Goal: Task Accomplishment & Management: Manage account settings

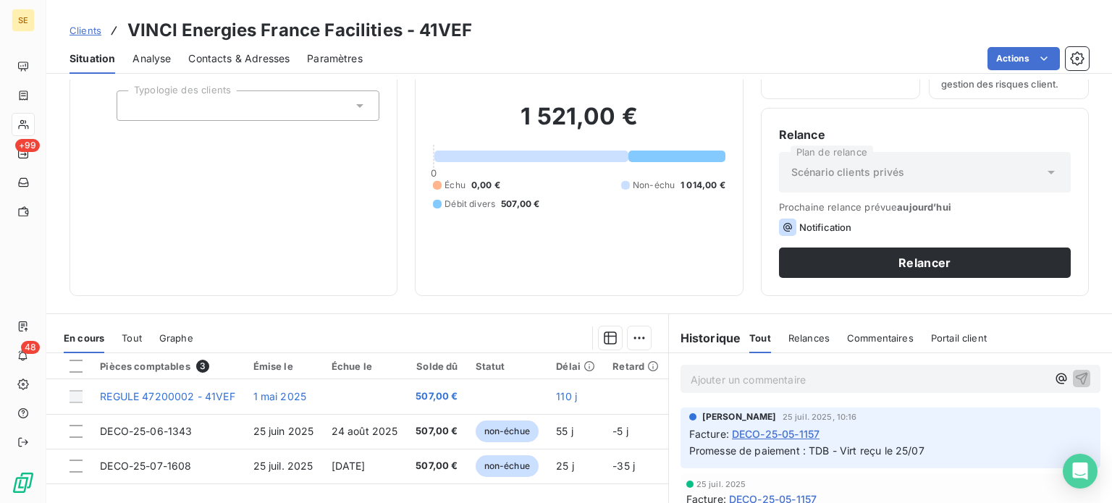
scroll to position [72, 0]
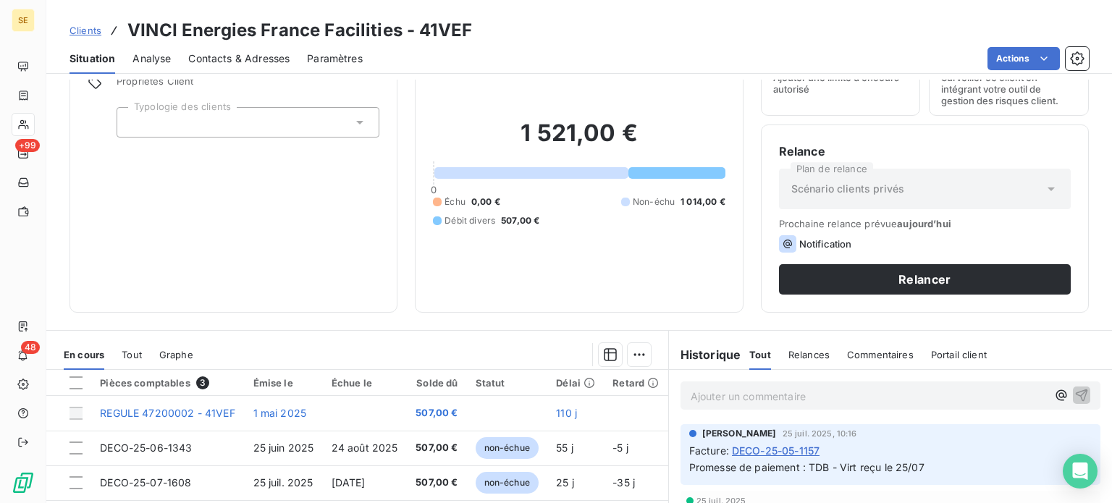
click at [89, 26] on span "Clients" at bounding box center [86, 31] width 32 height 12
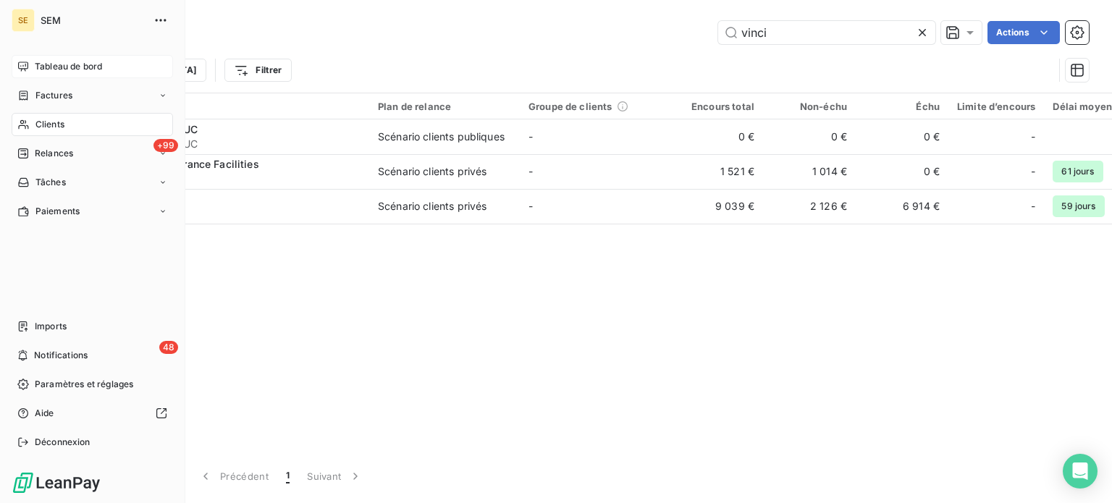
click at [53, 64] on span "Tableau de bord" at bounding box center [68, 66] width 67 height 13
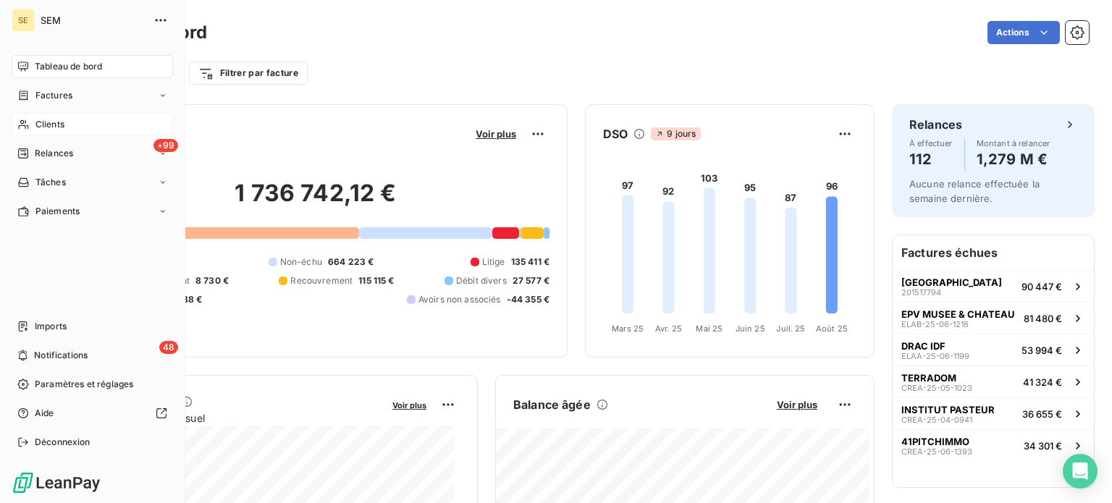
click at [37, 125] on span "Clients" at bounding box center [49, 124] width 29 height 13
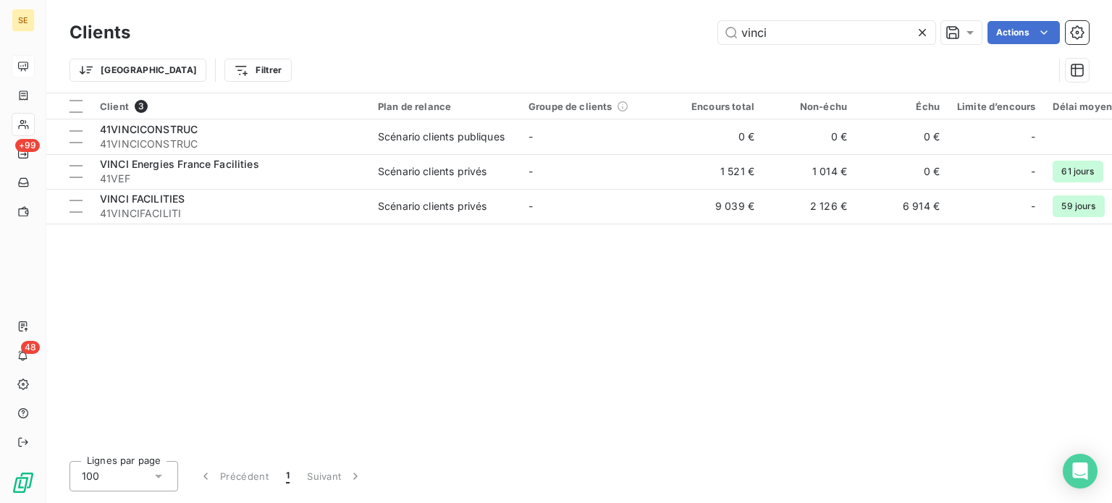
drag, startPoint x: 791, startPoint y: 33, endPoint x: 591, endPoint y: 25, distance: 200.7
click at [600, 34] on div "vinci Actions" at bounding box center [618, 32] width 941 height 23
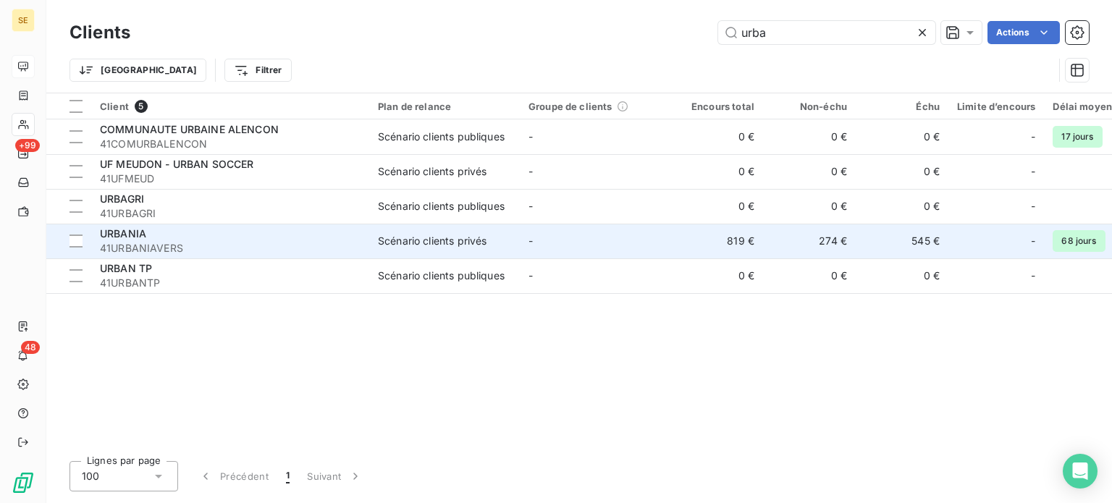
type input "urba"
click at [221, 253] on span "41URBANIAVERS" at bounding box center [230, 248] width 261 height 14
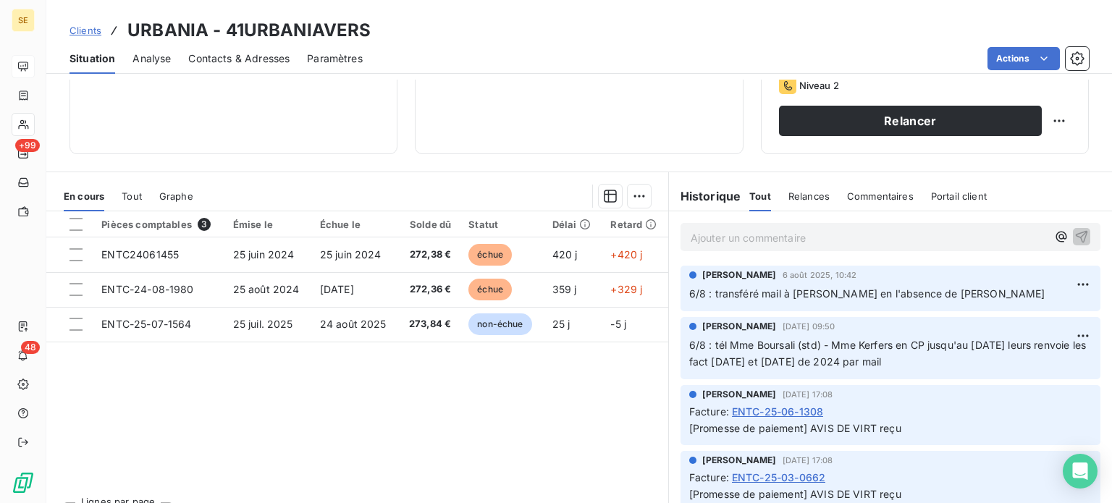
scroll to position [261, 0]
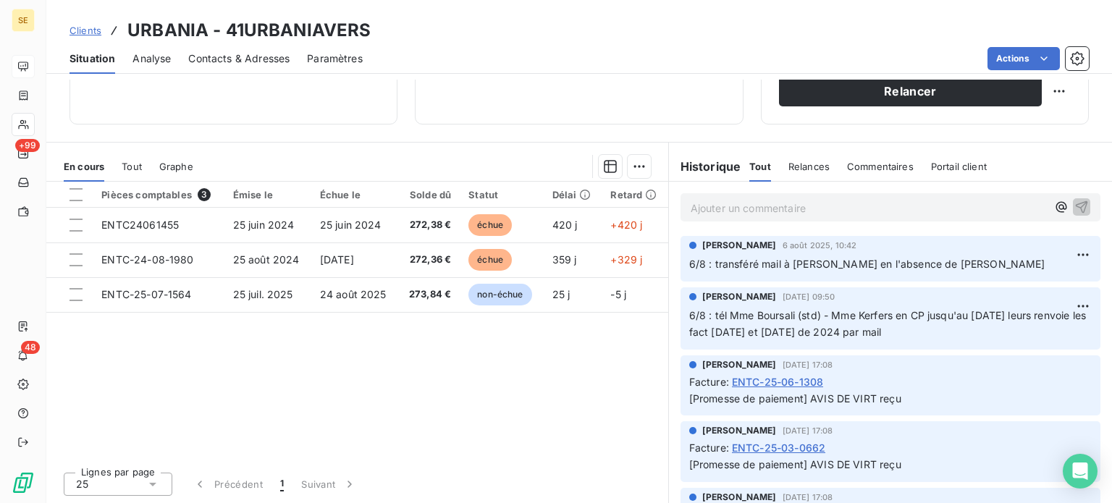
click at [208, 56] on span "Contacts & Adresses" at bounding box center [238, 58] width 101 height 14
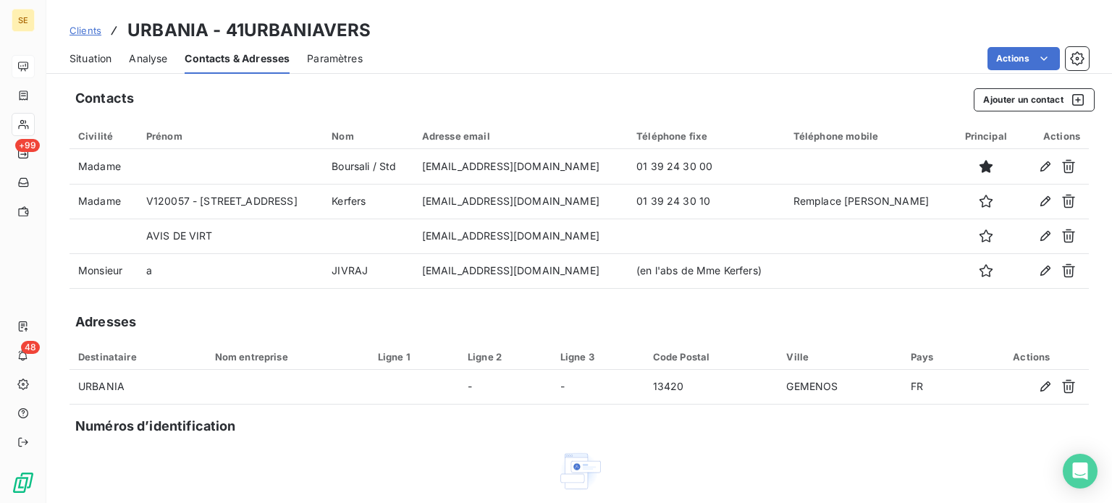
drag, startPoint x: 93, startPoint y: 56, endPoint x: 93, endPoint y: 75, distance: 18.8
click at [93, 56] on span "Situation" at bounding box center [91, 58] width 42 height 14
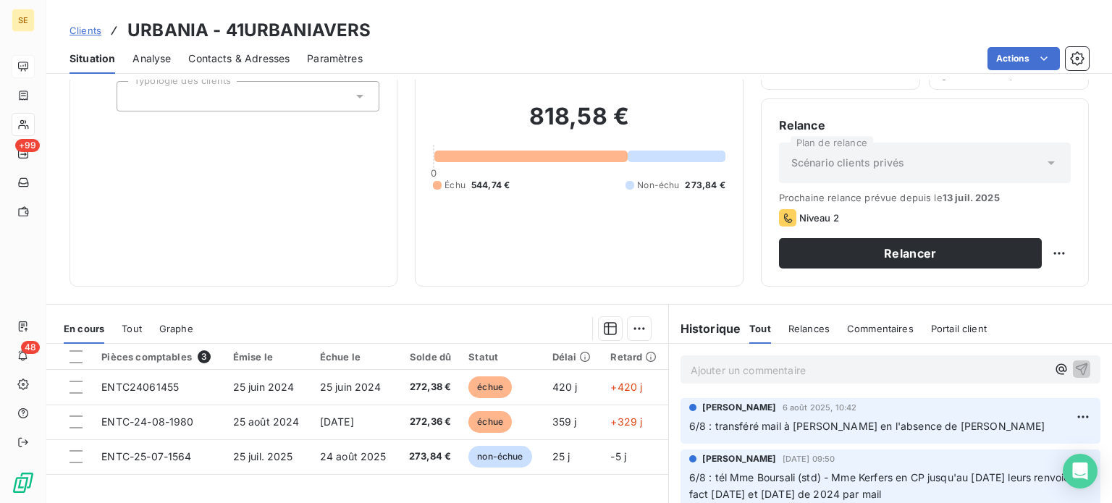
scroll to position [217, 0]
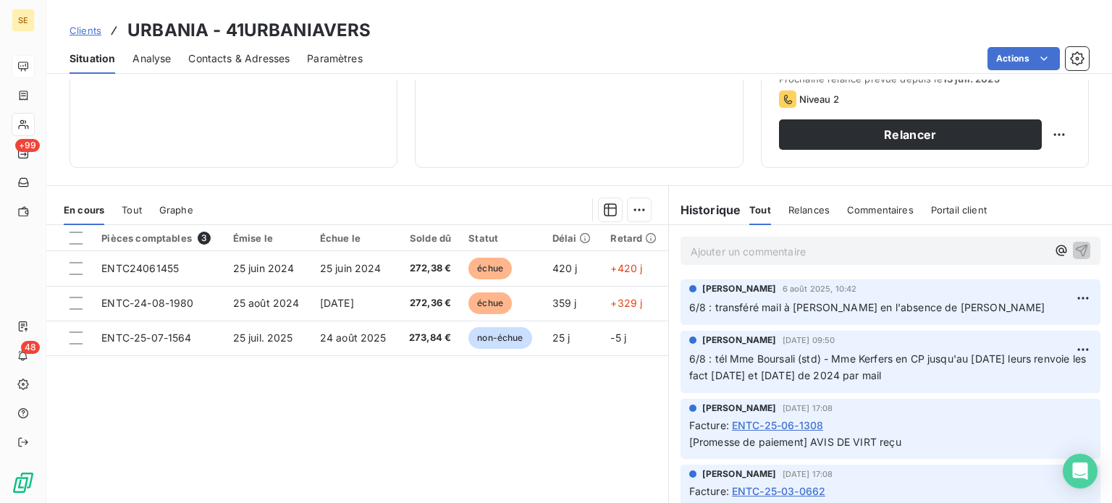
click at [72, 31] on span "Clients" at bounding box center [86, 31] width 32 height 12
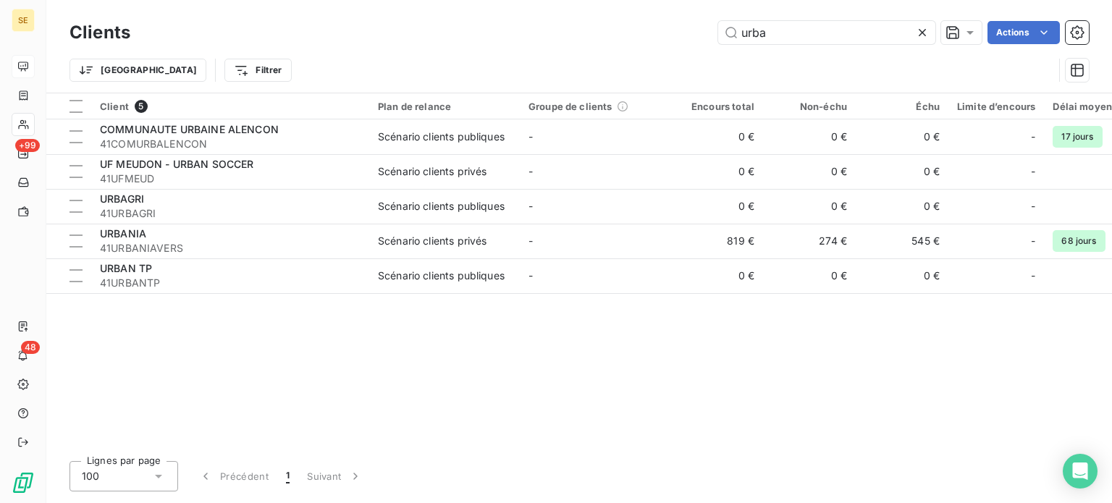
drag, startPoint x: 781, startPoint y: 34, endPoint x: 590, endPoint y: 46, distance: 191.5
click at [590, 46] on div "Clients urba Actions" at bounding box center [580, 32] width 1020 height 30
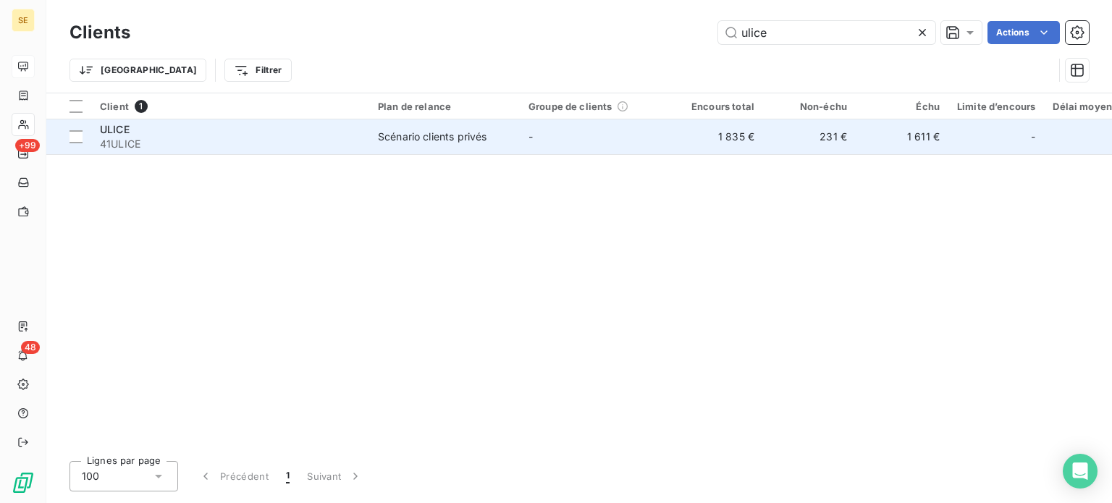
type input "ulice"
click at [432, 133] on div "Scénario clients privés" at bounding box center [432, 137] width 109 height 14
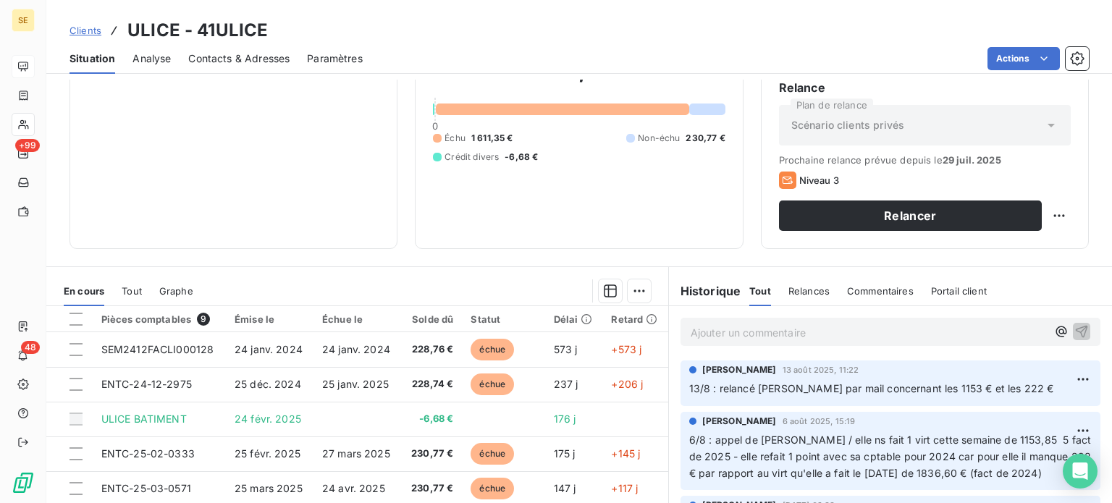
scroll to position [217, 0]
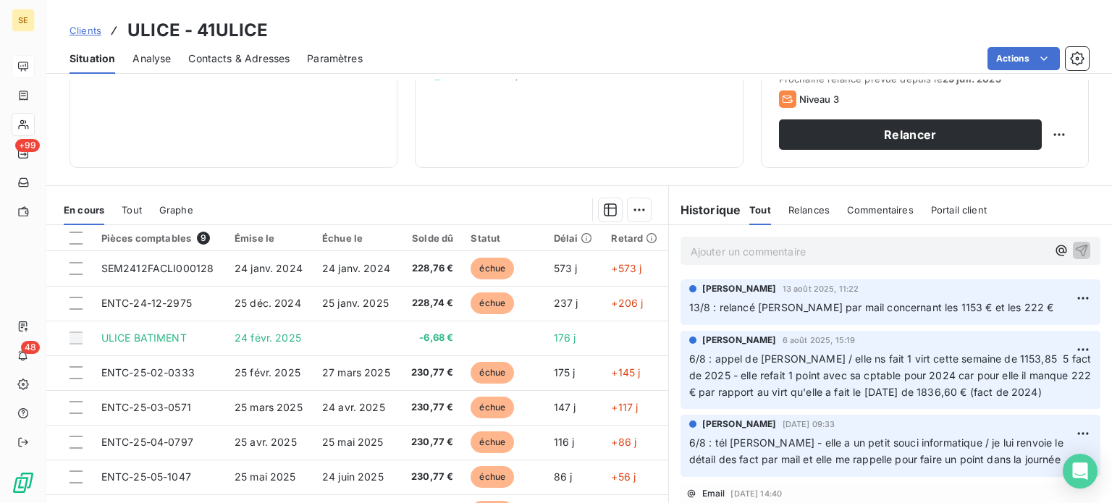
click at [220, 62] on span "Contacts & Adresses" at bounding box center [238, 58] width 101 height 14
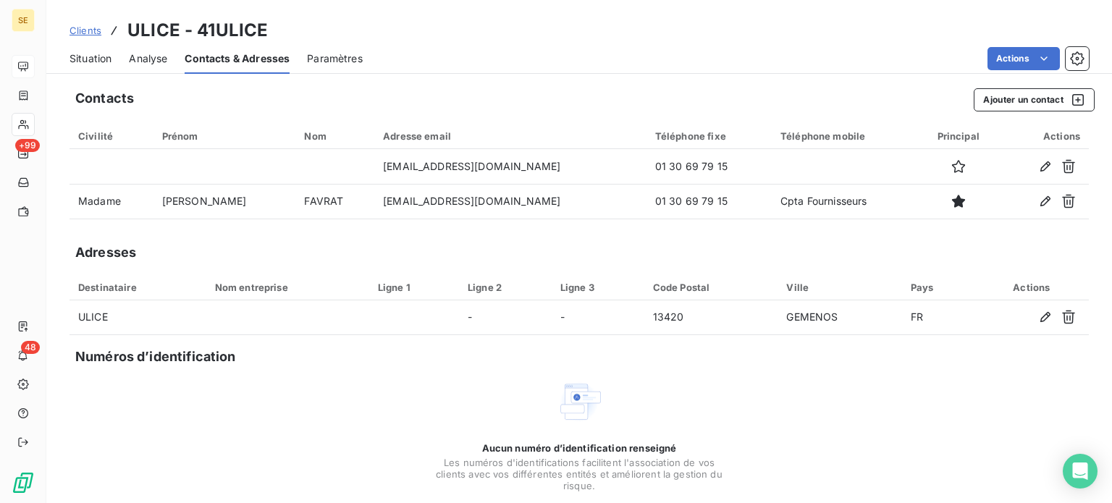
drag, startPoint x: 95, startPoint y: 57, endPoint x: 95, endPoint y: 66, distance: 8.7
click at [94, 57] on span "Situation" at bounding box center [91, 58] width 42 height 14
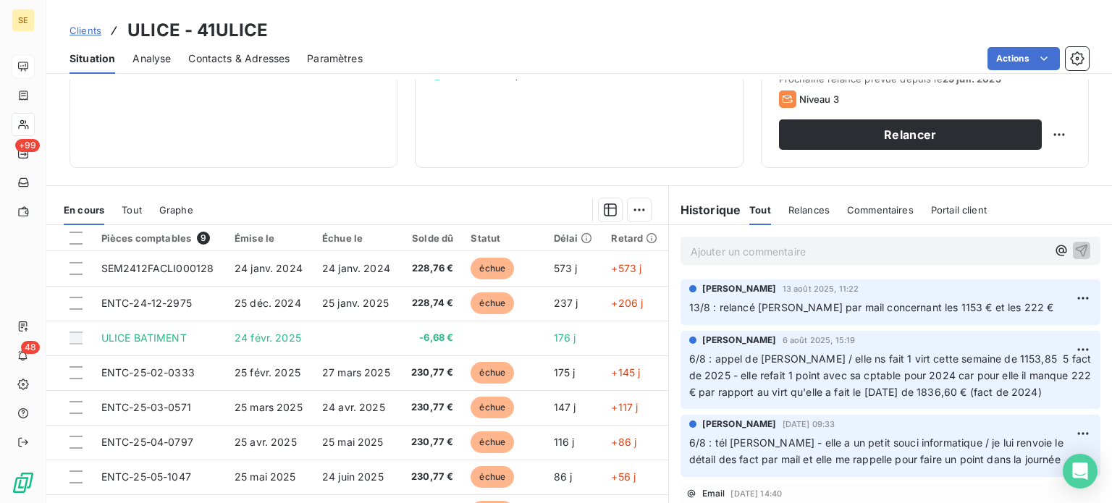
scroll to position [60, 0]
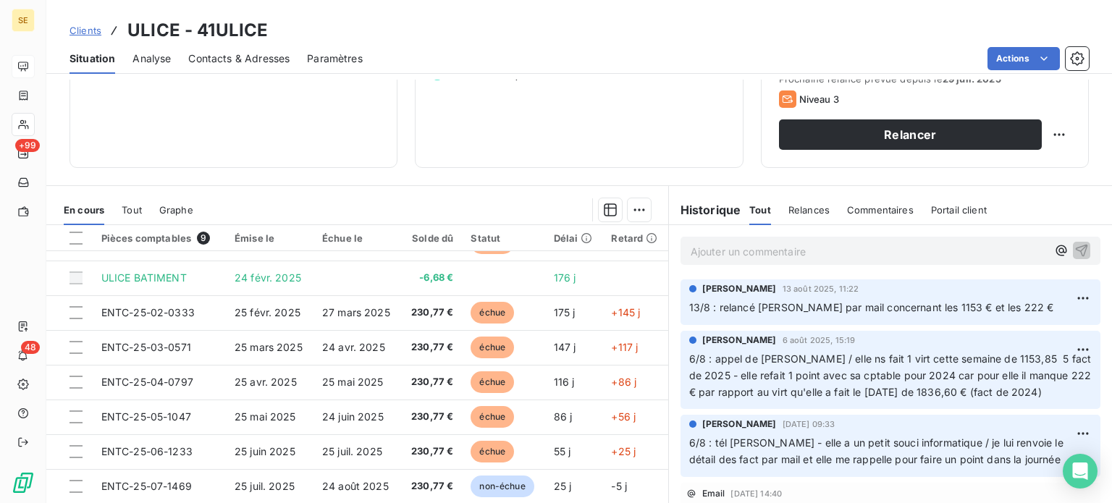
click at [77, 33] on span "Clients" at bounding box center [86, 31] width 32 height 12
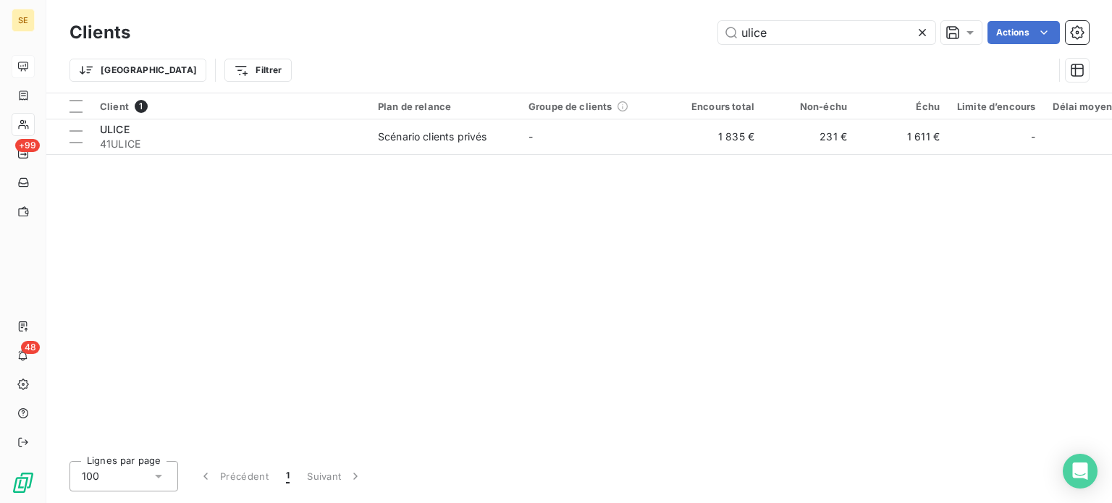
drag, startPoint x: 736, startPoint y: 43, endPoint x: 707, endPoint y: 43, distance: 29.0
click at [707, 43] on div "ulice Actions" at bounding box center [618, 32] width 941 height 23
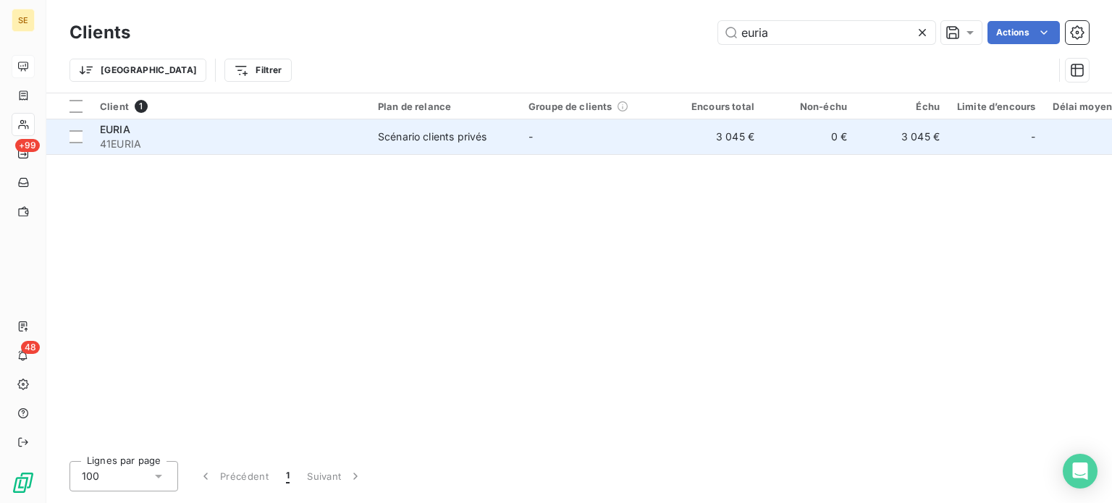
type input "euria"
click at [466, 127] on td "Scénario clients privés" at bounding box center [444, 136] width 151 height 35
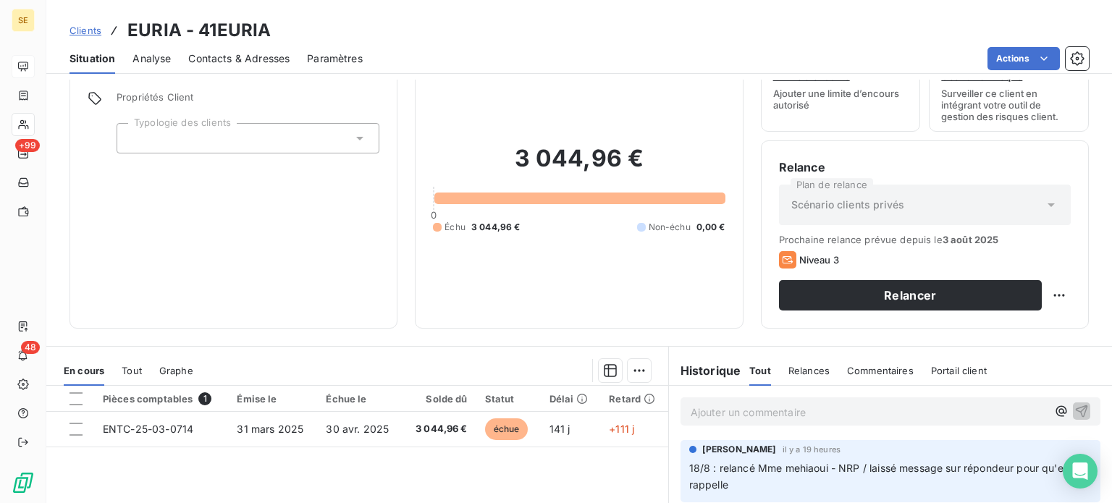
scroll to position [145, 0]
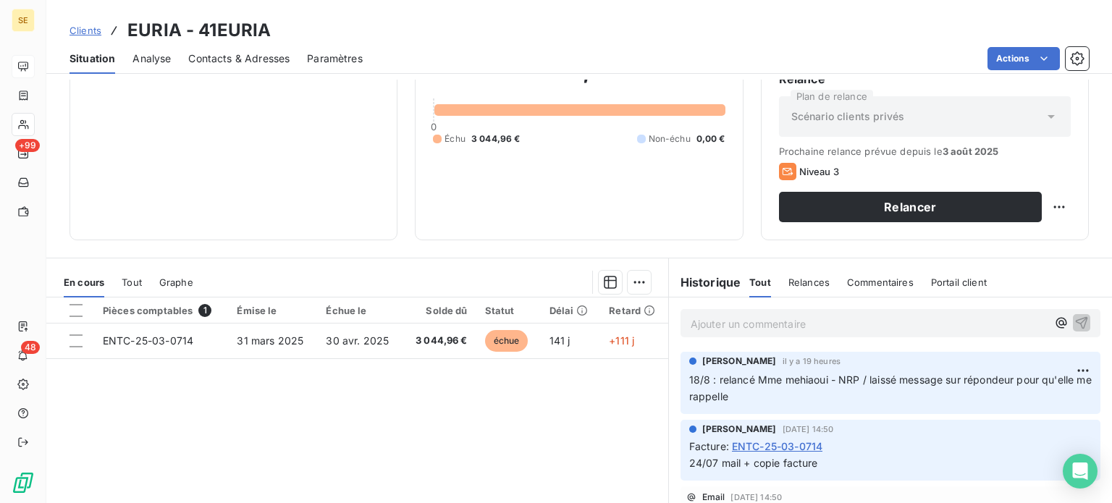
click at [282, 54] on span "Contacts & Adresses" at bounding box center [238, 58] width 101 height 14
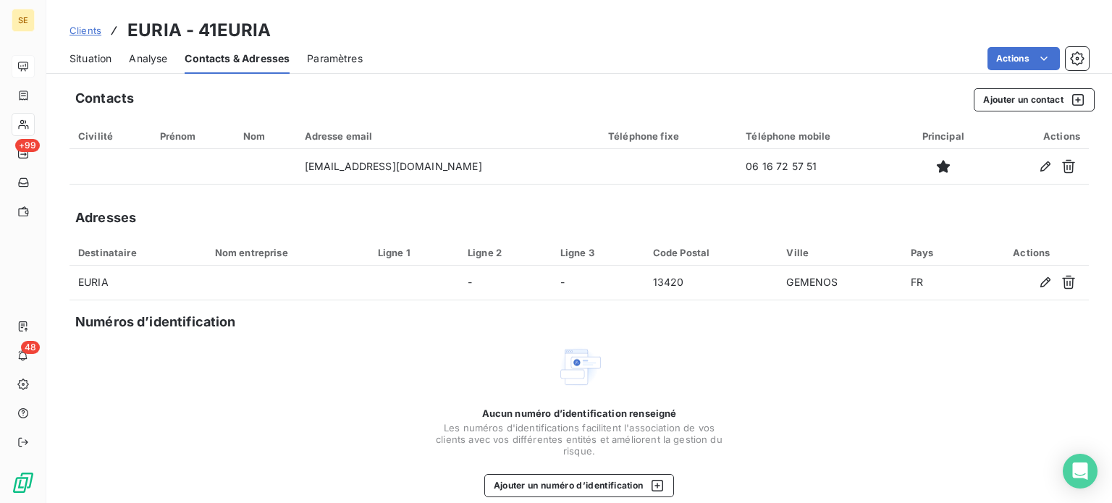
drag, startPoint x: 93, startPoint y: 63, endPoint x: 99, endPoint y: 68, distance: 8.3
click at [93, 63] on span "Situation" at bounding box center [91, 58] width 42 height 14
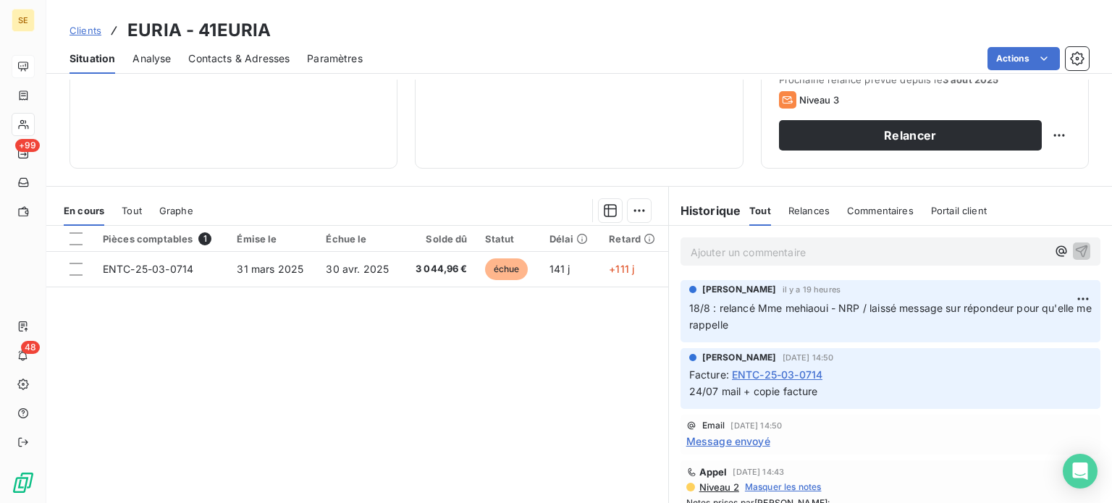
scroll to position [217, 0]
click at [83, 30] on span "Clients" at bounding box center [86, 31] width 32 height 12
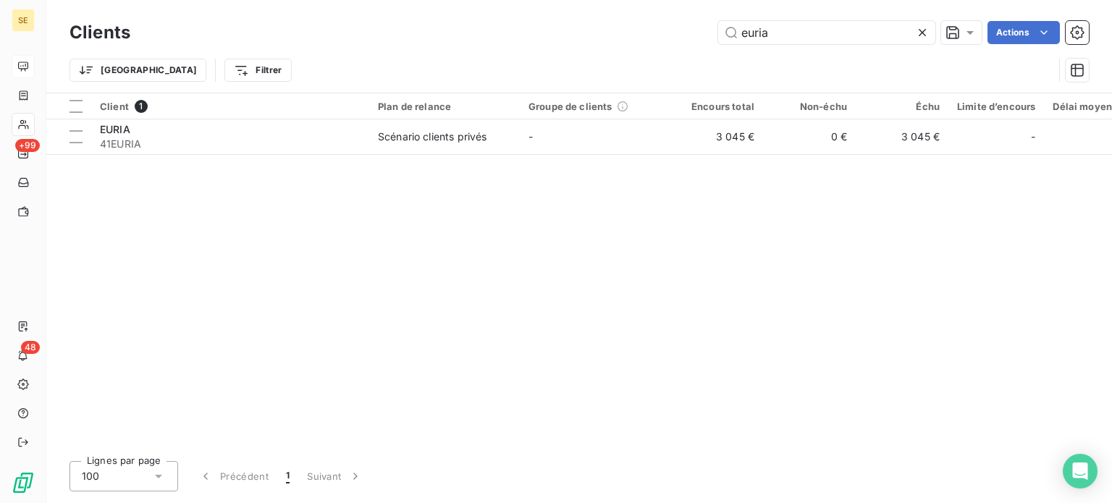
drag, startPoint x: 778, startPoint y: 35, endPoint x: 669, endPoint y: 30, distance: 108.8
click at [670, 30] on div "euria Actions" at bounding box center [618, 32] width 941 height 23
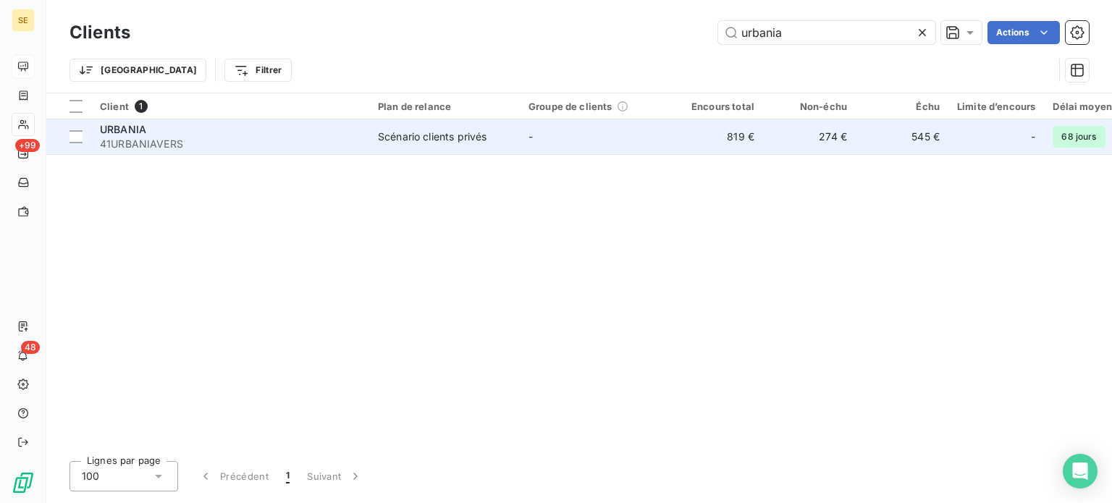
type input "urbania"
click at [605, 135] on td "-" at bounding box center [595, 136] width 151 height 35
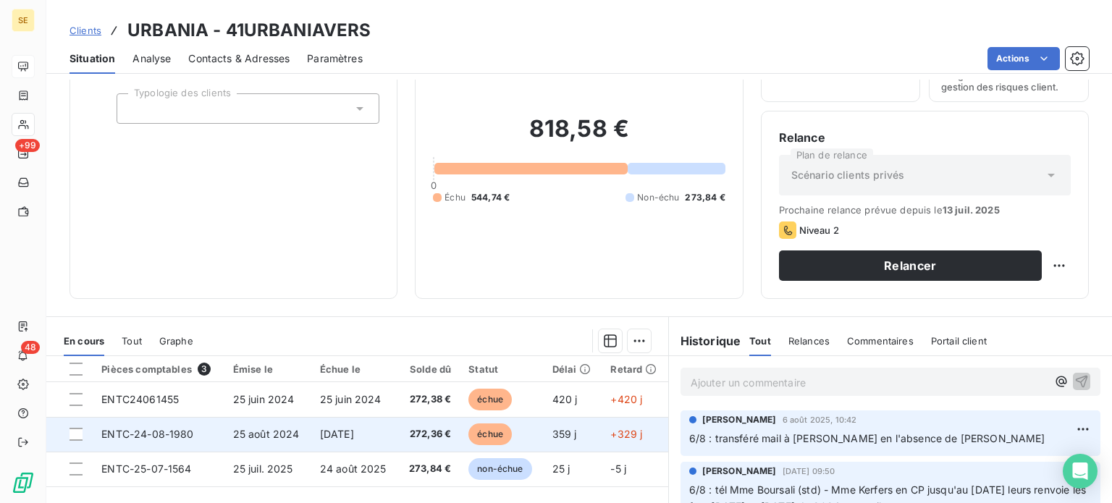
scroll to position [217, 0]
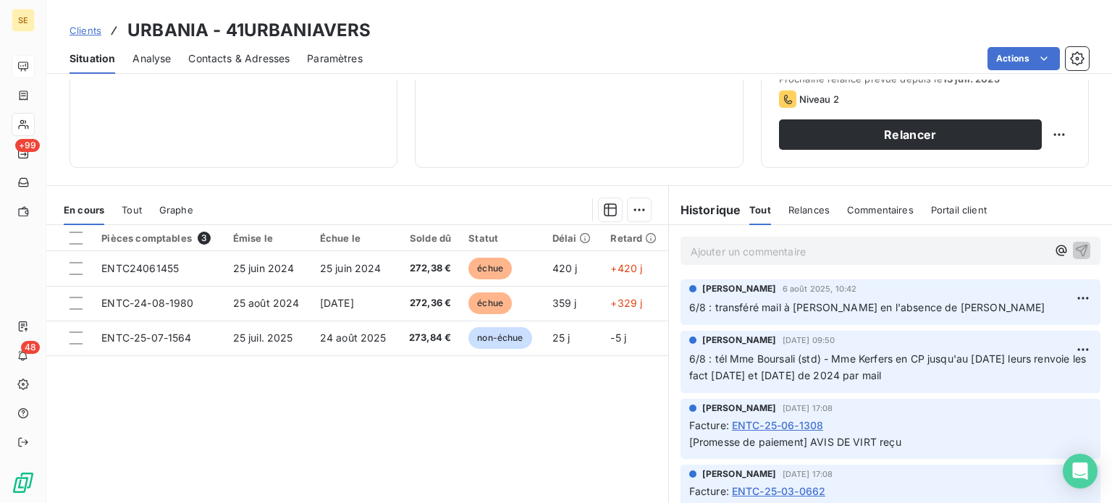
click at [718, 252] on p "Ajouter un commentaire ﻿" at bounding box center [869, 252] width 356 height 18
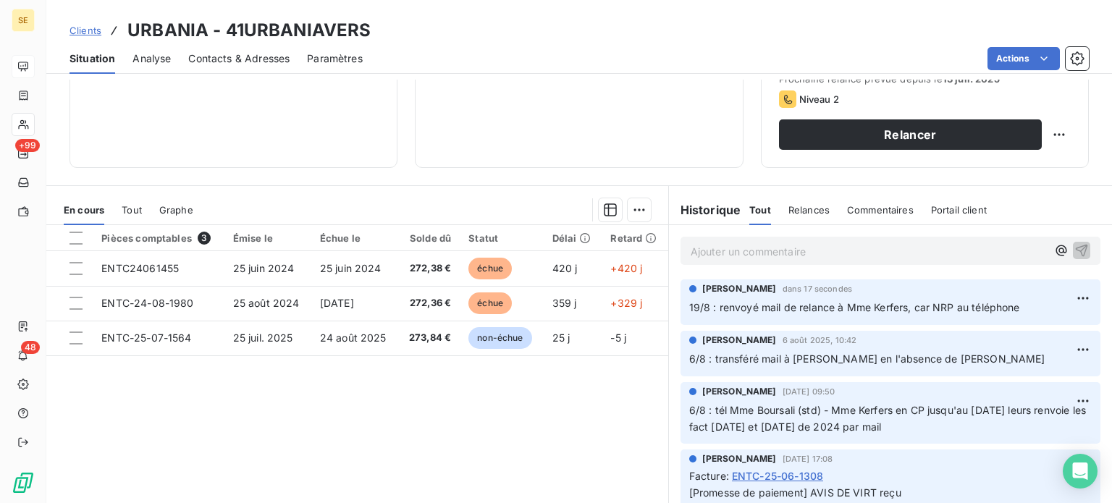
click at [85, 30] on span "Clients" at bounding box center [86, 31] width 32 height 12
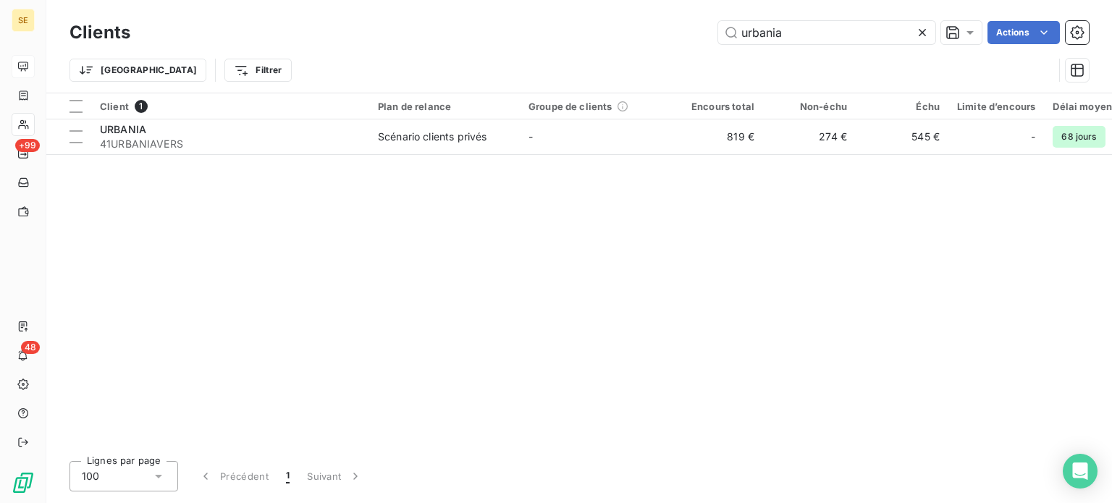
drag, startPoint x: 802, startPoint y: 34, endPoint x: 684, endPoint y: 38, distance: 118.1
click at [684, 38] on div "urbania Actions" at bounding box center [618, 32] width 941 height 23
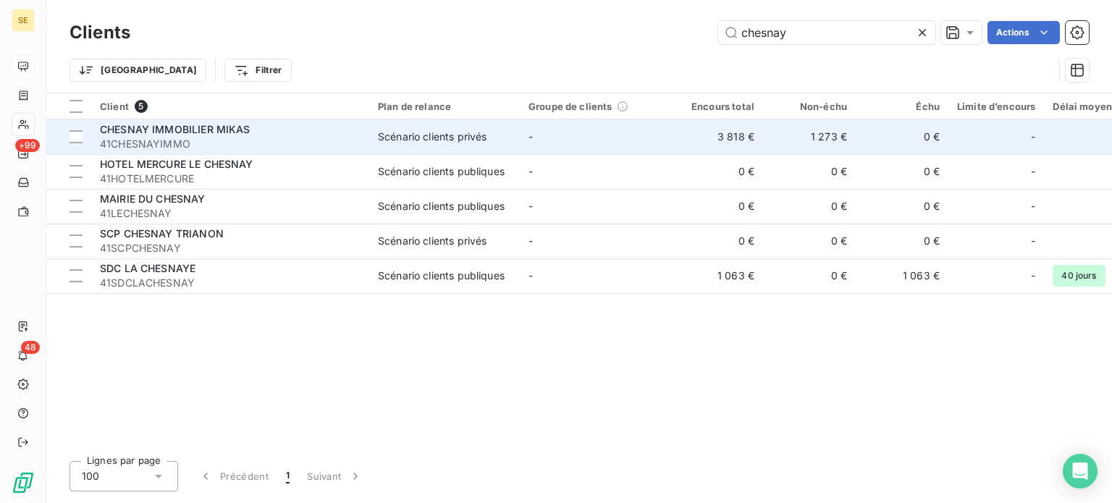
type input "chesnay"
click at [282, 127] on div "CHESNAY IMMOBILIER MIKAS" at bounding box center [230, 129] width 261 height 14
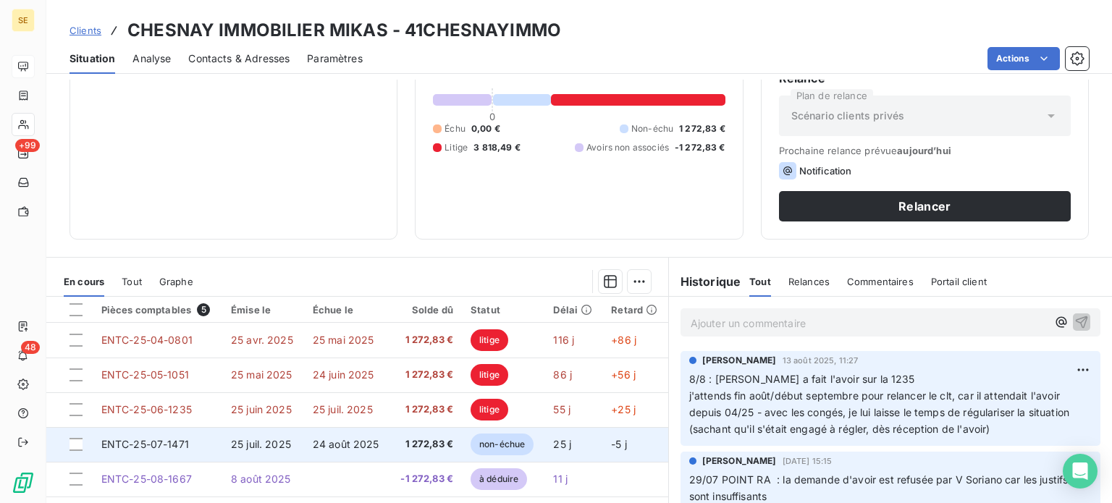
scroll to position [261, 0]
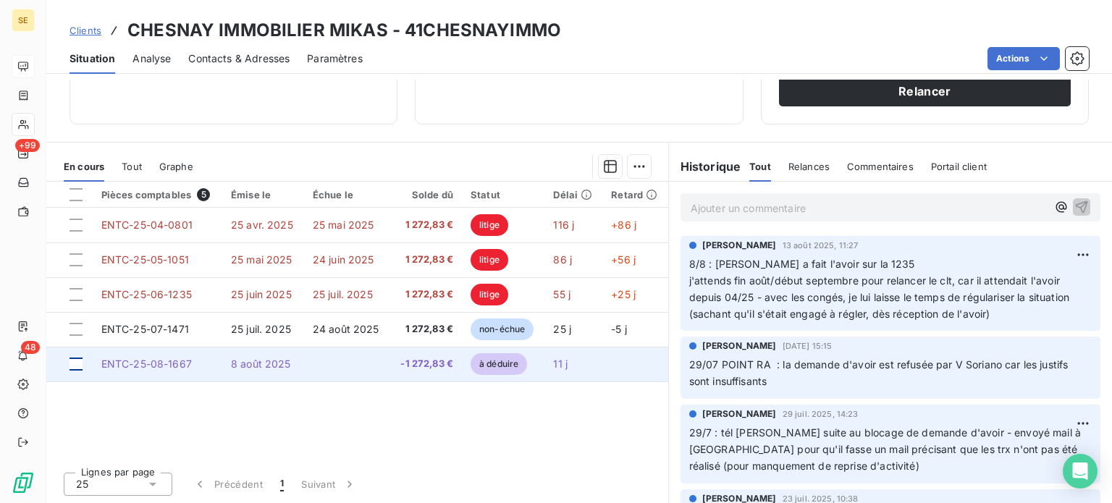
click at [75, 367] on div at bounding box center [76, 364] width 13 height 13
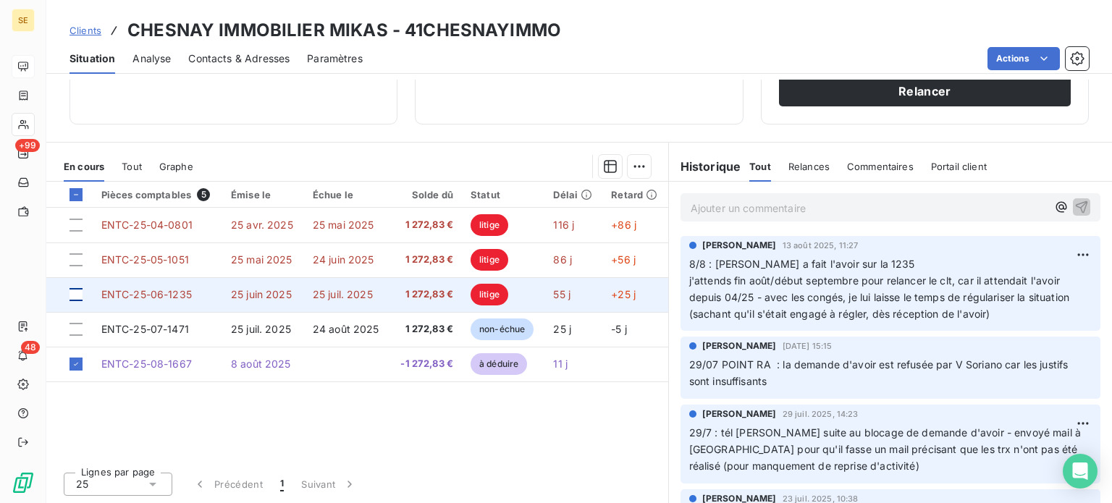
click at [77, 295] on div at bounding box center [76, 294] width 13 height 13
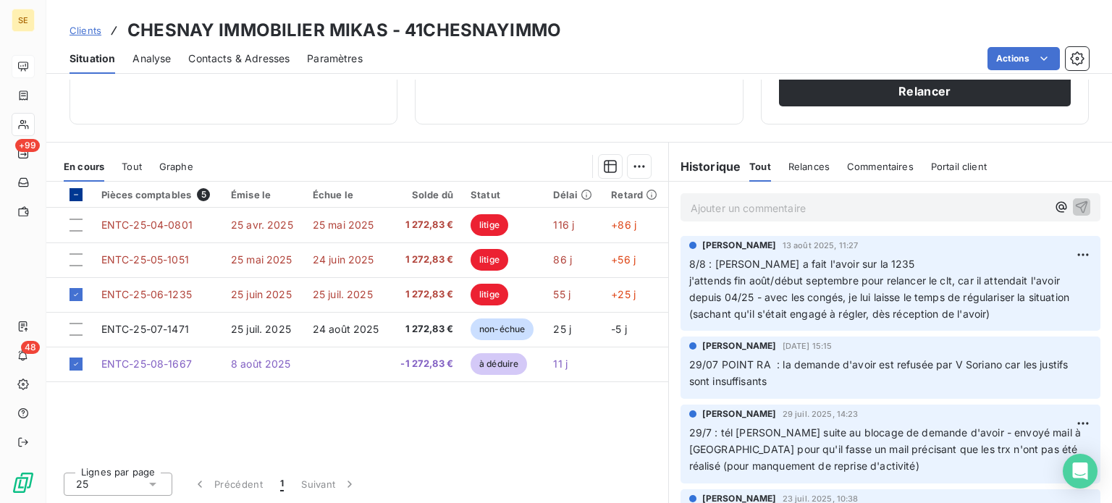
click at [75, 190] on icon at bounding box center [76, 194] width 9 height 9
click at [89, 28] on span "Clients" at bounding box center [86, 31] width 32 height 12
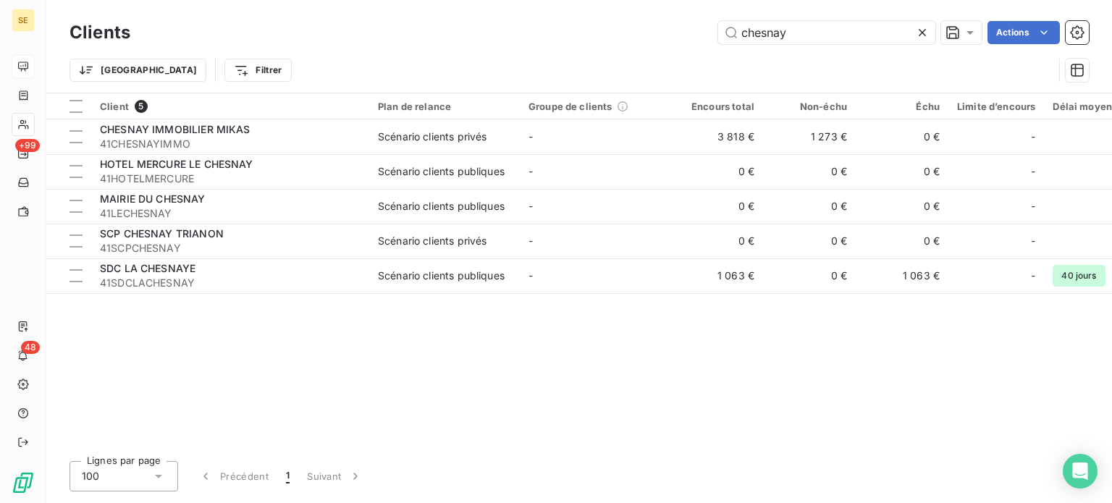
drag, startPoint x: 823, startPoint y: 28, endPoint x: 681, endPoint y: 30, distance: 141.2
click at [681, 30] on div "chesnay Actions" at bounding box center [618, 32] width 941 height 23
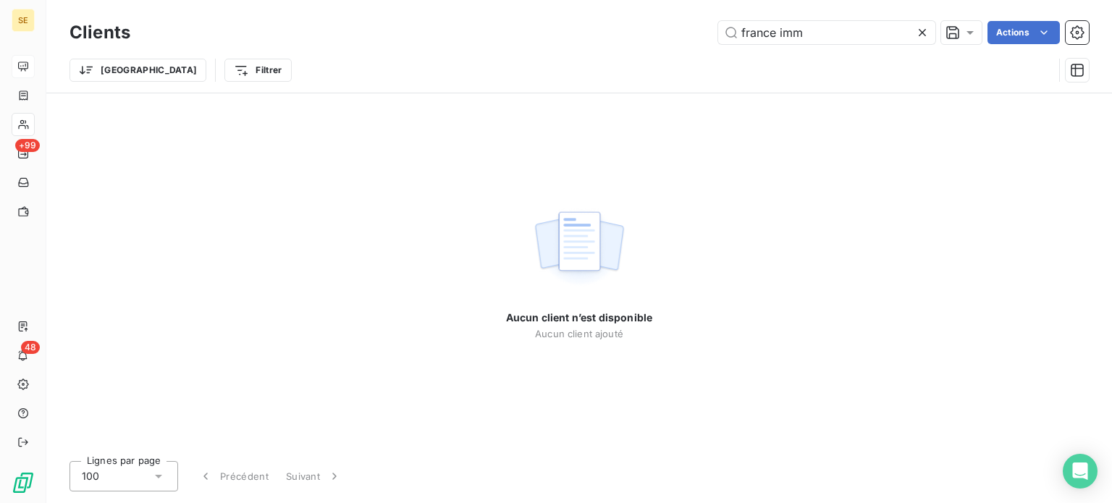
drag, startPoint x: 833, startPoint y: 31, endPoint x: 453, endPoint y: 46, distance: 380.4
click at [454, 46] on div "Clients france imm Actions" at bounding box center [580, 32] width 1020 height 30
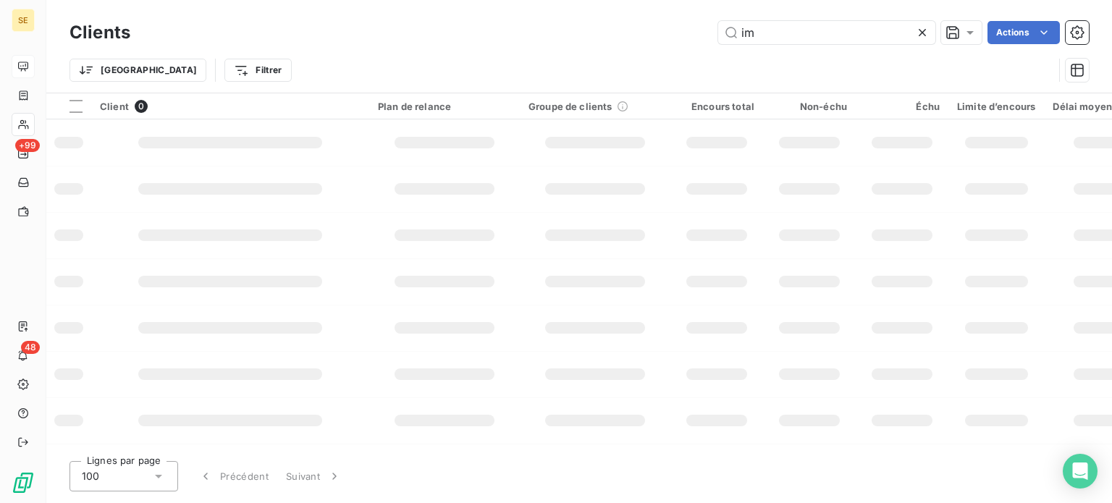
type input "i"
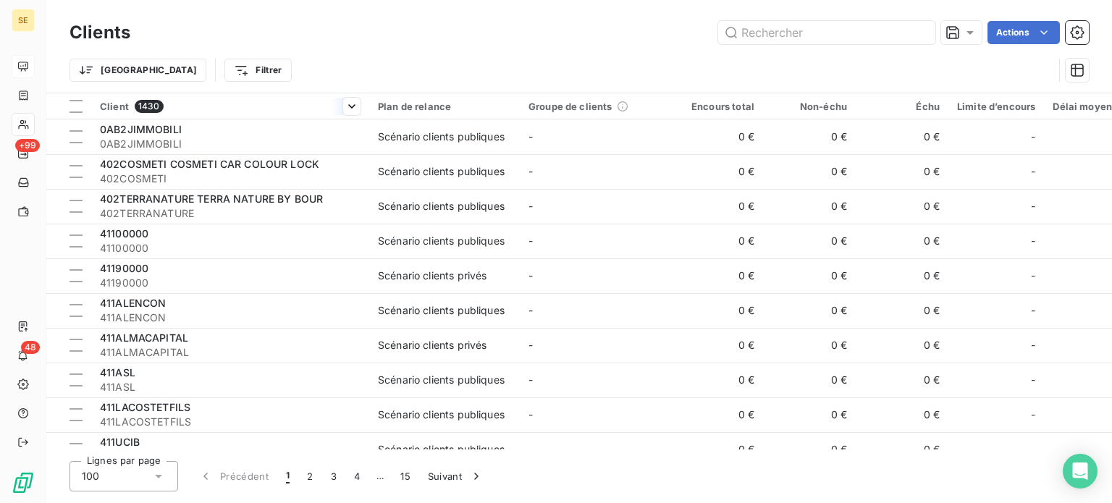
type input "c"
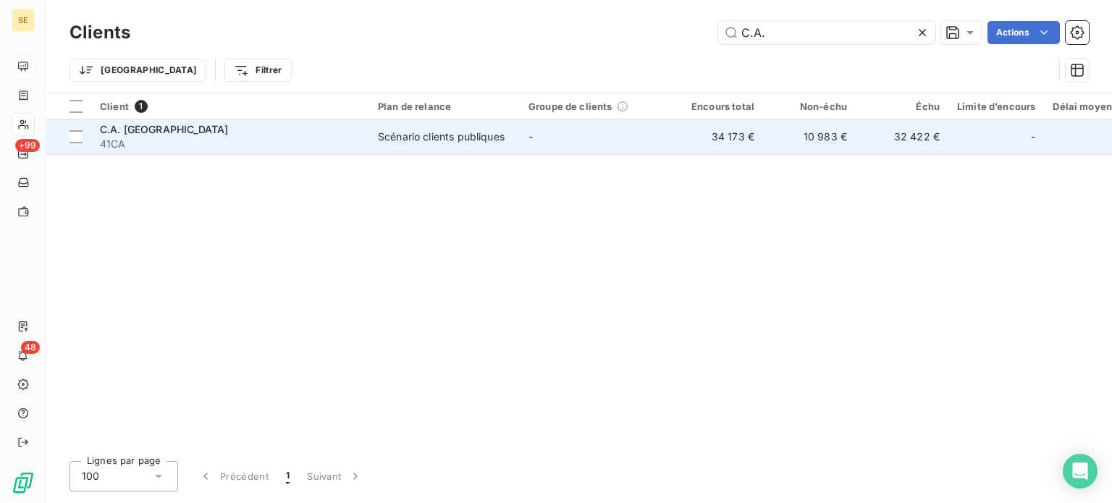
type input "C.A."
click at [313, 137] on span "41CA" at bounding box center [230, 144] width 261 height 14
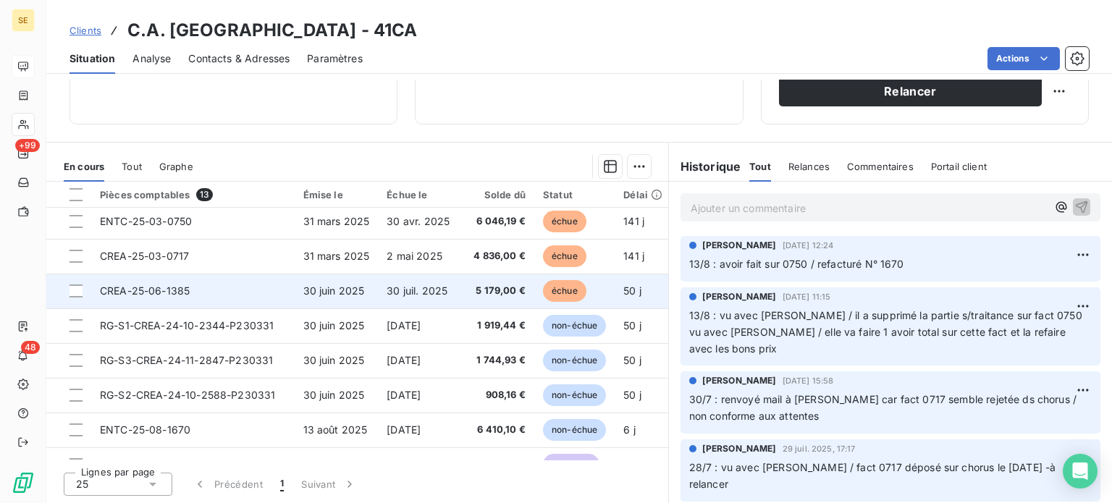
scroll to position [205, 0]
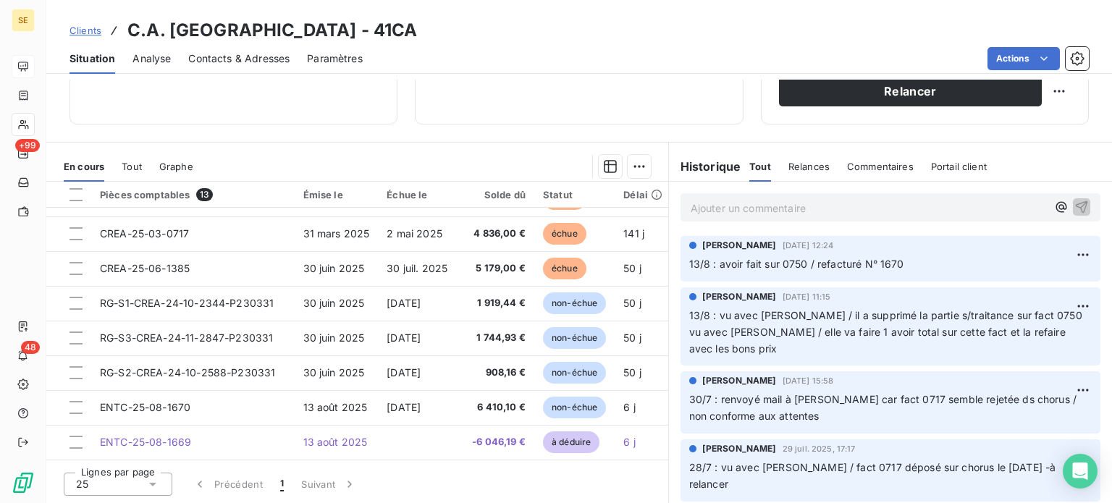
click at [78, 31] on span "Clients" at bounding box center [86, 31] width 32 height 12
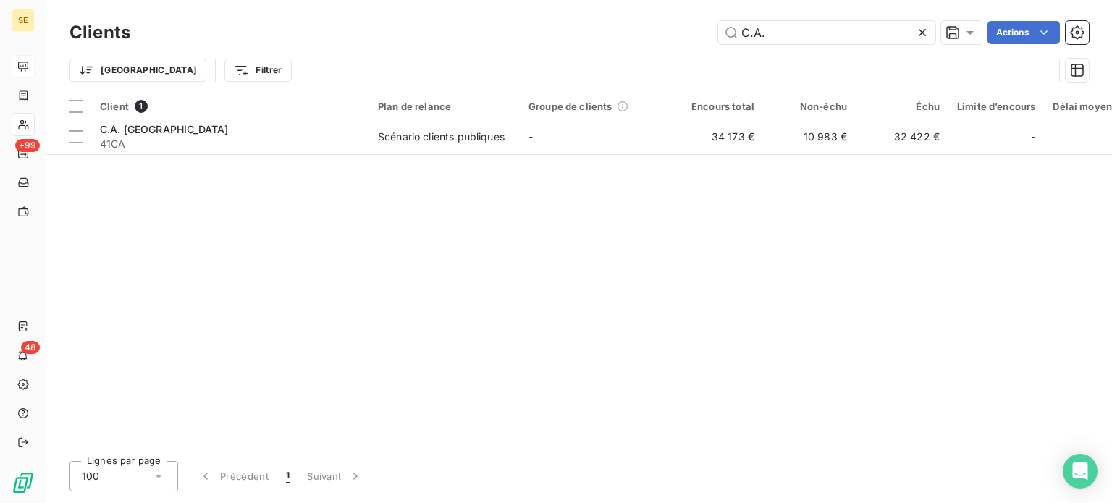
drag, startPoint x: 780, startPoint y: 28, endPoint x: 623, endPoint y: 36, distance: 157.3
click at [626, 36] on div "C.A. Actions" at bounding box center [618, 32] width 941 height 23
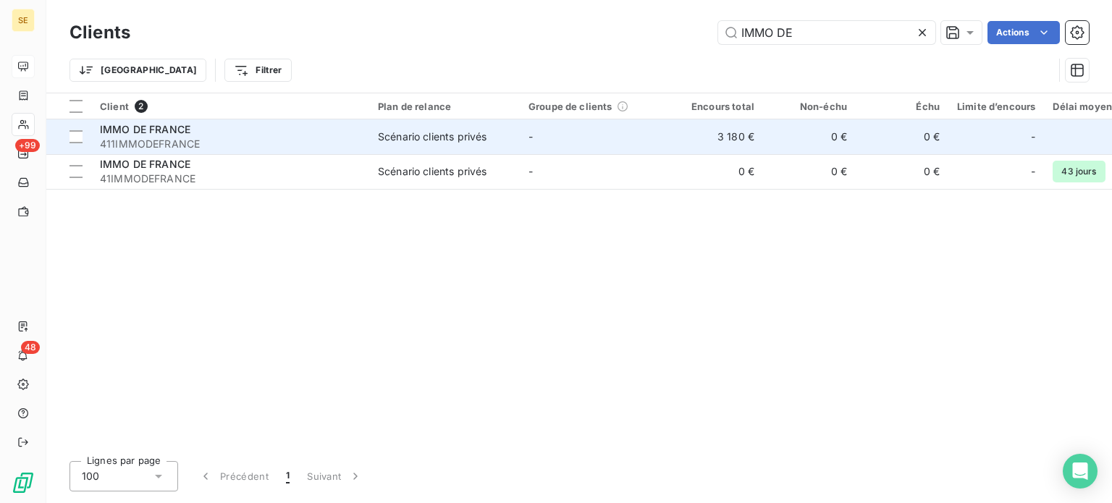
type input "IMMO DE"
click at [362, 138] on td "IMMO DE FRANCE 411IMMODEFRANCE" at bounding box center [230, 136] width 278 height 35
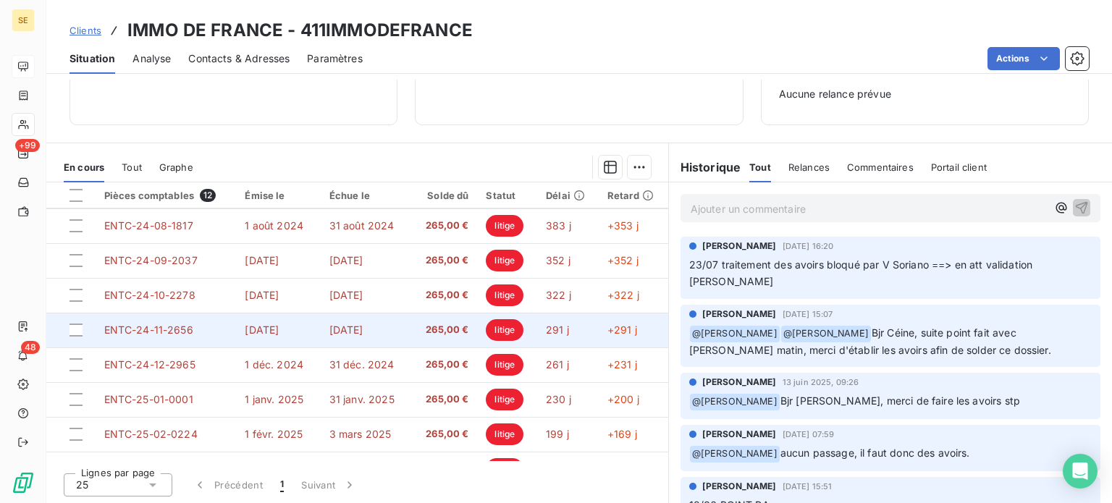
scroll to position [164, 0]
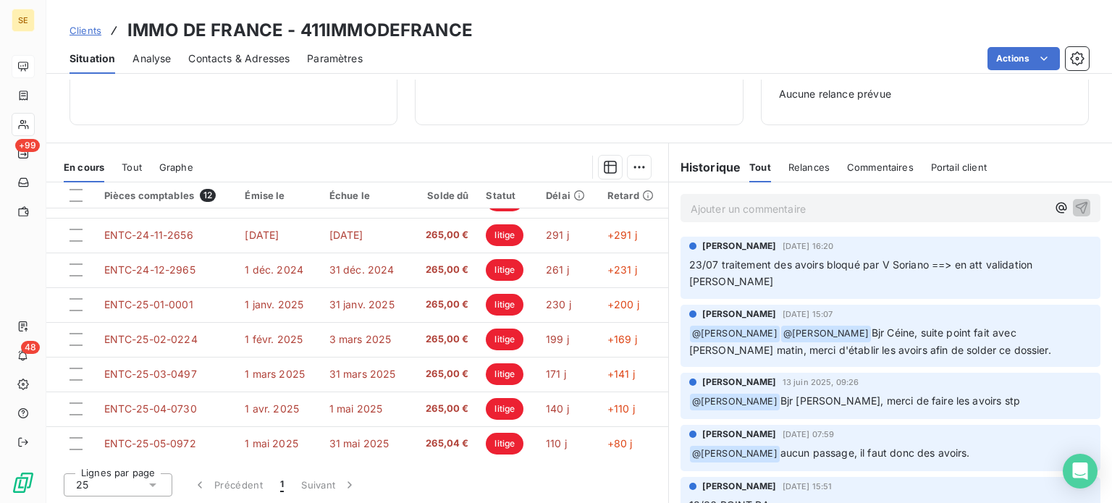
click at [77, 30] on span "Clients" at bounding box center [86, 31] width 32 height 12
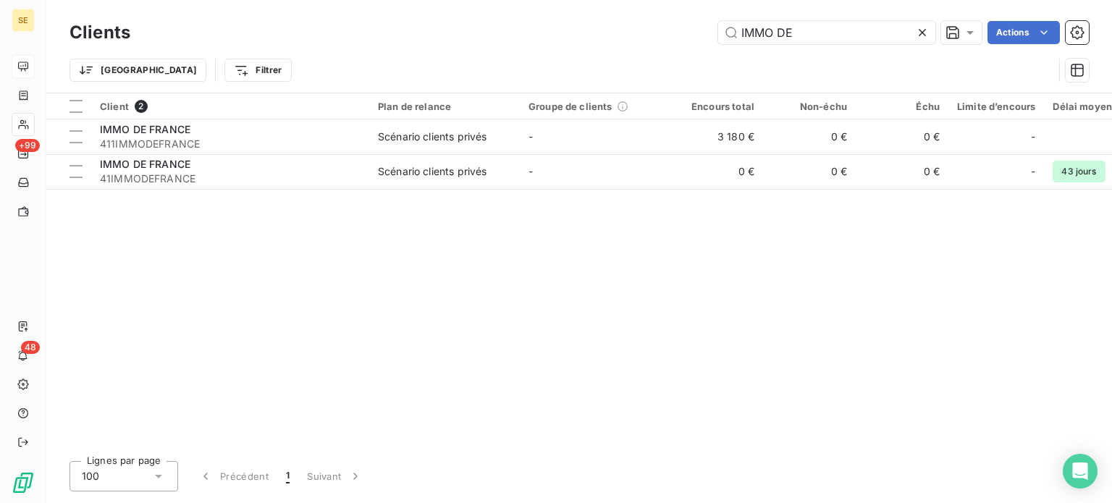
drag, startPoint x: 812, startPoint y: 35, endPoint x: 604, endPoint y: 49, distance: 208.2
click at [605, 49] on div "Clients IMMO DE Actions Trier Filtrer" at bounding box center [580, 54] width 1020 height 75
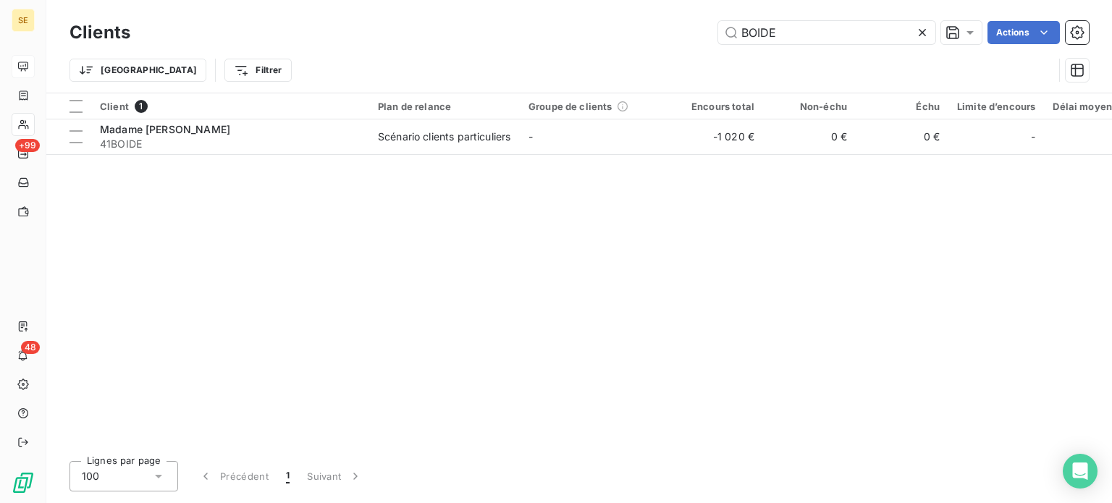
type input "BOIDE"
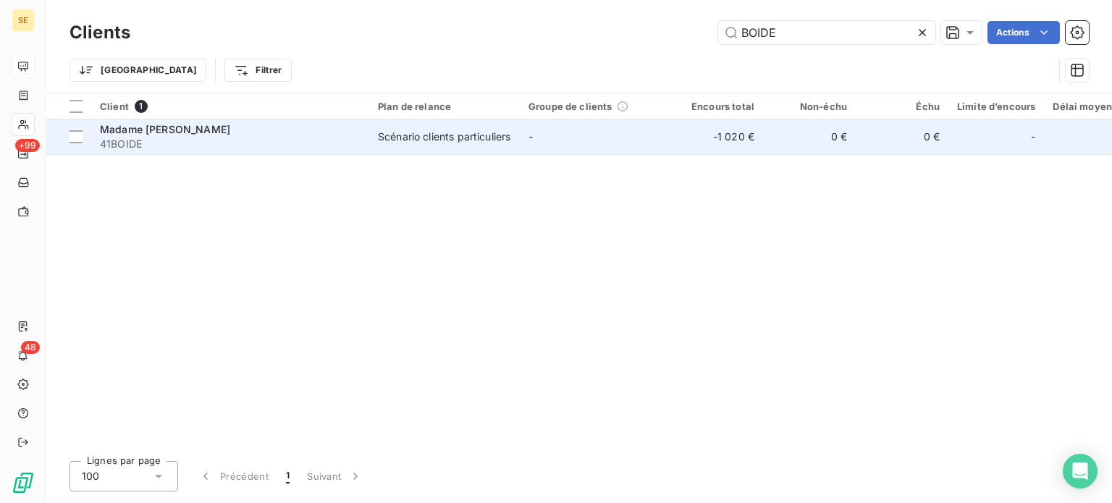
click at [323, 126] on div "Madame [PERSON_NAME]" at bounding box center [230, 129] width 261 height 14
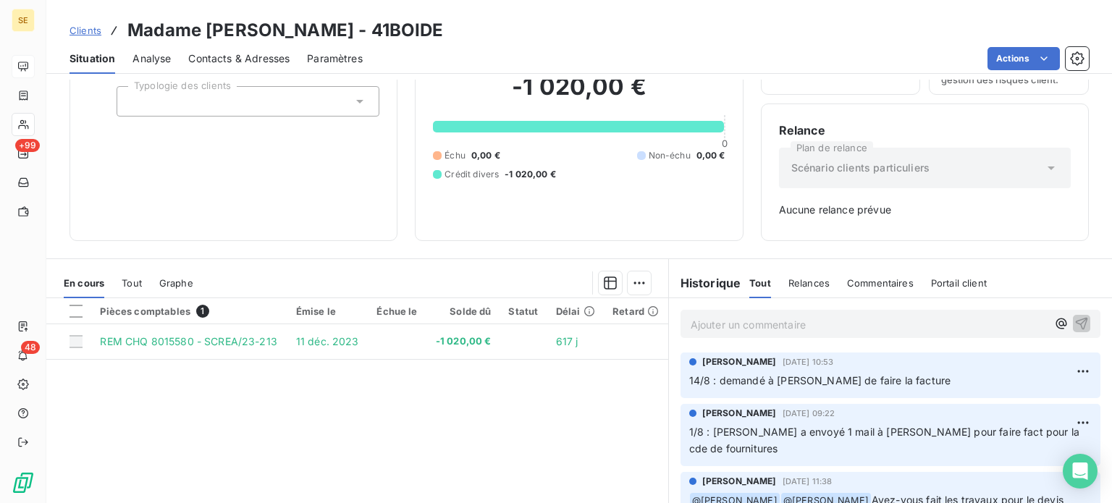
scroll to position [72, 0]
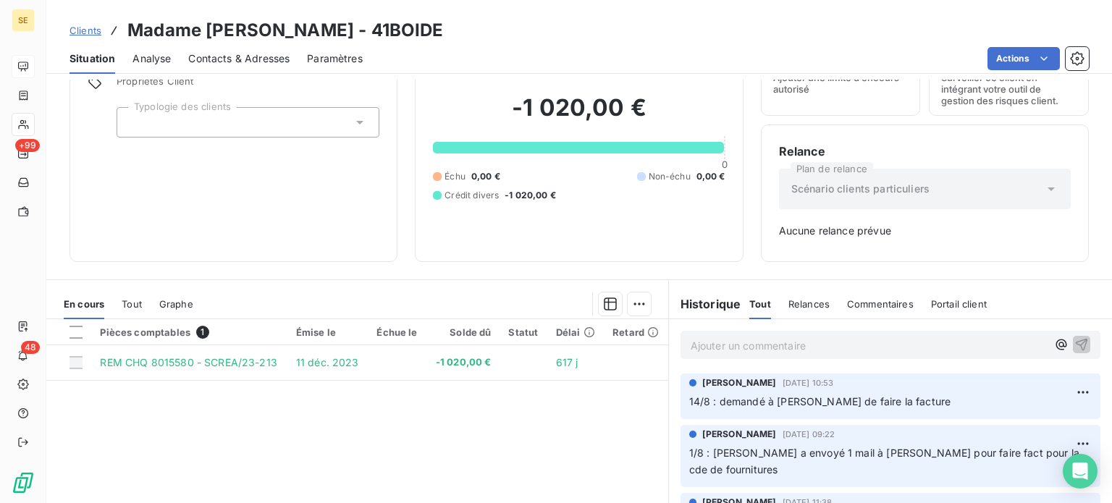
click at [78, 30] on span "Clients" at bounding box center [86, 31] width 32 height 12
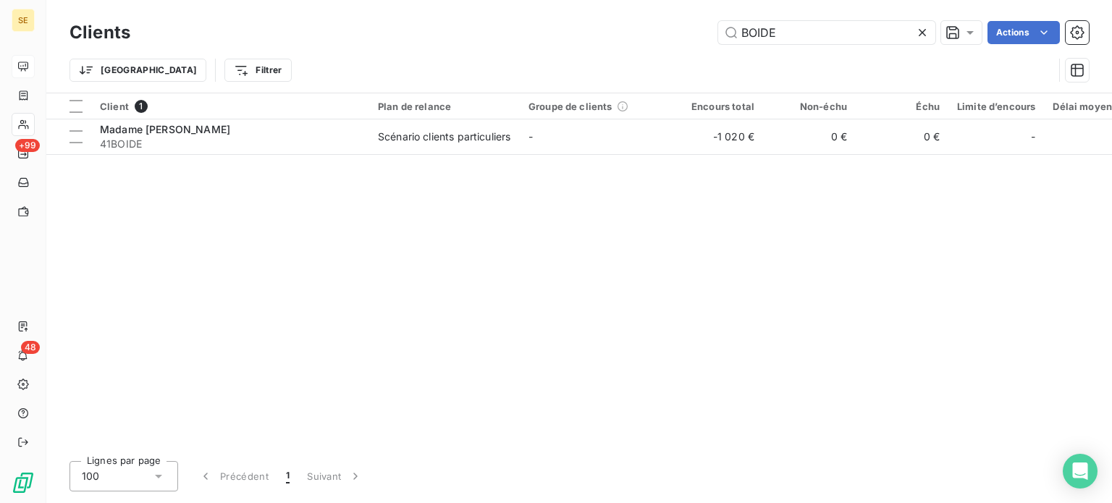
drag, startPoint x: 781, startPoint y: 35, endPoint x: 396, endPoint y: 41, distance: 385.3
click at [396, 41] on div "BOIDE Actions" at bounding box center [618, 32] width 941 height 23
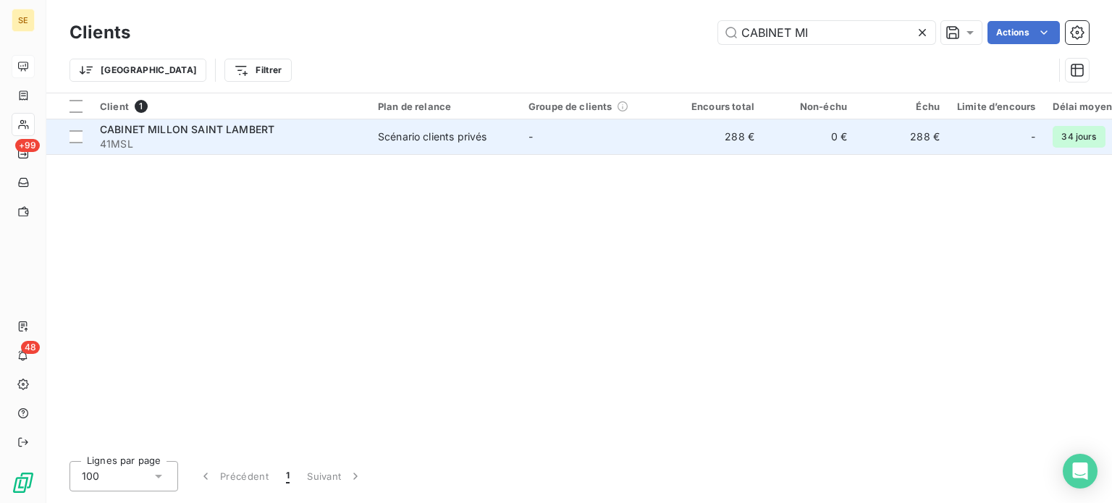
type input "CABINET MI"
click at [185, 130] on span "CABINET MILLON SAINT LAMBERT" at bounding box center [187, 129] width 175 height 12
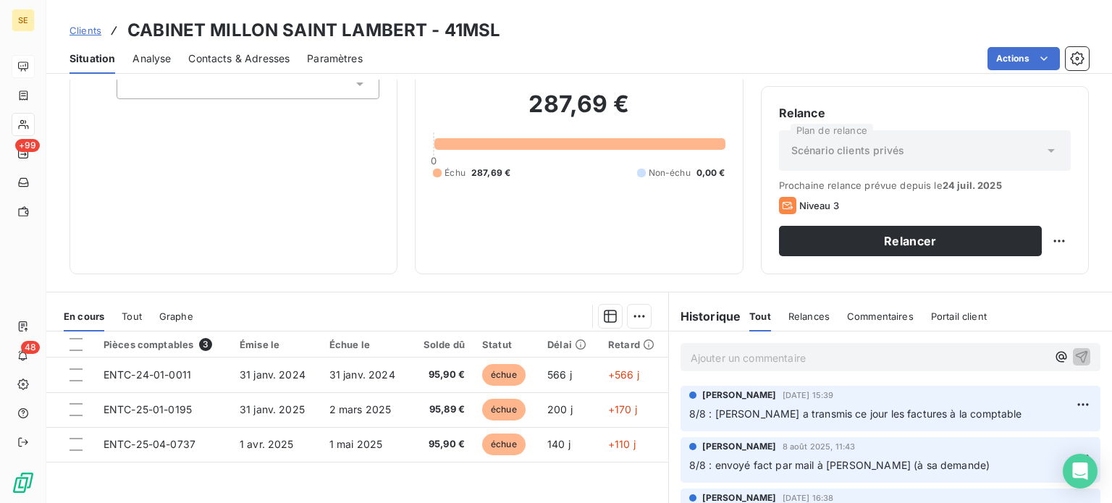
scroll to position [261, 0]
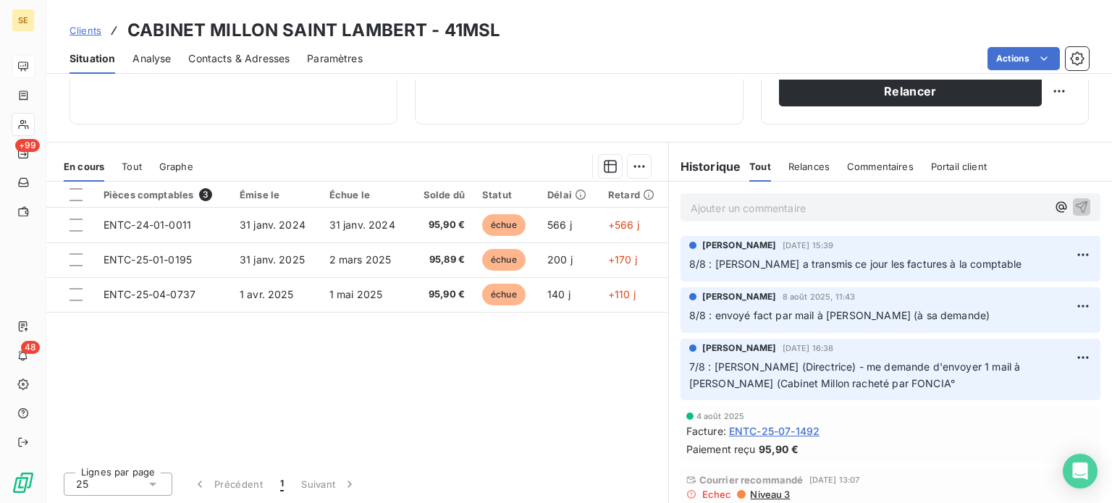
click at [240, 60] on span "Contacts & Adresses" at bounding box center [238, 58] width 101 height 14
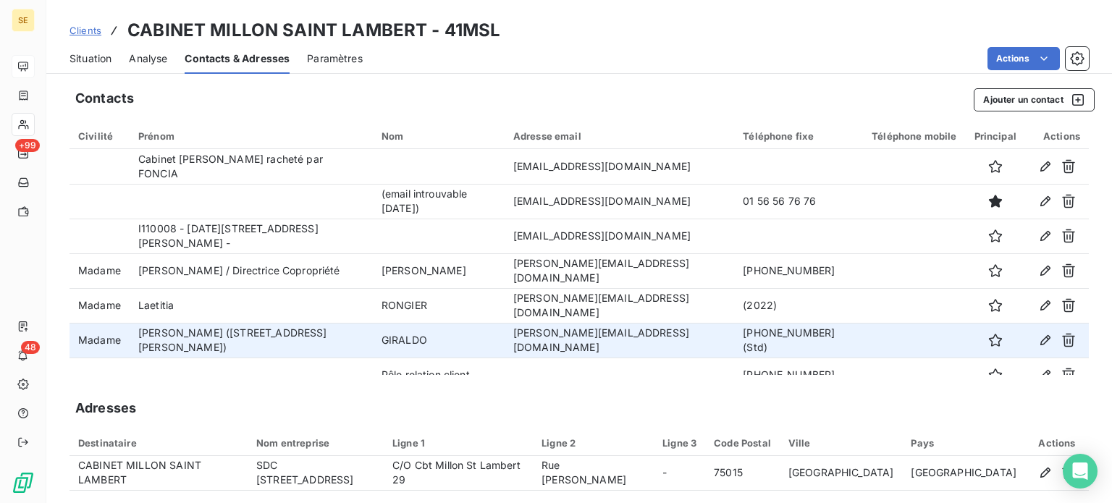
scroll to position [17, 0]
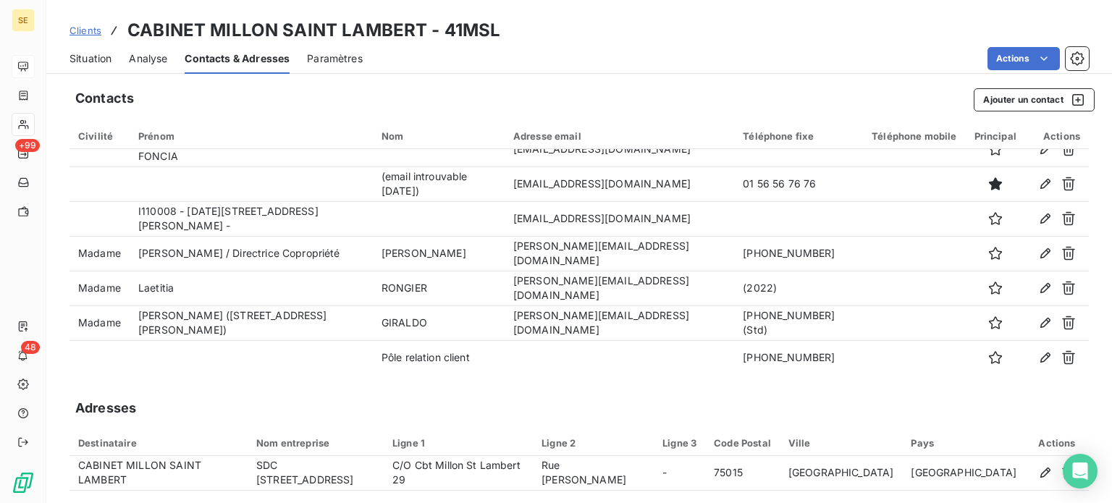
click at [738, 38] on div "Clients CABINET MILLON SAINT LAMBERT - 41MSL" at bounding box center [579, 30] width 1066 height 26
click at [1000, 101] on button "Ajouter un contact" at bounding box center [1034, 99] width 121 height 23
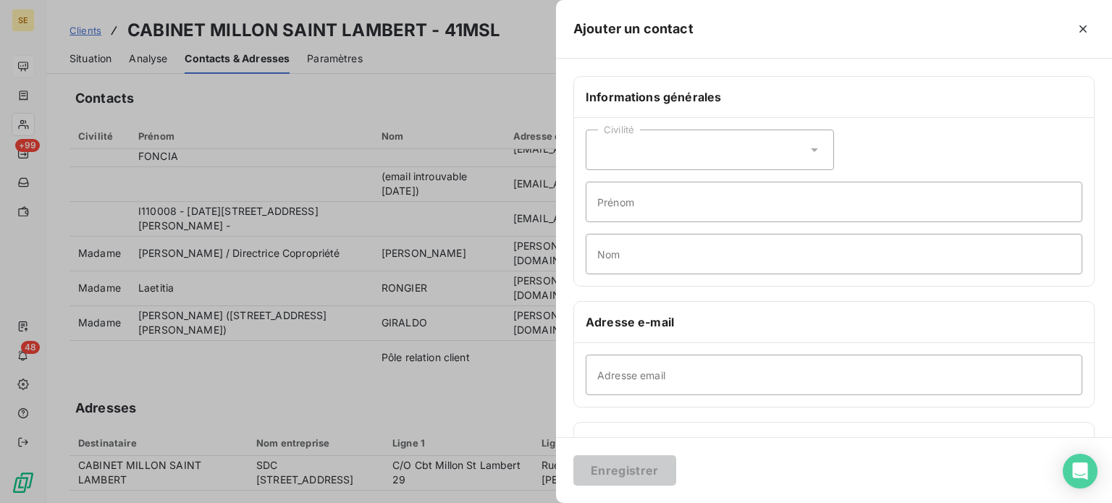
click at [807, 150] on icon at bounding box center [814, 150] width 14 height 14
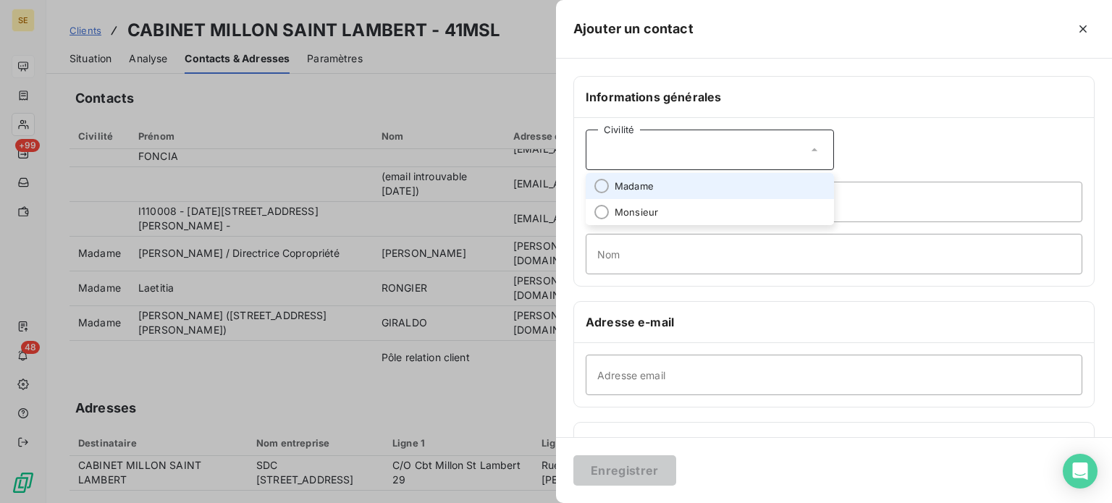
click at [642, 188] on span "Madame" at bounding box center [634, 187] width 39 height 14
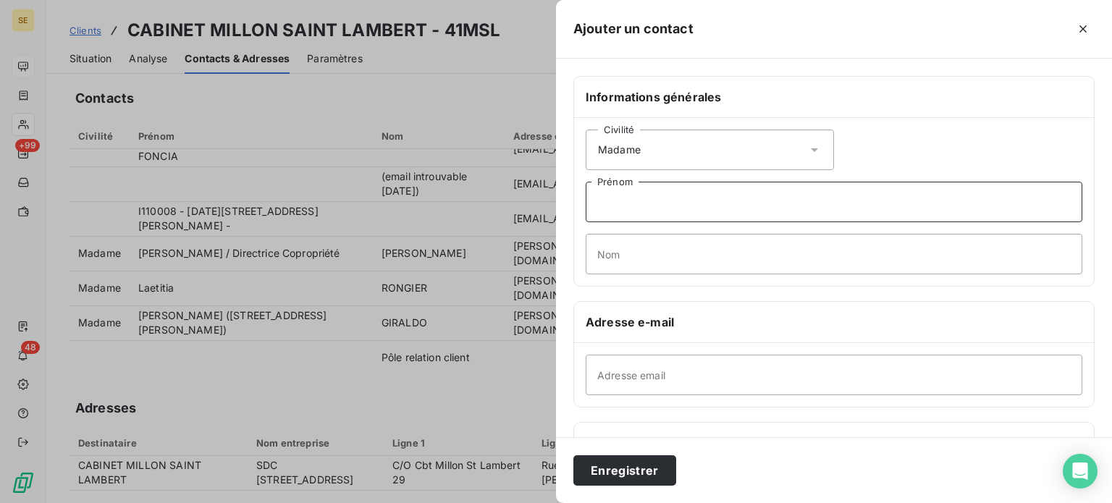
click at [649, 201] on input "Prénom" at bounding box center [834, 202] width 497 height 41
click at [653, 194] on input "dALIL" at bounding box center [834, 202] width 497 height 41
type input "d"
type input "[PERSON_NAME]"
click at [642, 259] on input "Nom" at bounding box center [834, 254] width 497 height 41
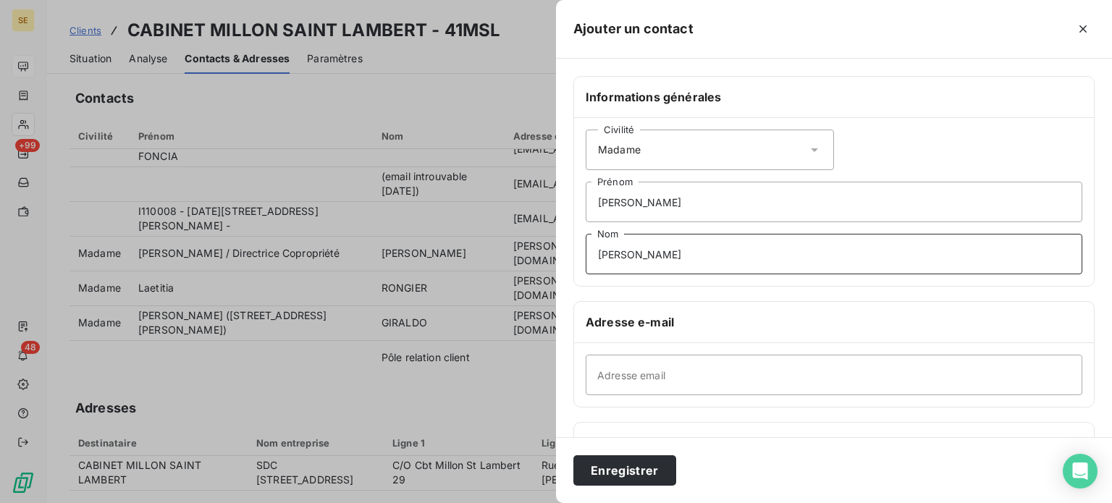
type input "[PERSON_NAME]"
click at [692, 369] on input "Adresse email" at bounding box center [834, 375] width 497 height 41
type input "D"
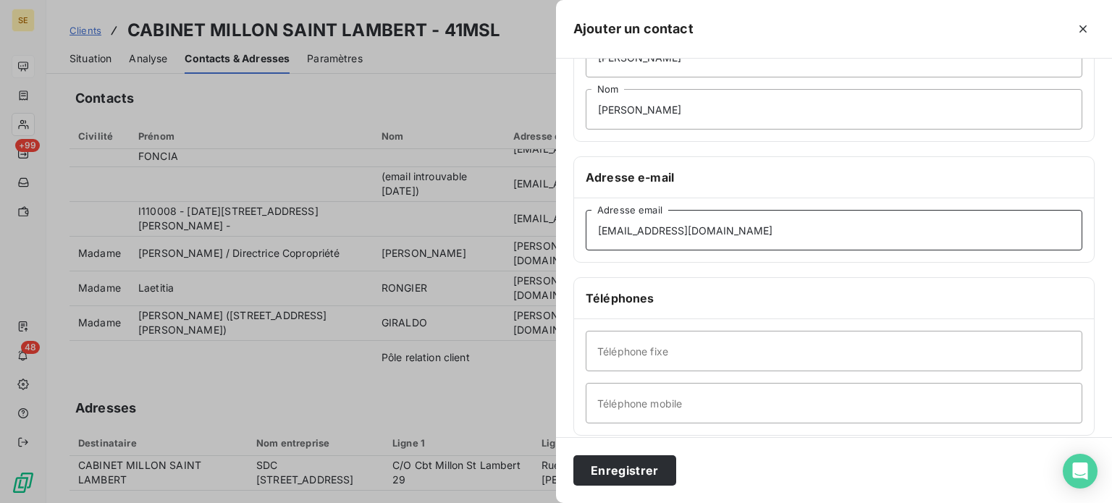
scroll to position [217, 0]
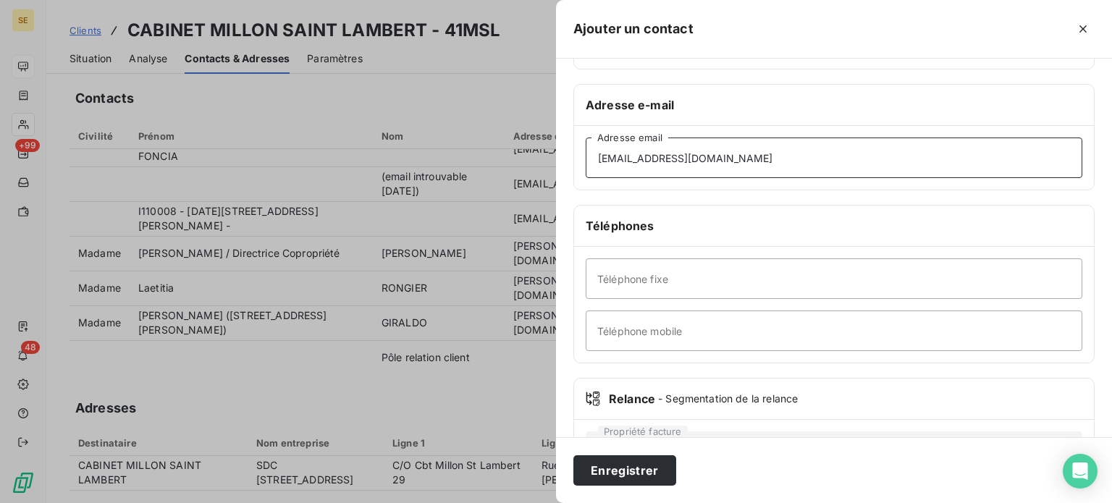
type input "[EMAIL_ADDRESS][DOMAIN_NAME]"
click at [732, 283] on input "Téléphone fixe" at bounding box center [834, 279] width 497 height 41
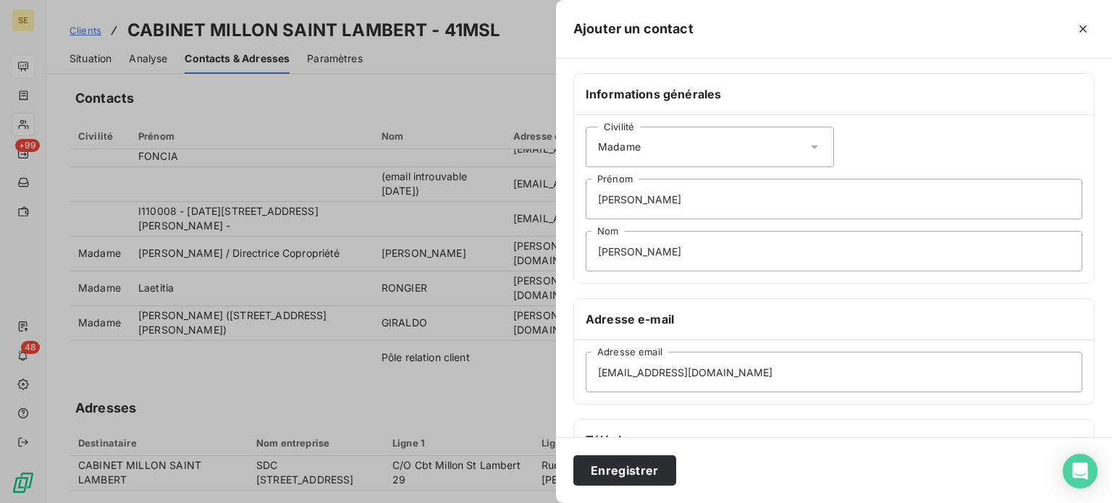
scroll to position [0, 0]
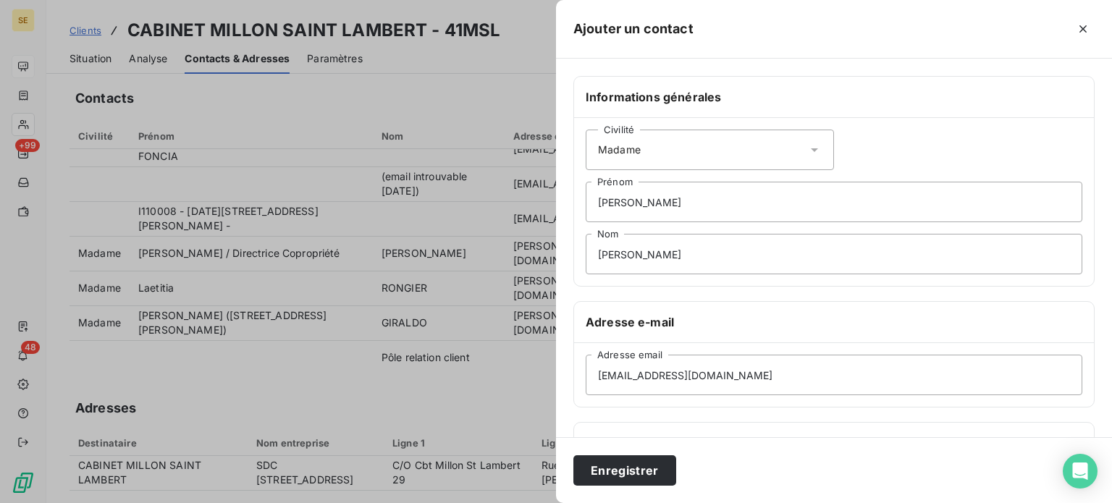
type input "pas de ligne directe"
click at [828, 222] on input "[PERSON_NAME]" at bounding box center [834, 202] width 497 height 41
type input "Dalila / cptable [STREET_ADDRESS][PERSON_NAME]"
click at [573, 455] on button "Enregistrer" at bounding box center [624, 470] width 103 height 30
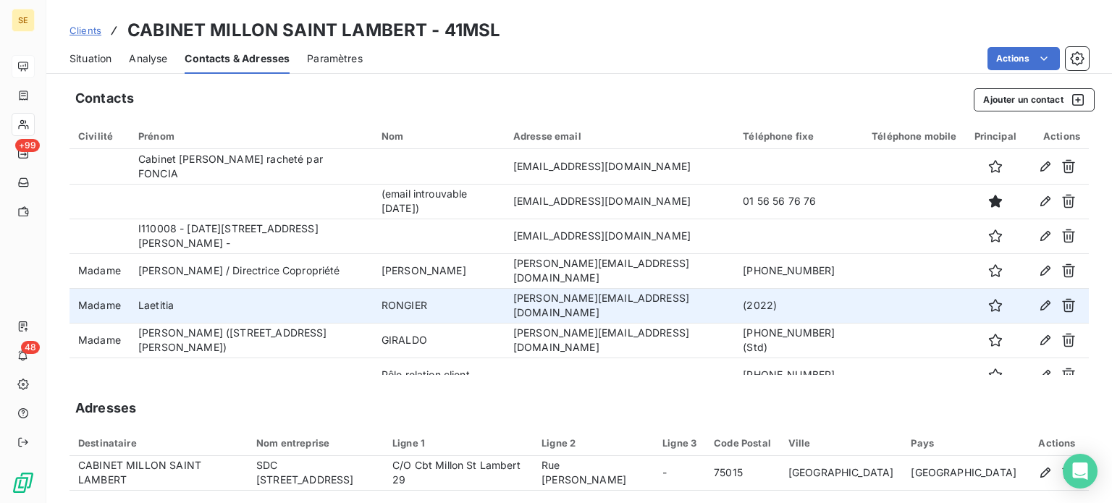
scroll to position [52, 0]
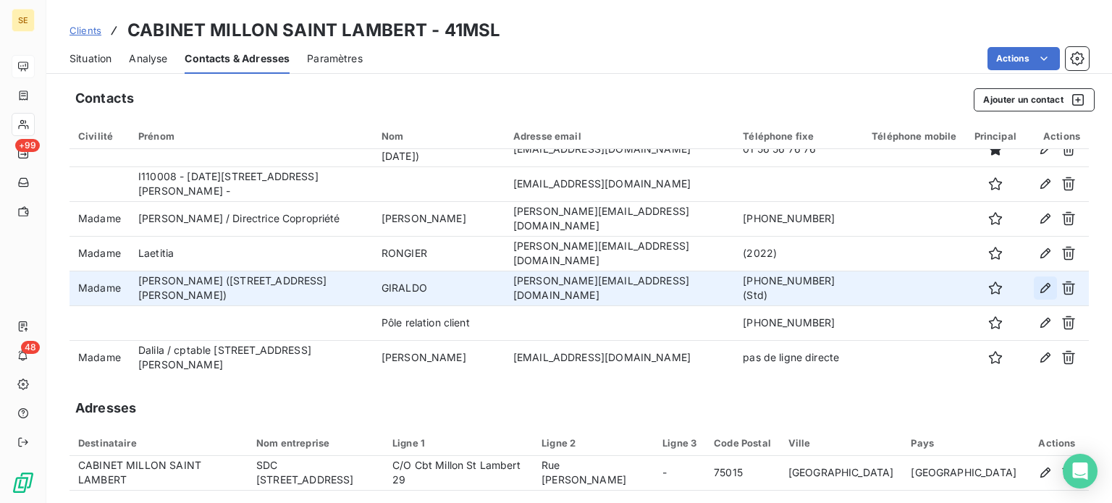
click at [1038, 291] on icon "button" at bounding box center [1045, 288] width 14 height 14
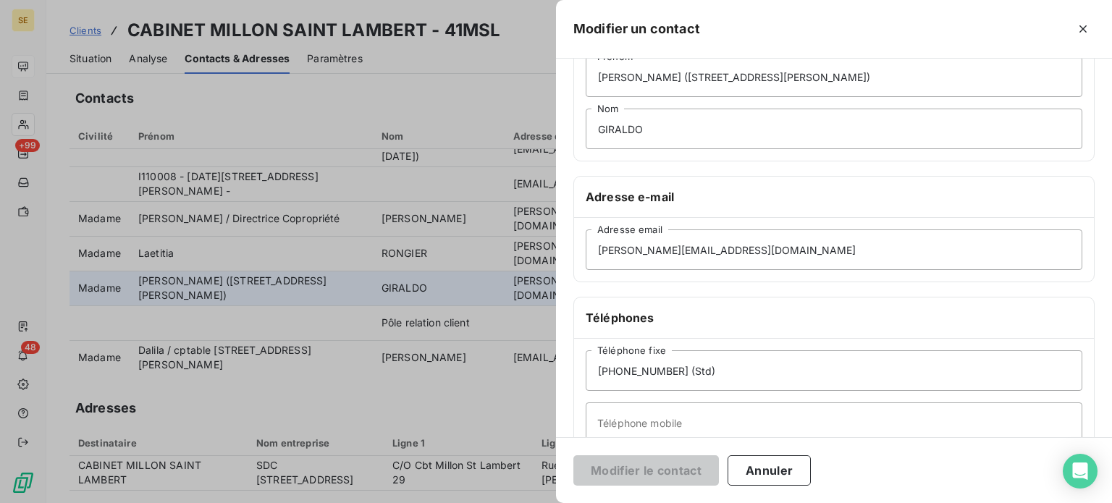
scroll to position [145, 0]
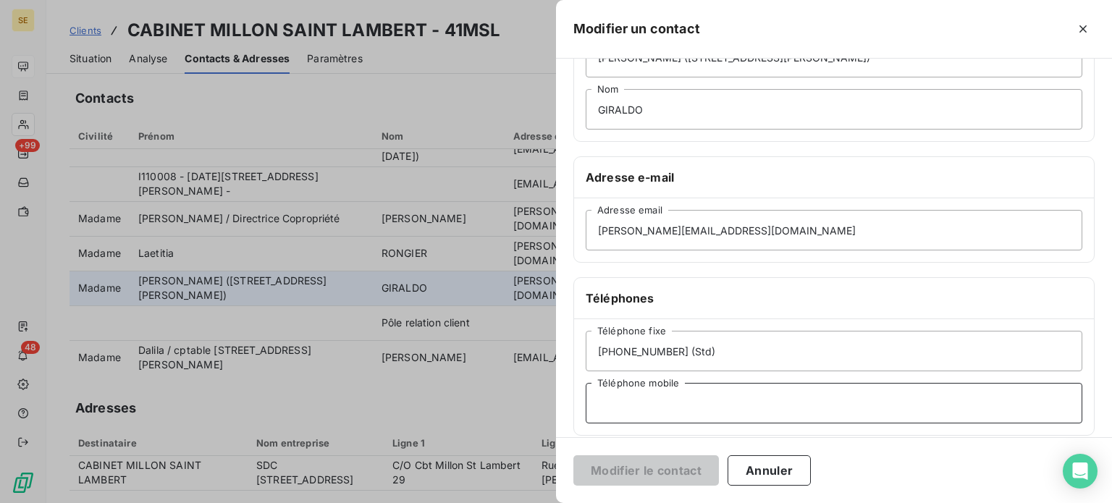
click at [652, 405] on input "Téléphone mobile" at bounding box center [834, 403] width 497 height 41
type input "O"
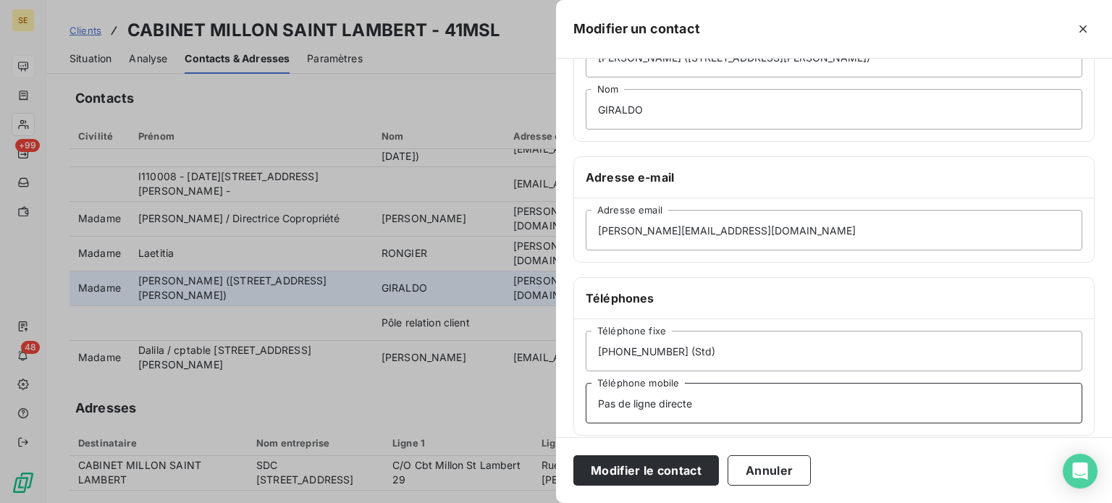
type input "Pas de ligne directe"
click at [573, 455] on button "Modifier le contact" at bounding box center [646, 470] width 146 height 30
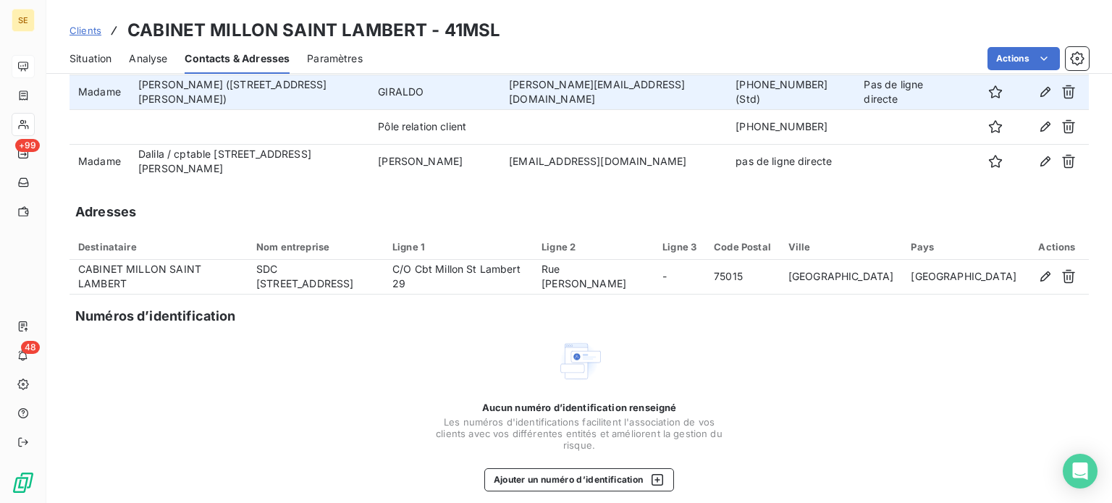
scroll to position [208, 0]
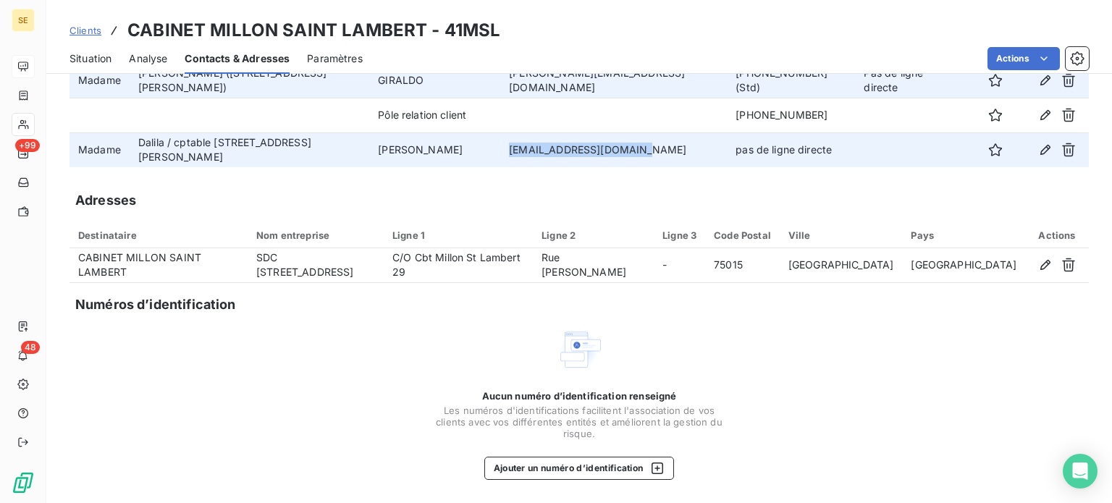
drag, startPoint x: 553, startPoint y: 150, endPoint x: 660, endPoint y: 144, distance: 107.3
click at [660, 144] on td "[EMAIL_ADDRESS][DOMAIN_NAME]" at bounding box center [613, 150] width 227 height 35
copy td "[EMAIL_ADDRESS][DOMAIN_NAME]"
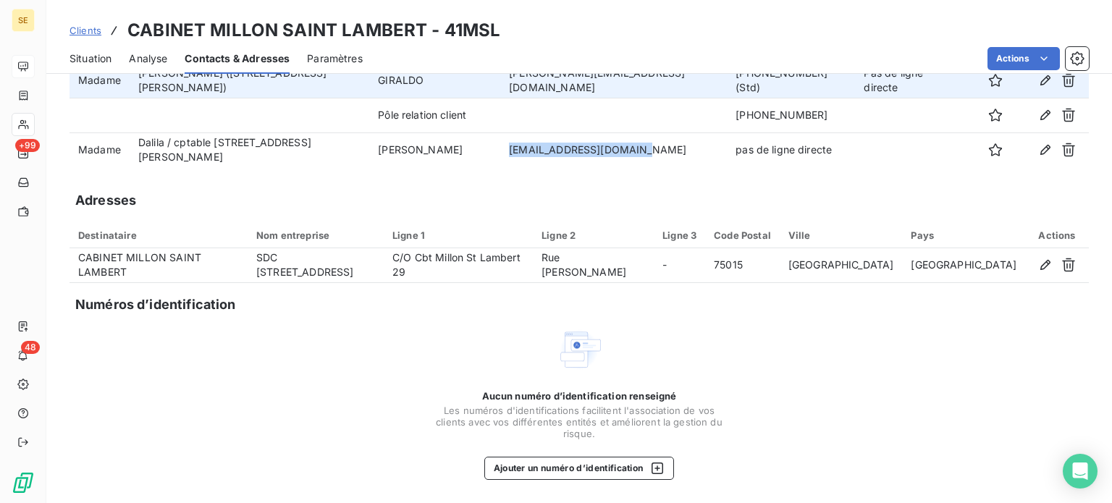
click at [80, 28] on span "Clients" at bounding box center [86, 31] width 32 height 12
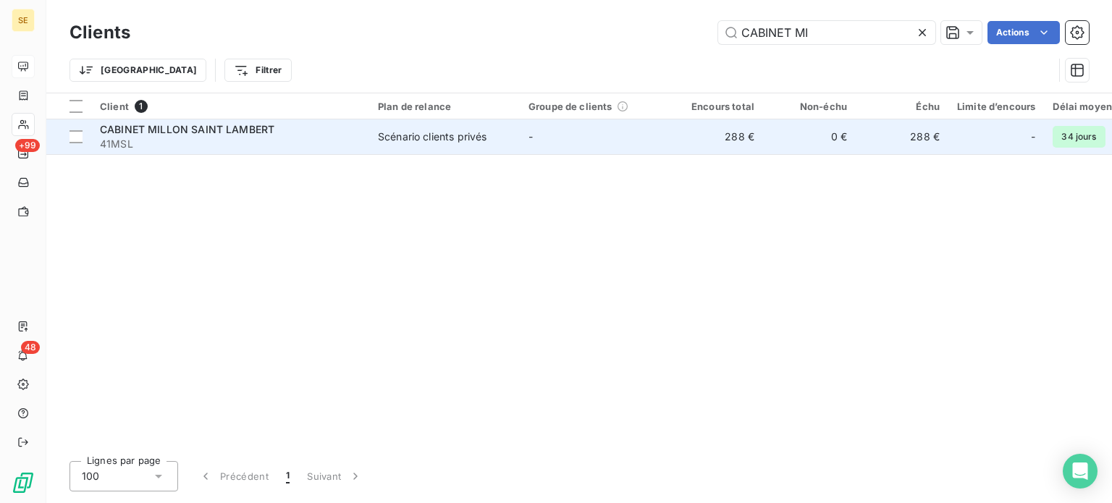
click at [159, 137] on span "41MSL" at bounding box center [230, 144] width 261 height 14
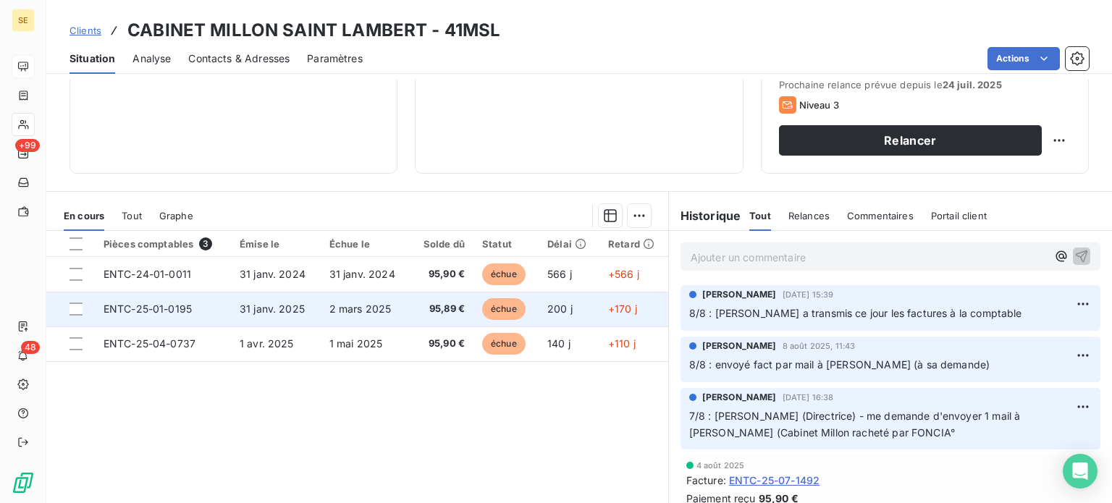
scroll to position [217, 0]
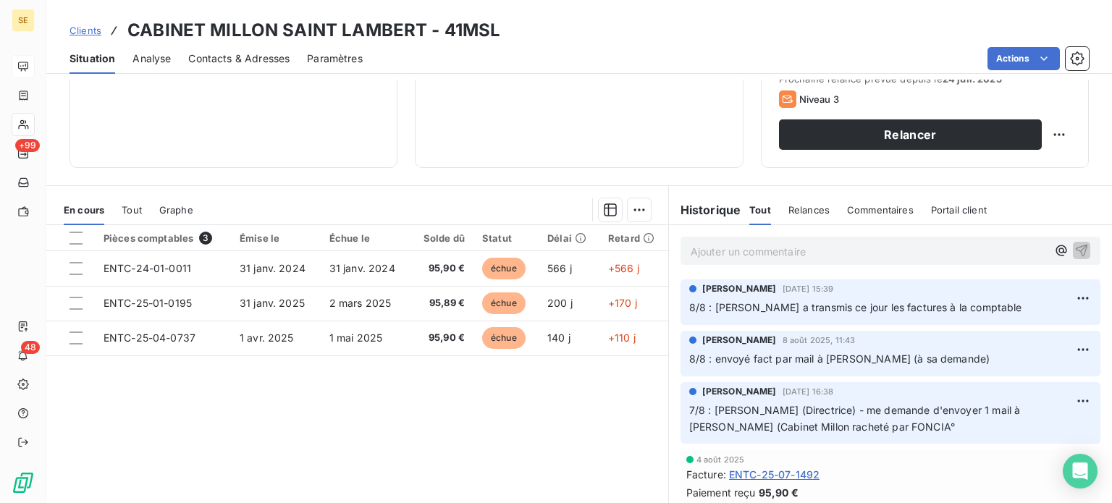
click at [786, 254] on p "Ajouter un commentaire ﻿" at bounding box center [869, 252] width 356 height 18
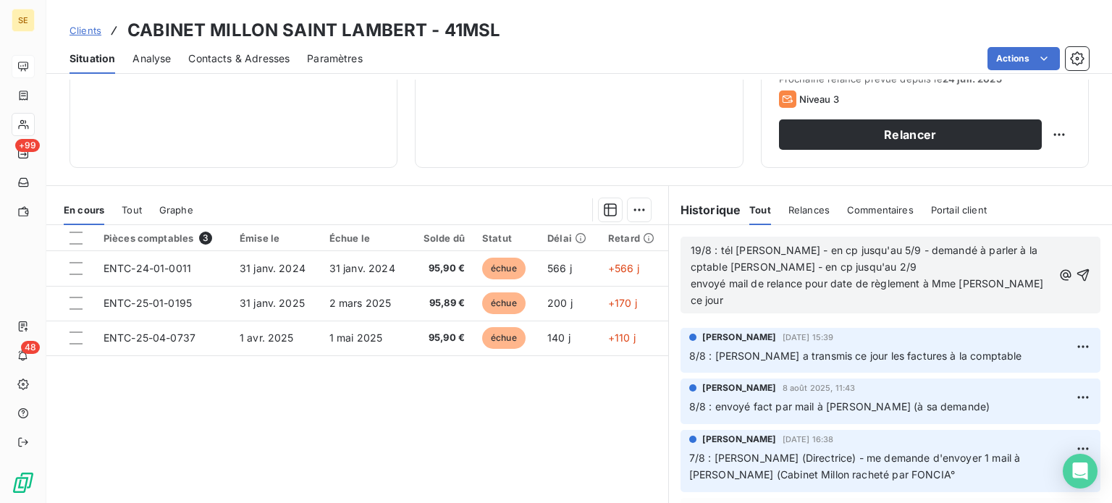
click at [794, 284] on span "19/8 : tél [PERSON_NAME] - en cp jusqu'au 5/9 - demandé à parler à la cptable […" at bounding box center [869, 275] width 356 height 62
click at [827, 283] on span "19/8 : tél [PERSON_NAME] - en cp jusqu'au 5/9 - demandé à parler à la cptable […" at bounding box center [870, 275] width 359 height 62
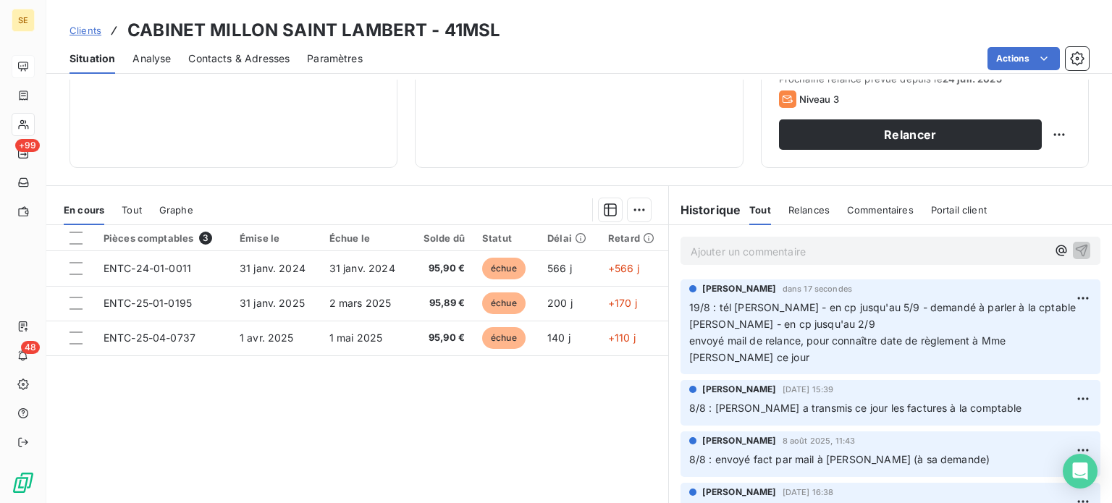
click at [87, 30] on span "Clients" at bounding box center [86, 31] width 32 height 12
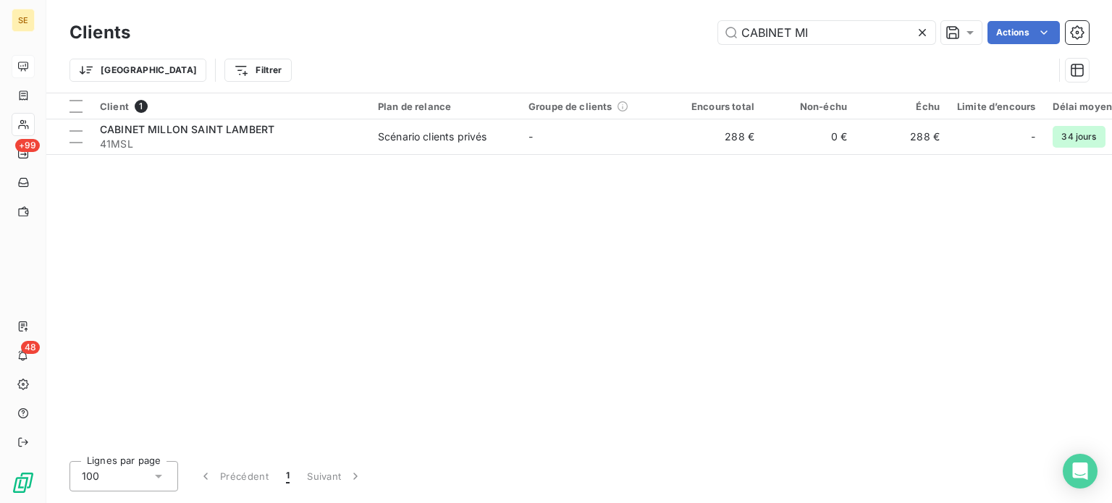
drag, startPoint x: 853, startPoint y: 35, endPoint x: 449, endPoint y: 65, distance: 405.2
click at [449, 65] on div "Clients CABINET MI Actions Trier Filtrer" at bounding box center [580, 54] width 1020 height 75
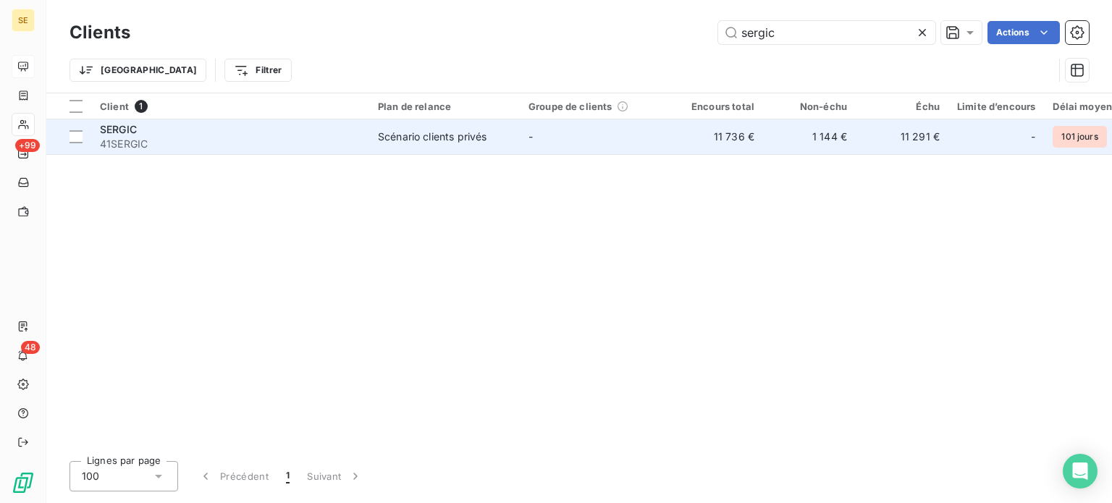
type input "sergic"
click at [266, 126] on div "SERGIC" at bounding box center [230, 129] width 261 height 14
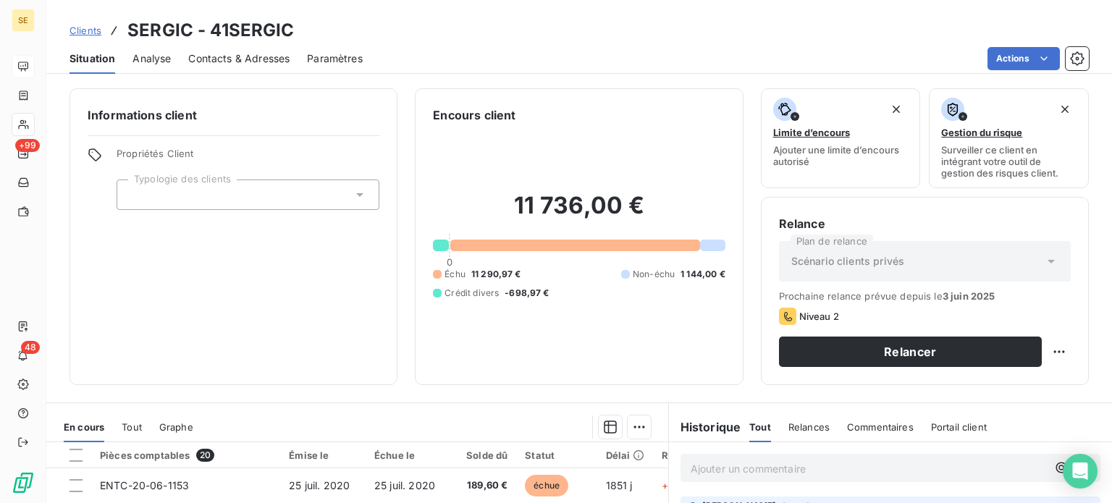
click at [234, 57] on span "Contacts & Adresses" at bounding box center [238, 58] width 101 height 14
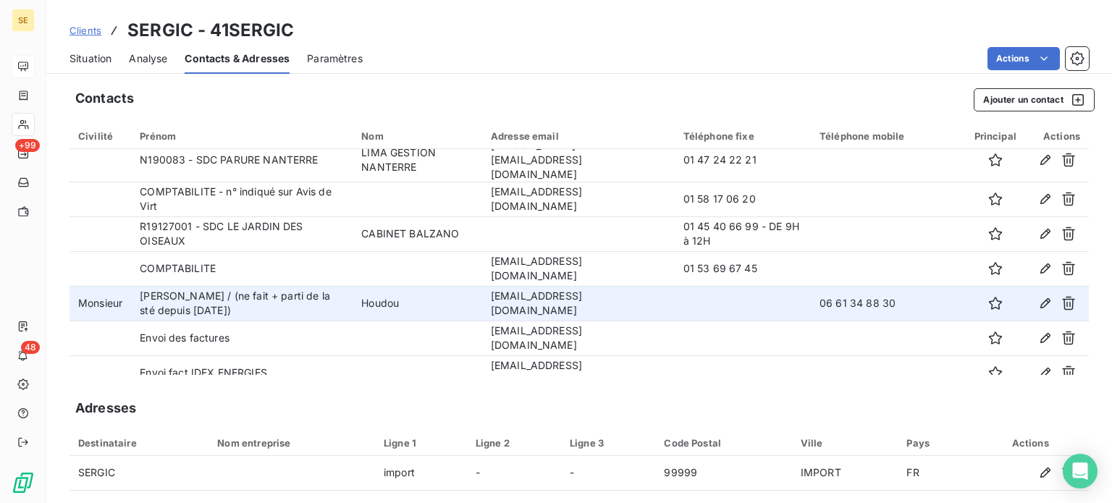
scroll to position [46, 0]
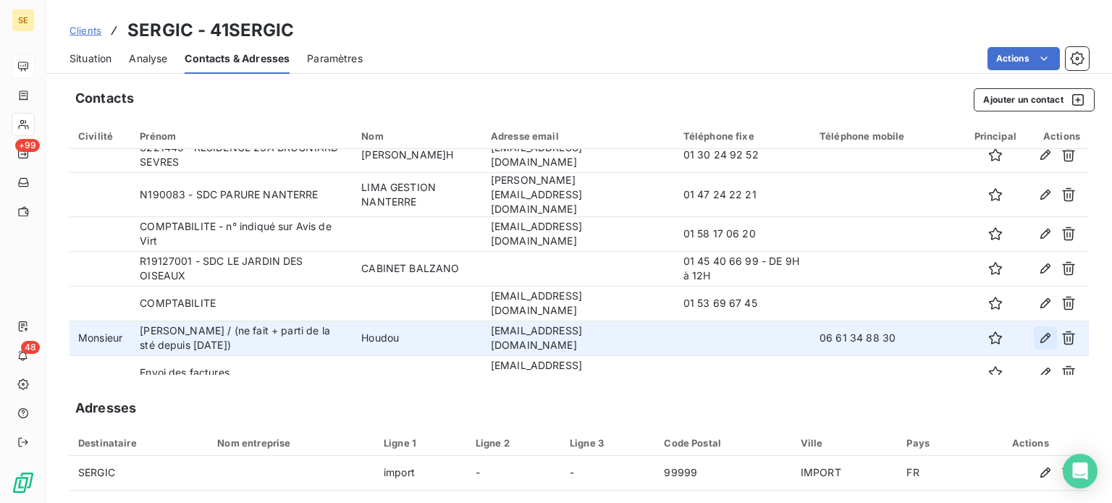
click at [1038, 331] on icon "button" at bounding box center [1045, 338] width 14 height 14
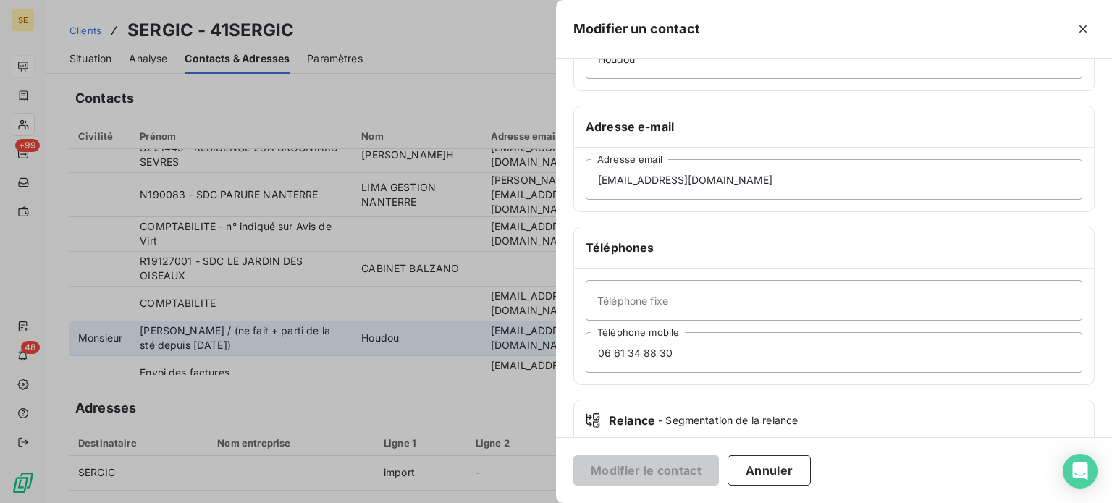
scroll to position [217, 0]
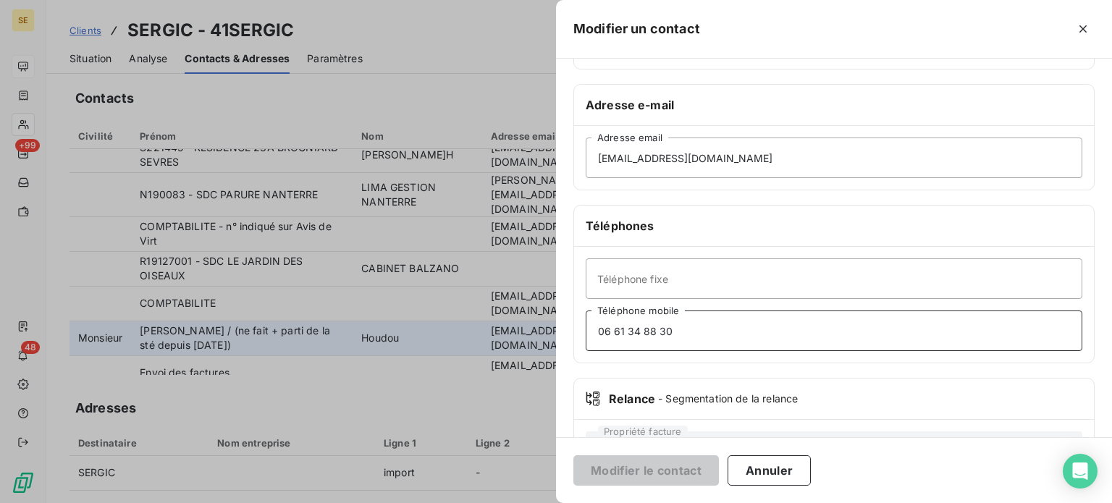
drag, startPoint x: 705, startPoint y: 327, endPoint x: 554, endPoint y: 347, distance: 152.6
click at [554, 503] on div "Modifier un contact Informations générales Civilité Monsieur [PERSON_NAME] / (n…" at bounding box center [556, 503] width 1112 height 0
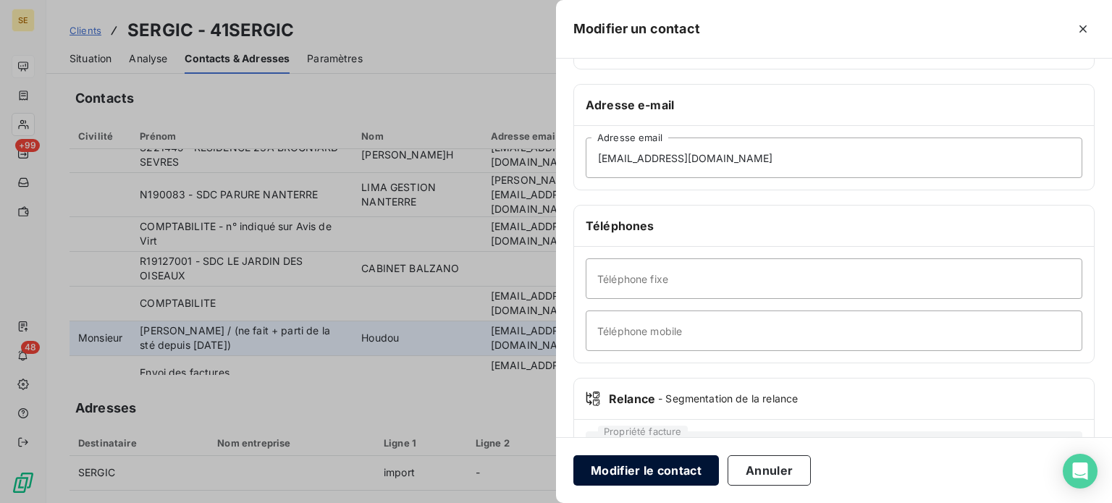
click at [645, 468] on button "Modifier le contact" at bounding box center [646, 470] width 146 height 30
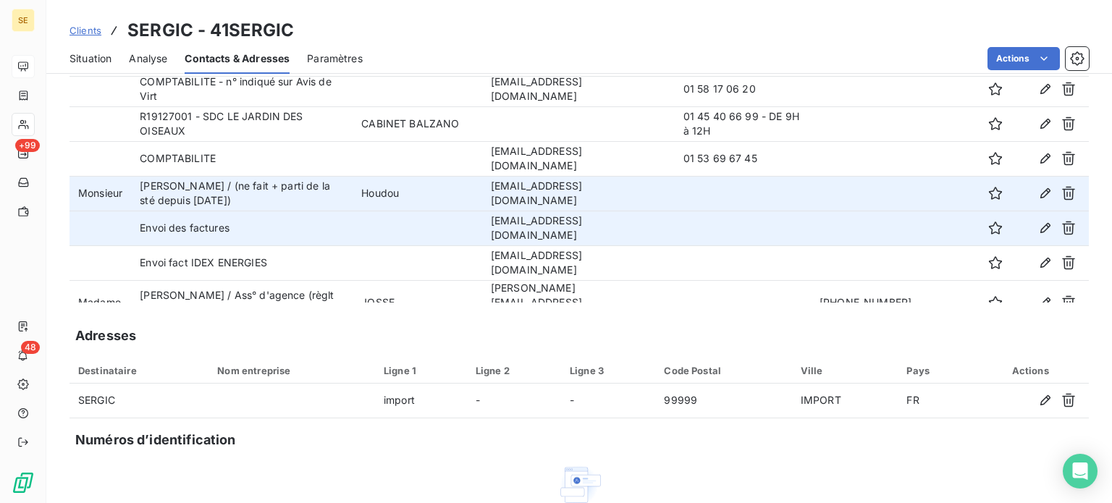
scroll to position [46, 0]
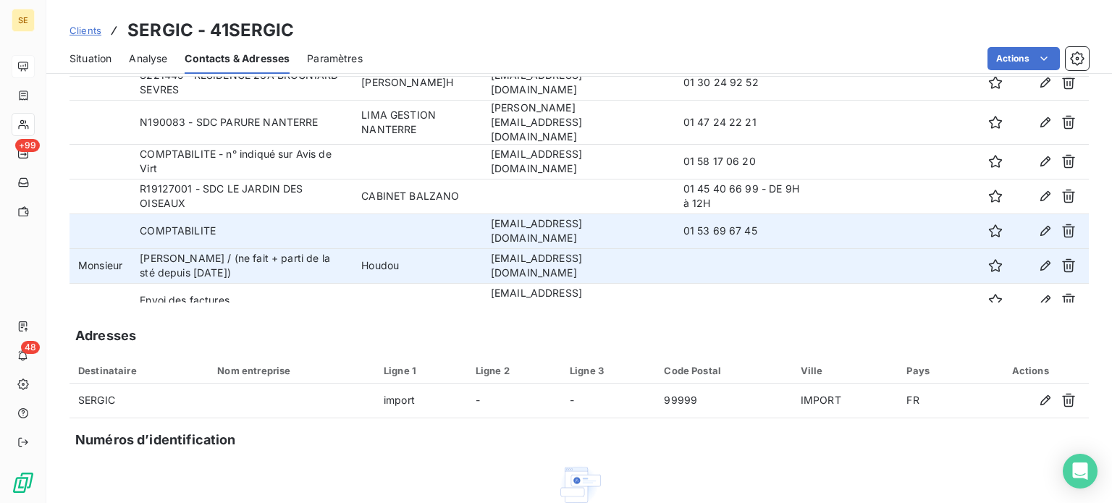
click at [764, 234] on td "01 53 69 67 45" at bounding box center [743, 231] width 136 height 35
click at [1038, 224] on icon "button" at bounding box center [1045, 231] width 14 height 14
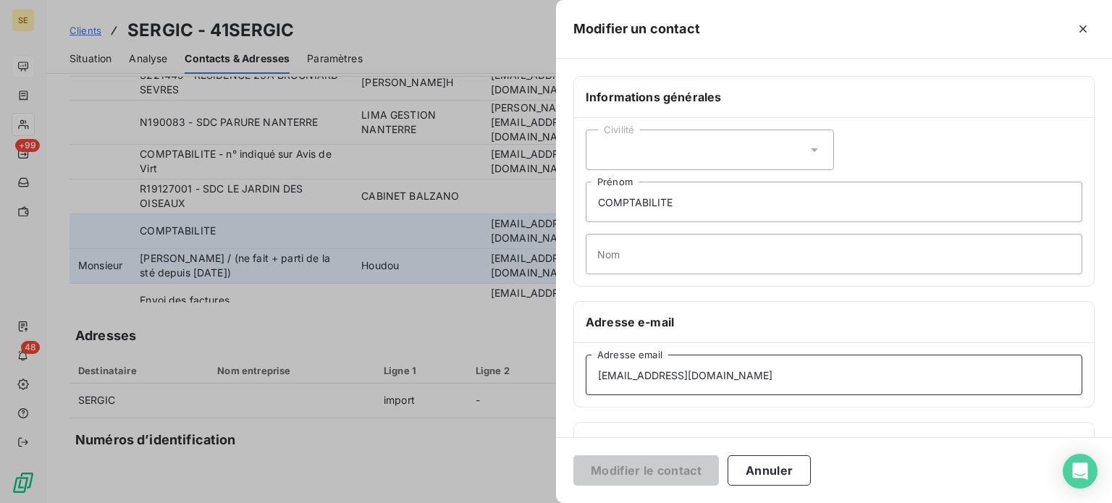
drag, startPoint x: 627, startPoint y: 372, endPoint x: 539, endPoint y: 366, distance: 88.5
click at [539, 503] on div "Modifier un contact Informations générales Civilité COMPTABILITE Prénom Nom Adr…" at bounding box center [556, 503] width 1112 height 0
click at [844, 382] on input "[EMAIL_ADDRESS][DOMAIN_NAME]" at bounding box center [834, 375] width 497 height 41
type input "[EMAIL_ADDRESS][DOMAIN_NAME]"
click at [573, 455] on button "Modifier le contact" at bounding box center [646, 470] width 146 height 30
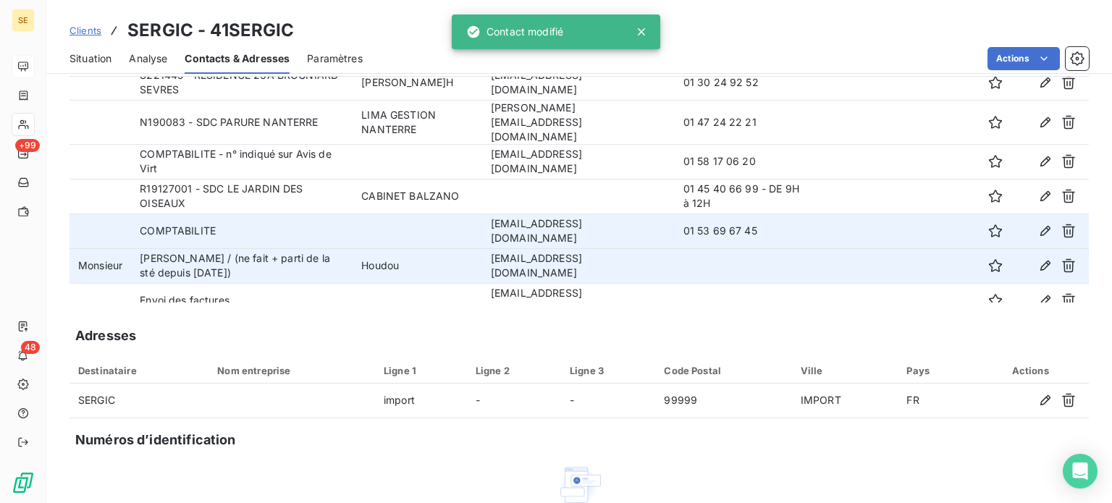
click at [482, 220] on td "[EMAIL_ADDRESS][DOMAIN_NAME]" at bounding box center [578, 231] width 193 height 35
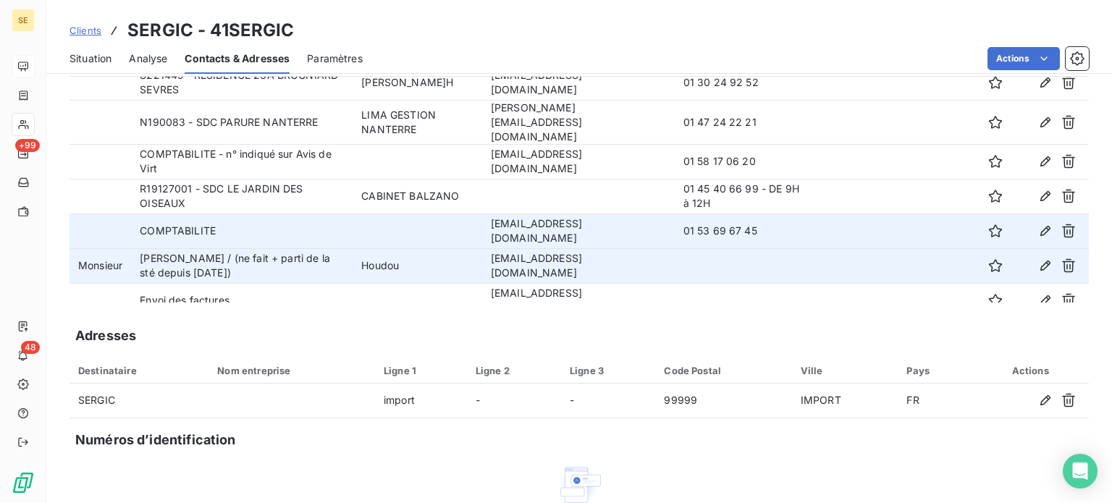
drag, startPoint x: 467, startPoint y: 221, endPoint x: 638, endPoint y: 219, distance: 170.9
click at [638, 219] on td "[EMAIL_ADDRESS][DOMAIN_NAME]" at bounding box center [578, 231] width 193 height 35
copy td "[EMAIL_ADDRESS][DOMAIN_NAME]"
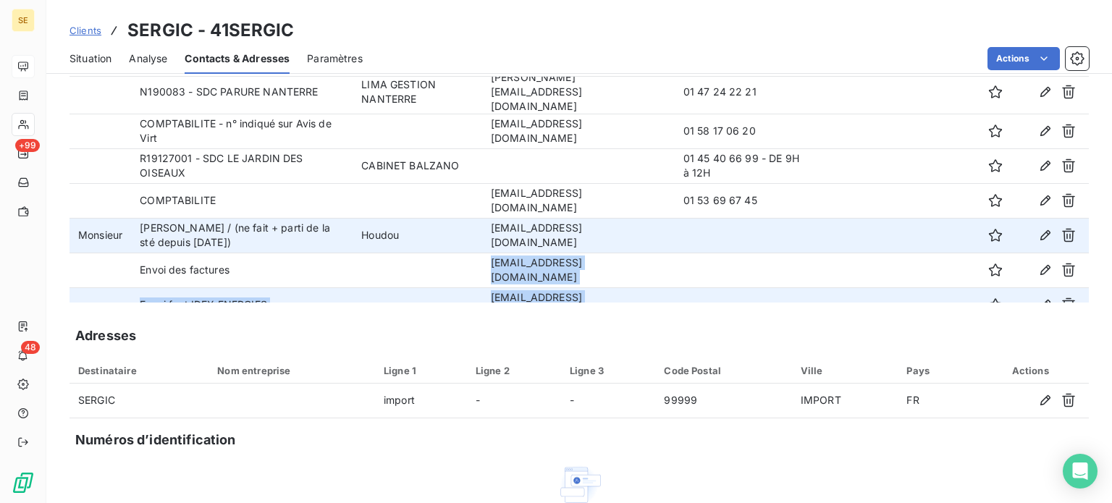
scroll to position [84, 0]
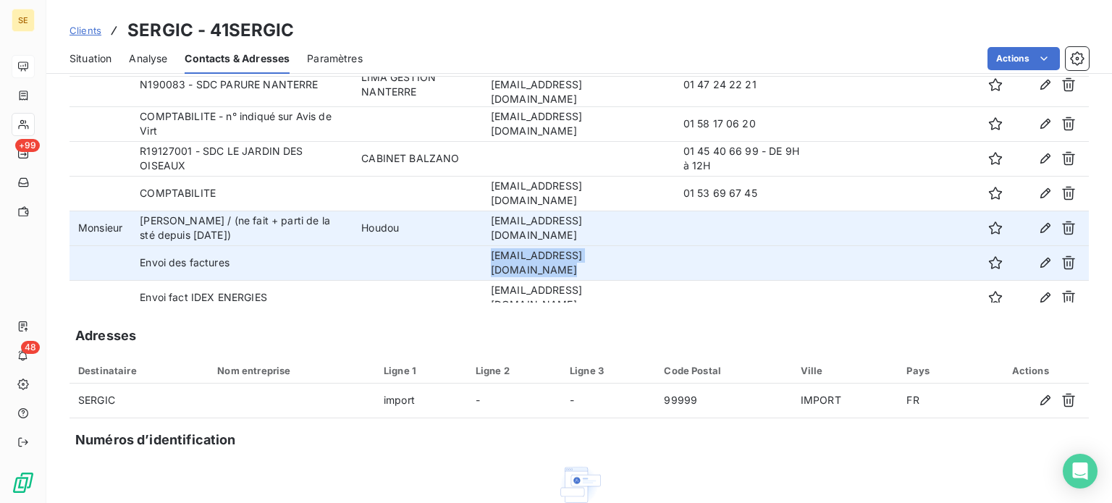
drag, startPoint x: 466, startPoint y: 292, endPoint x: 642, endPoint y: 254, distance: 179.9
click at [642, 254] on tr "Envoi des factures [EMAIL_ADDRESS][DOMAIN_NAME]" at bounding box center [580, 262] width 1020 height 35
copy td "[EMAIL_ADDRESS][DOMAIN_NAME]"
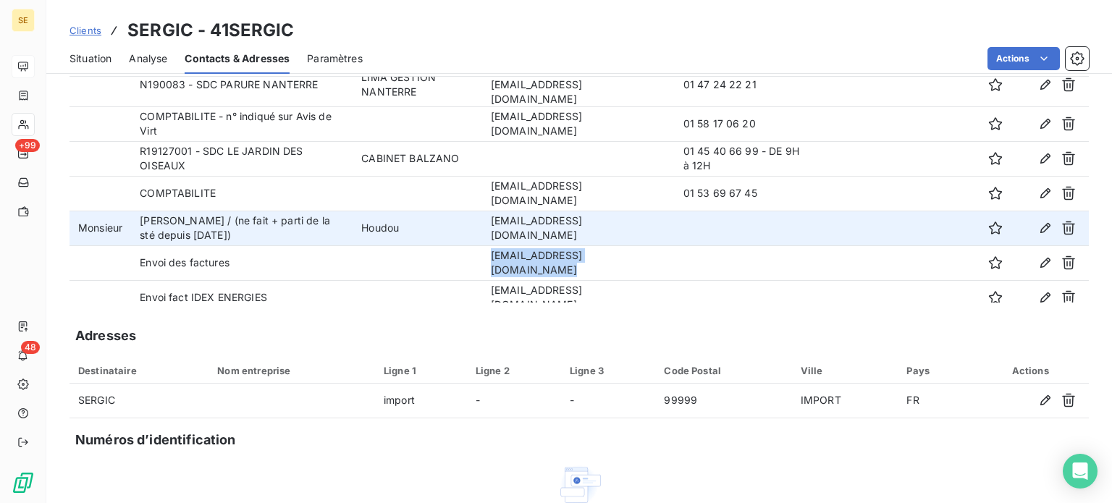
click at [78, 29] on span "Clients" at bounding box center [86, 31] width 32 height 12
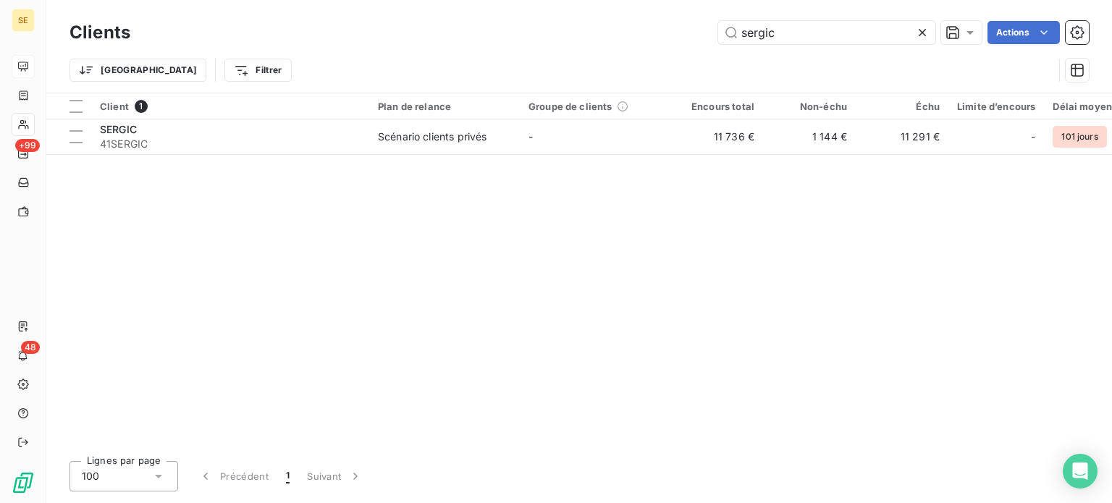
drag, startPoint x: 720, startPoint y: 39, endPoint x: 702, endPoint y: 41, distance: 18.9
click at [702, 41] on div "sergic Actions" at bounding box center [618, 32] width 941 height 23
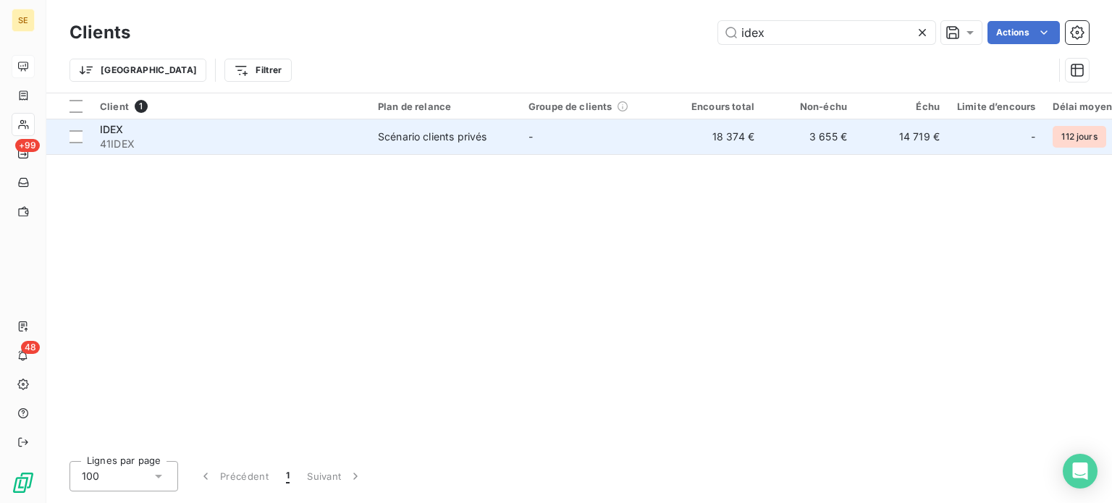
type input "idex"
click at [322, 142] on span "41IDEX" at bounding box center [230, 144] width 261 height 14
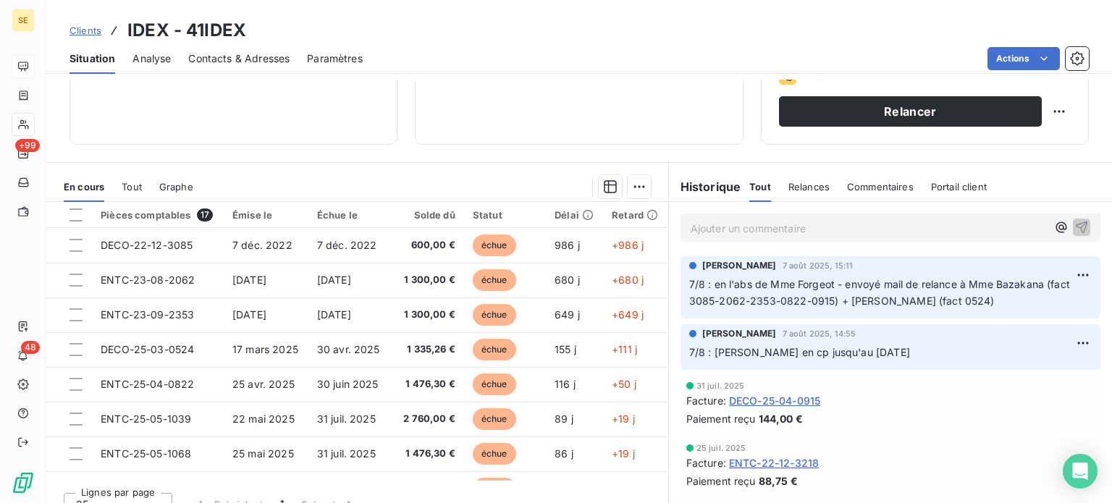
scroll to position [261, 0]
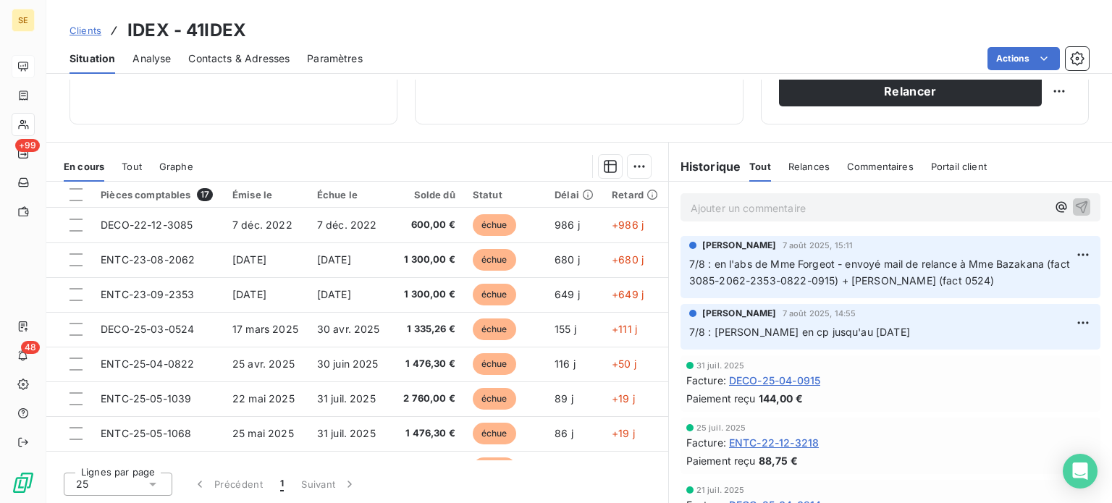
click at [245, 59] on span "Contacts & Adresses" at bounding box center [238, 58] width 101 height 14
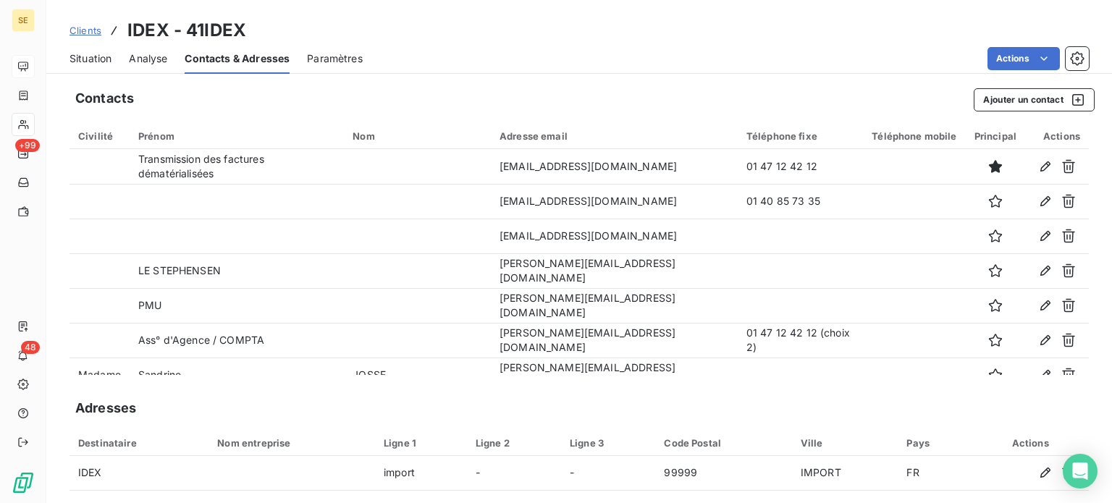
click at [105, 59] on span "Situation" at bounding box center [91, 58] width 42 height 14
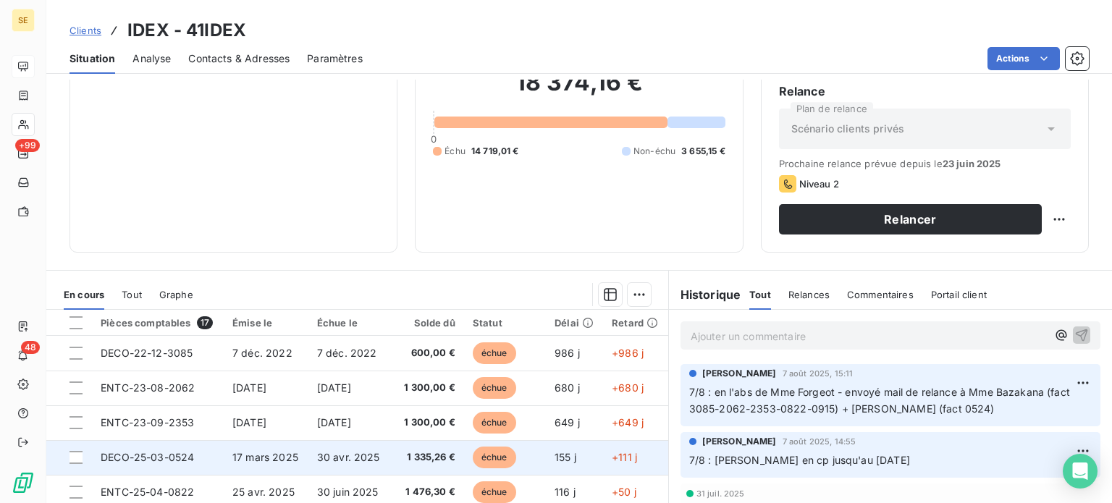
scroll to position [217, 0]
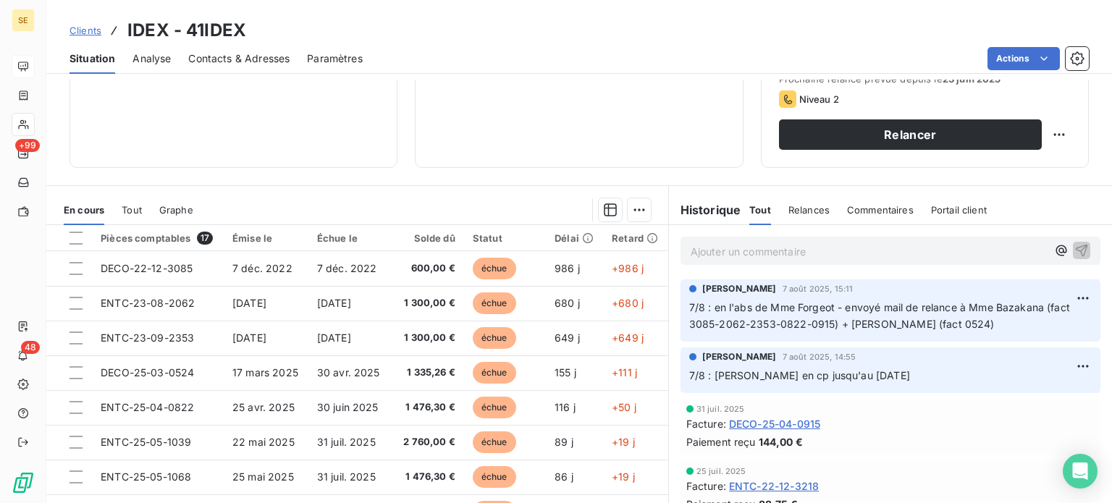
click at [739, 248] on p "Ajouter un commentaire ﻿" at bounding box center [869, 252] width 356 height 18
drag, startPoint x: 731, startPoint y: 269, endPoint x: 741, endPoint y: 260, distance: 13.4
click at [731, 259] on p "19/8 : réponse Mme Boishus" at bounding box center [869, 251] width 356 height 17
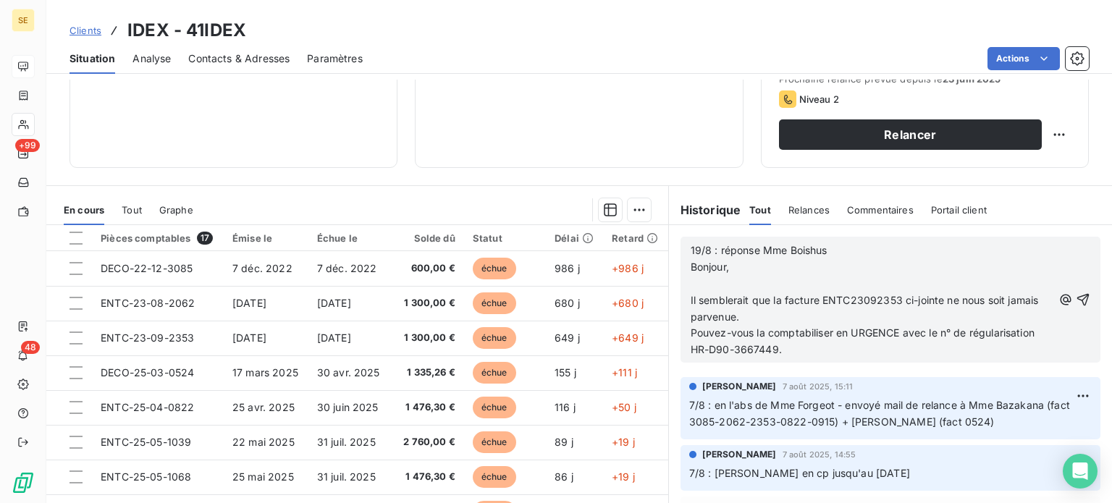
click at [843, 245] on p "19/8 : réponse Mme Boishus Bonjour," at bounding box center [872, 259] width 362 height 33
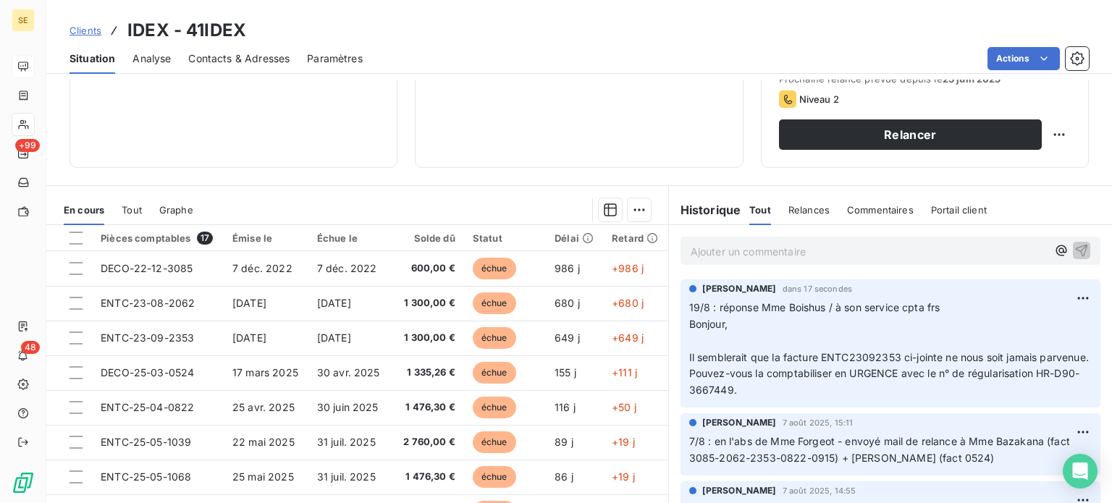
click at [254, 56] on span "Contacts & Adresses" at bounding box center [238, 58] width 101 height 14
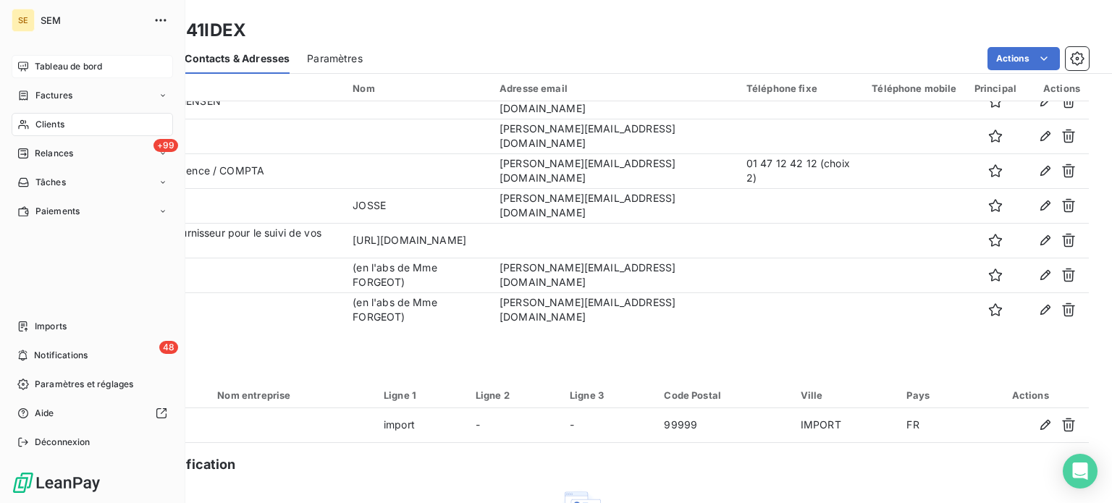
scroll to position [72, 0]
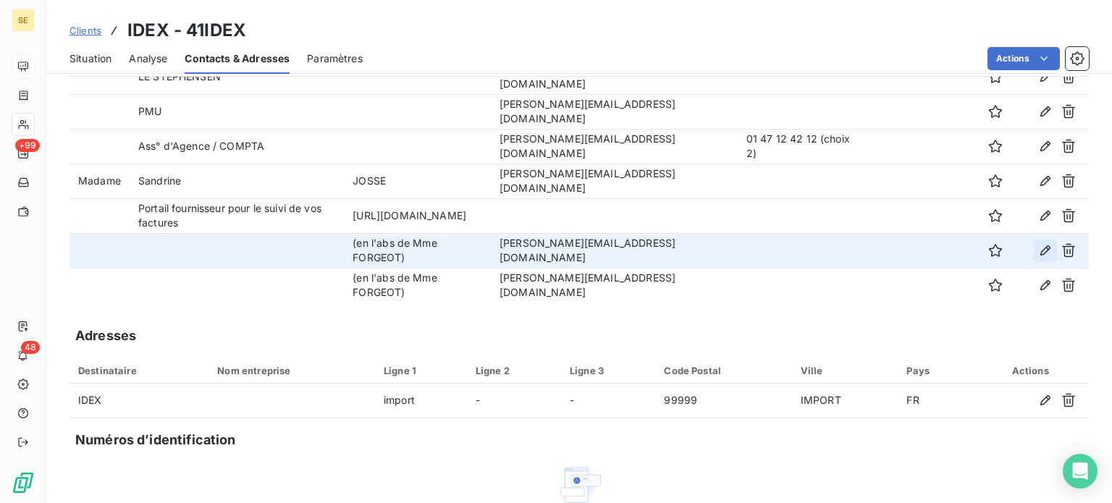
click at [1038, 251] on icon "button" at bounding box center [1045, 250] width 14 height 14
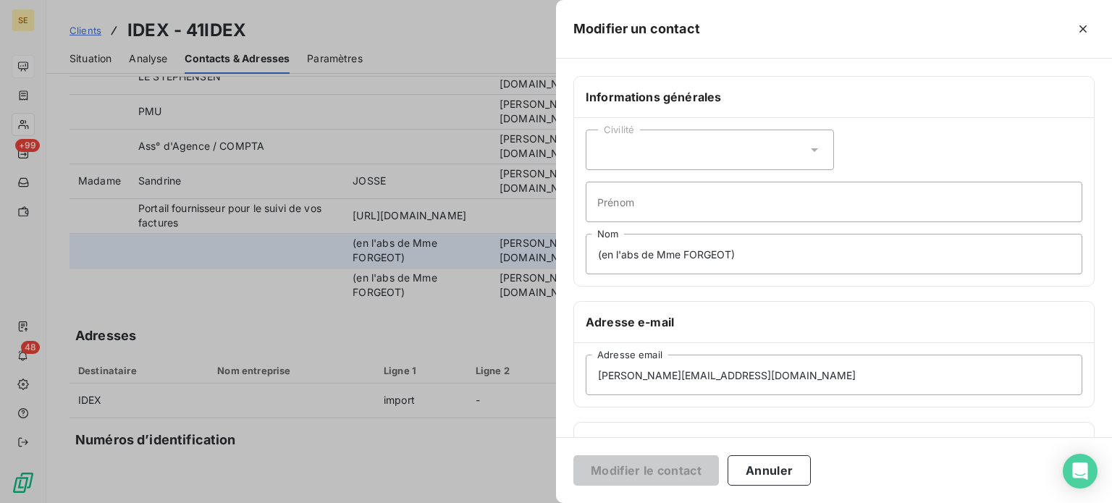
click at [812, 148] on icon at bounding box center [814, 150] width 7 height 4
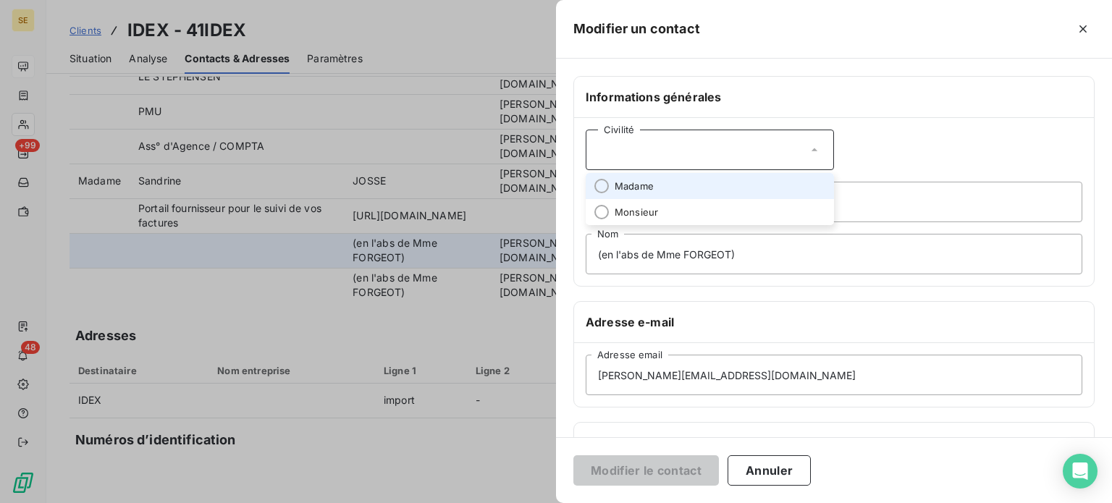
click at [668, 190] on li "Madame" at bounding box center [710, 186] width 248 height 26
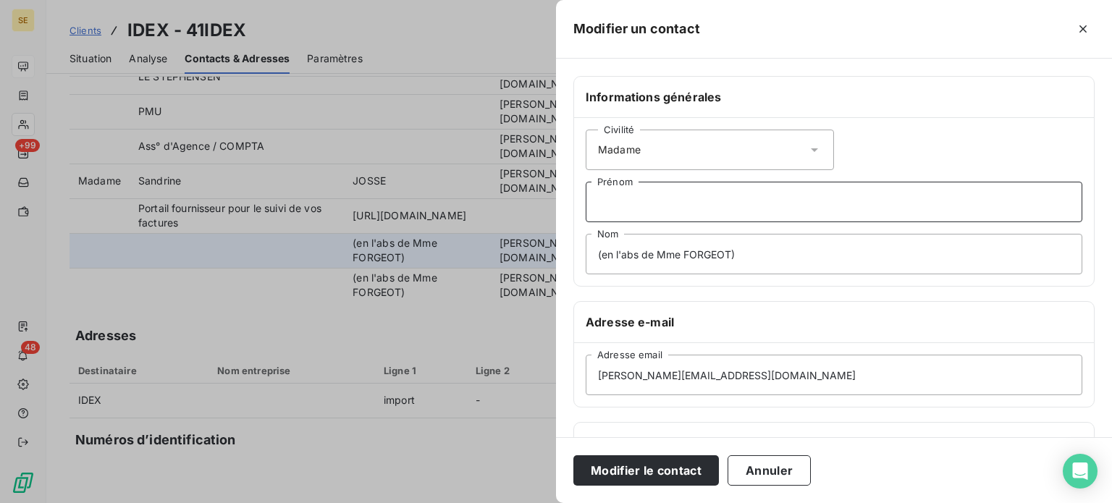
click at [651, 207] on input "Prénom" at bounding box center [834, 202] width 497 height 41
type input "[PERSON_NAME]"
click at [573, 455] on button "Modifier le contact" at bounding box center [646, 470] width 146 height 30
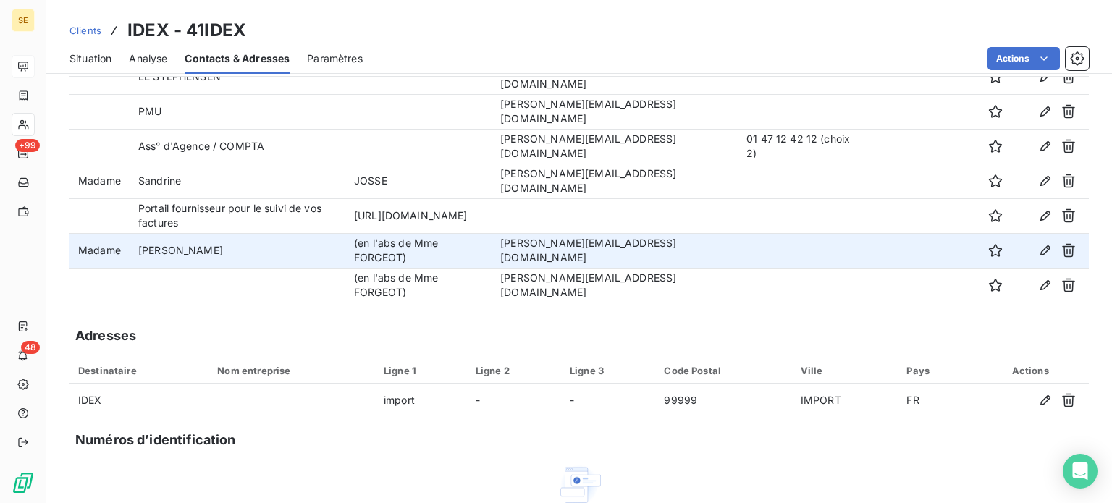
click at [93, 57] on span "Situation" at bounding box center [91, 58] width 42 height 14
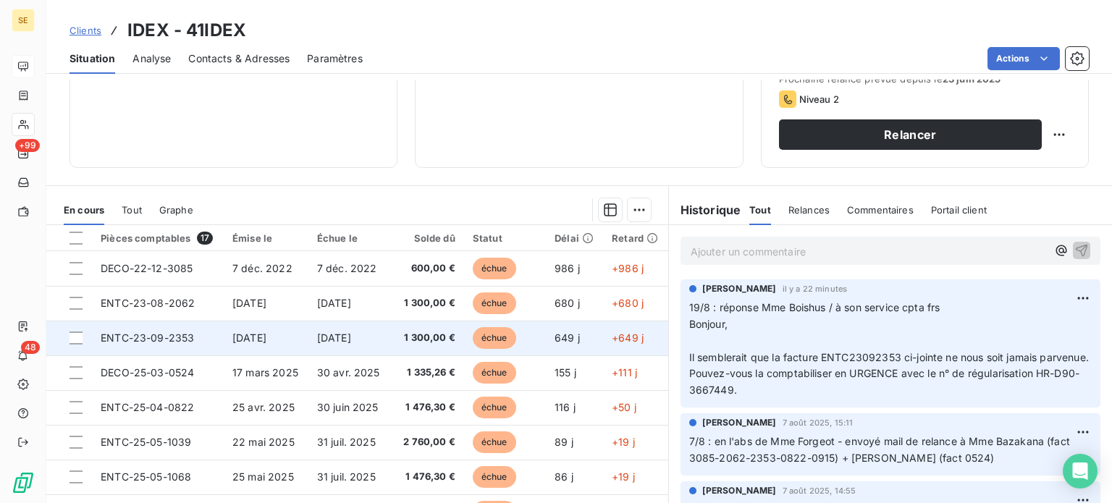
scroll to position [261, 0]
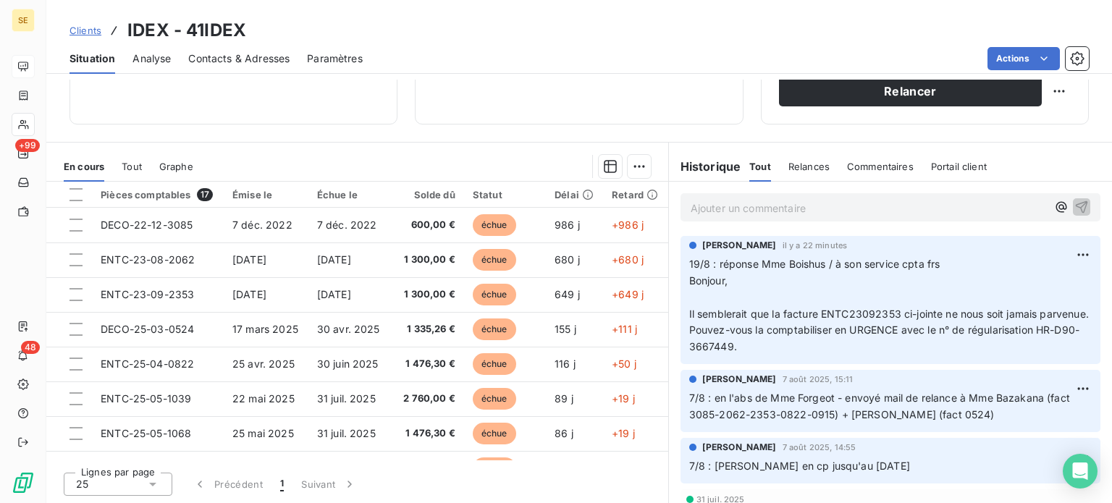
click at [713, 208] on p "Ajouter un commentaire ﻿" at bounding box center [869, 208] width 356 height 18
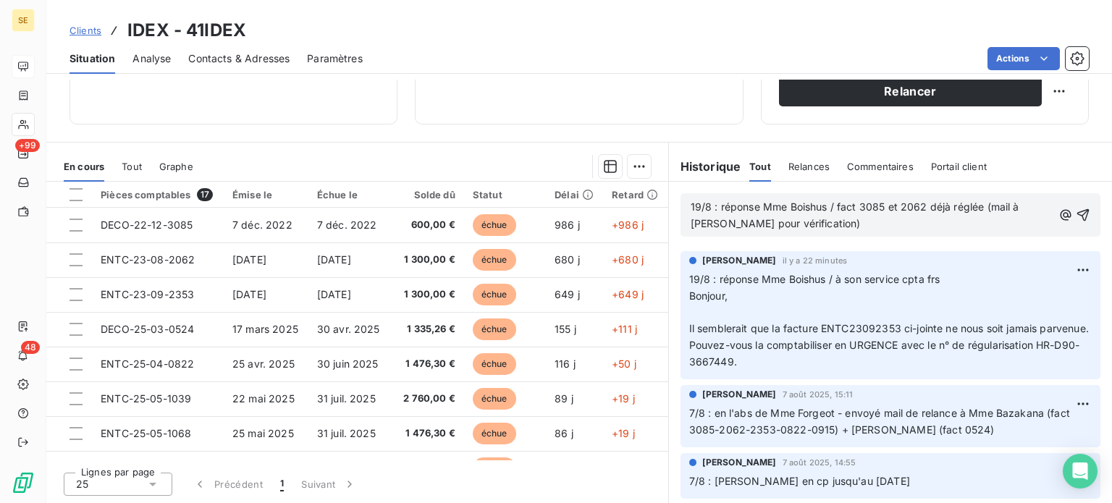
click at [986, 212] on span "19/8 : réponse Mme Boishus / fact 3085 et 2062 déjà réglée (mail à [PERSON_NAME…" at bounding box center [857, 215] width 332 height 29
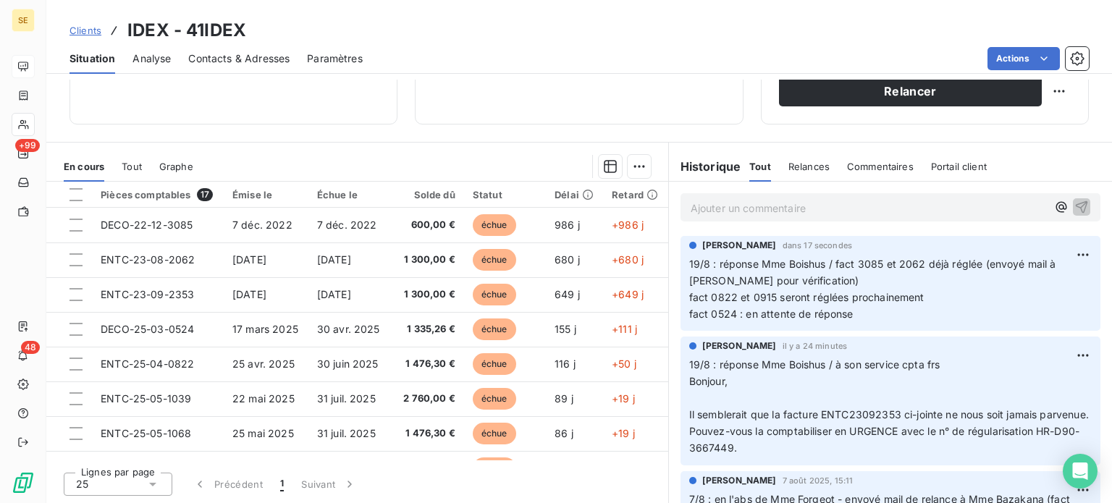
click at [88, 30] on span "Clients" at bounding box center [86, 31] width 32 height 12
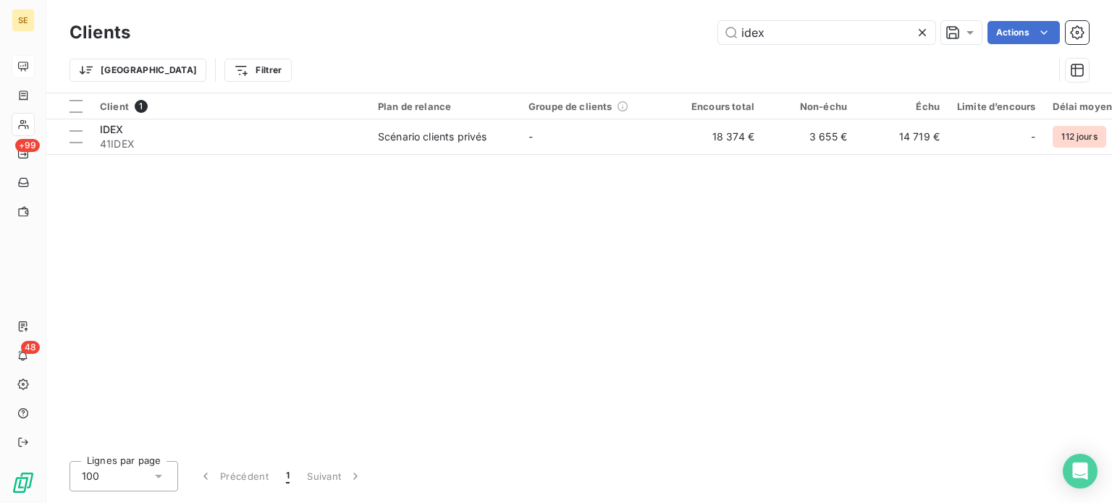
drag, startPoint x: 791, startPoint y: 33, endPoint x: 594, endPoint y: 24, distance: 196.5
click at [594, 24] on div "idex Actions" at bounding box center [618, 32] width 941 height 23
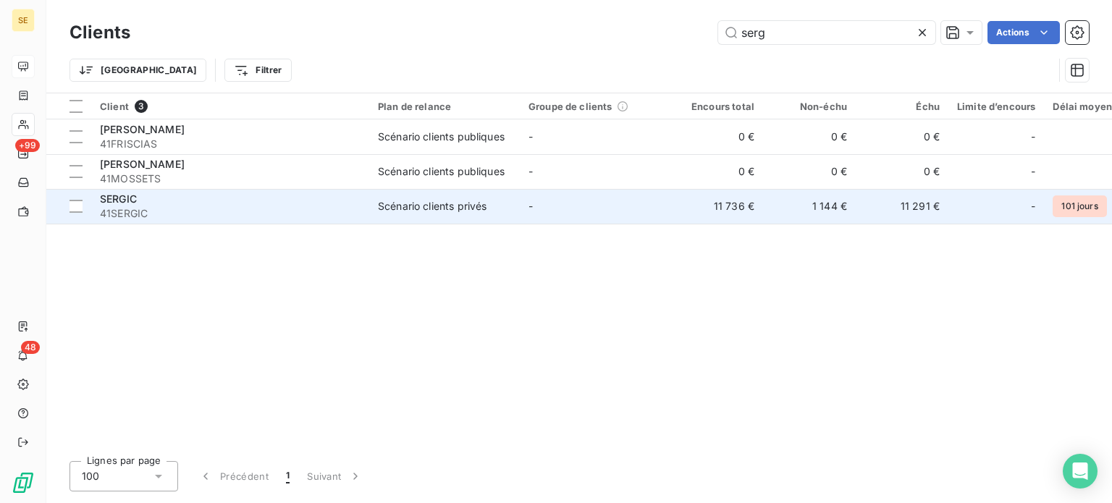
type input "serg"
click at [253, 210] on span "41SERGIC" at bounding box center [230, 213] width 261 height 14
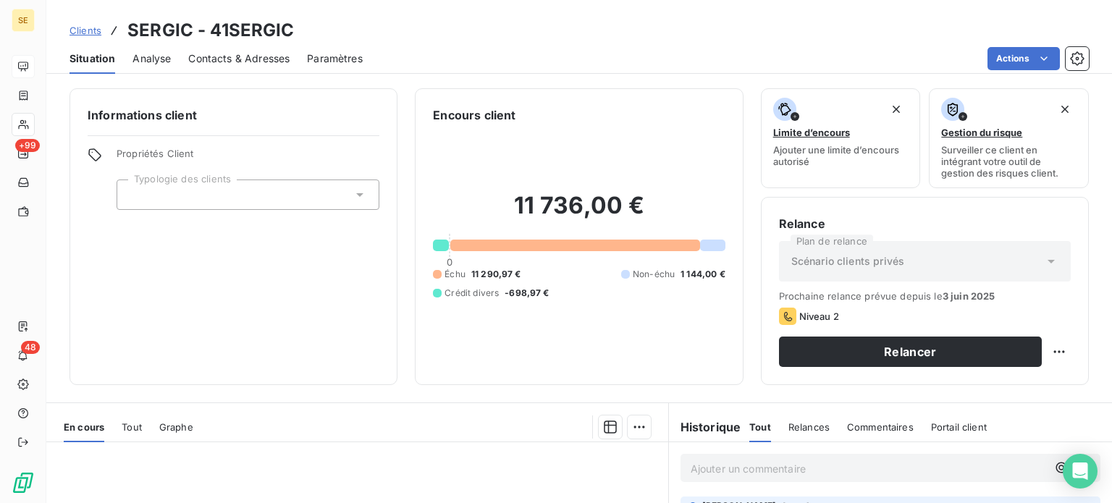
click at [243, 62] on span "Contacts & Adresses" at bounding box center [238, 58] width 101 height 14
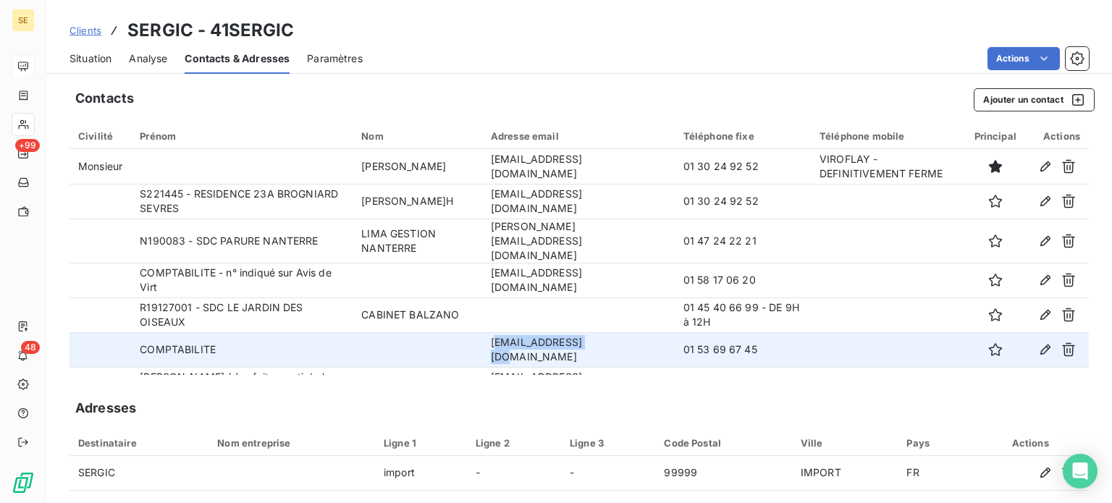
drag, startPoint x: 468, startPoint y: 341, endPoint x: 565, endPoint y: 342, distance: 96.3
click at [565, 342] on td "[EMAIL_ADDRESS][DOMAIN_NAME]" at bounding box center [578, 349] width 193 height 35
click at [482, 340] on td "[EMAIL_ADDRESS][DOMAIN_NAME]" at bounding box center [578, 349] width 193 height 35
click at [482, 341] on td "[EMAIL_ADDRESS][DOMAIN_NAME]" at bounding box center [578, 349] width 193 height 35
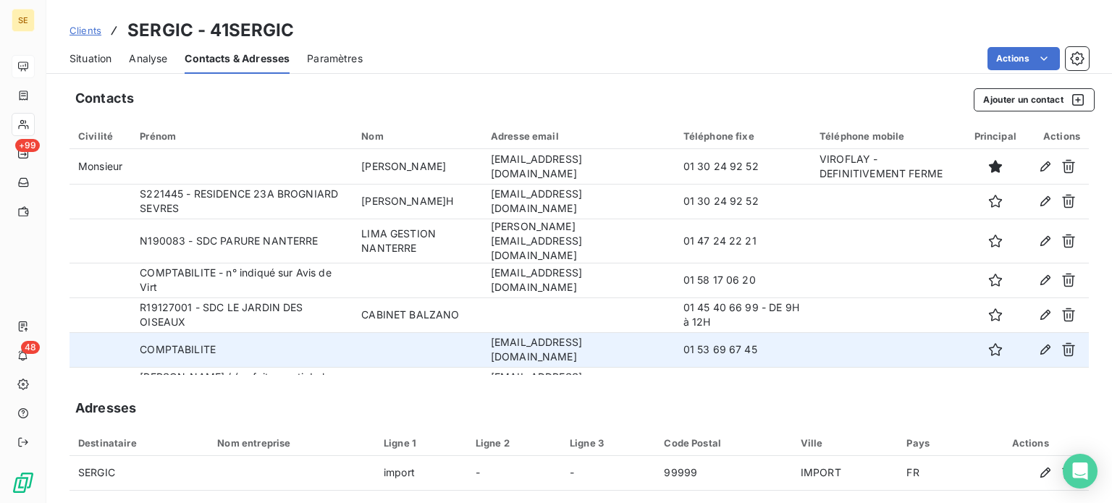
drag, startPoint x: 466, startPoint y: 341, endPoint x: 630, endPoint y: 344, distance: 164.4
click at [630, 344] on td "[EMAIL_ADDRESS][DOMAIN_NAME]" at bounding box center [578, 349] width 193 height 35
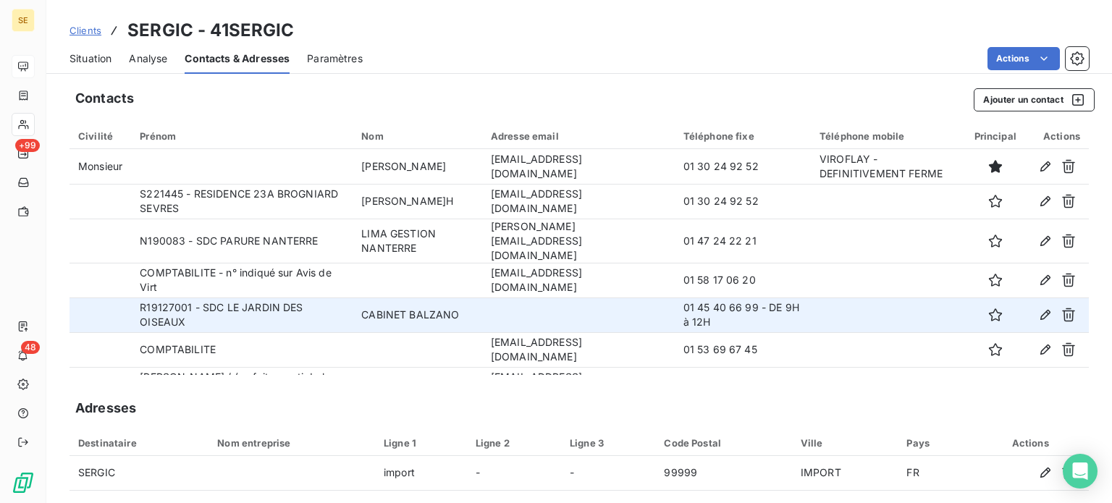
copy td "[EMAIL_ADDRESS][DOMAIN_NAME]"
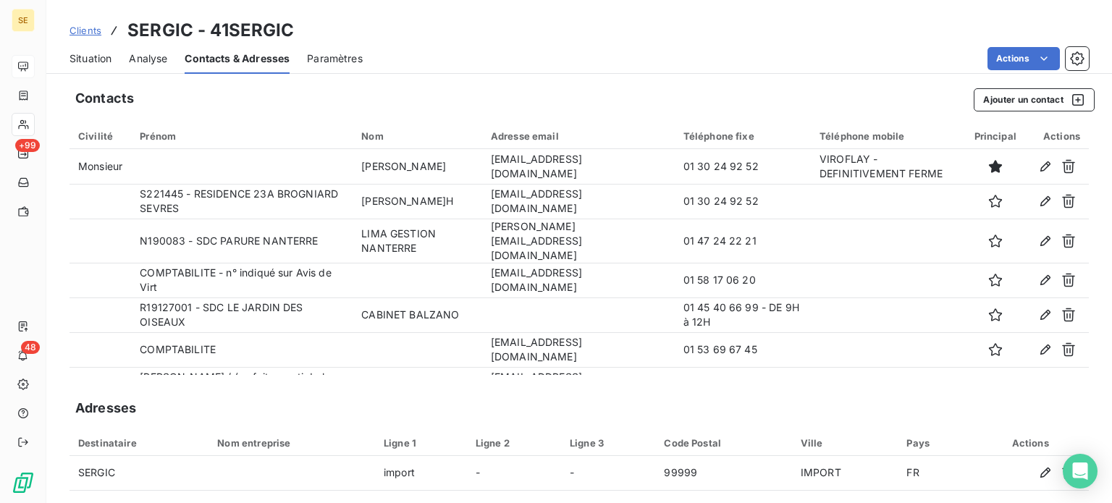
click at [82, 31] on span "Clients" at bounding box center [86, 31] width 32 height 12
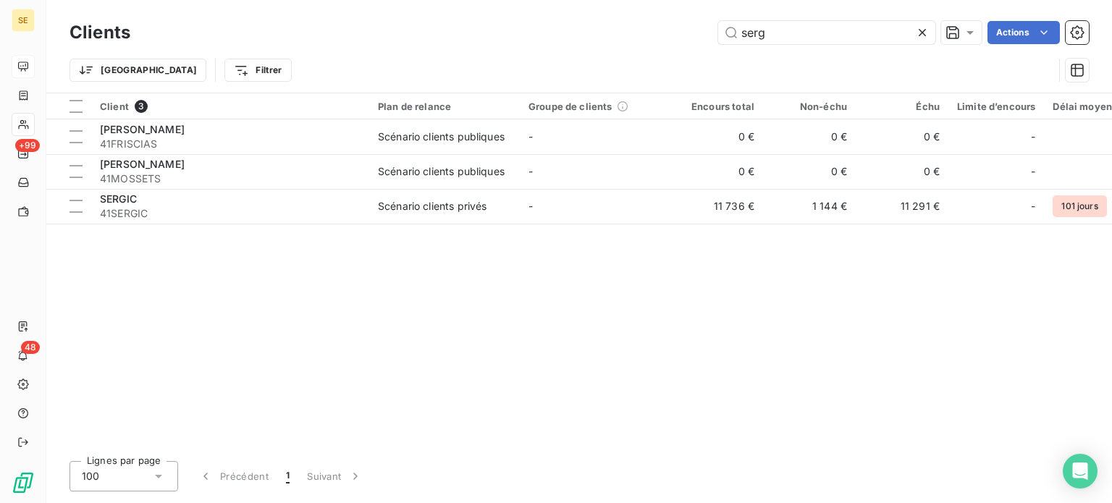
drag, startPoint x: 779, startPoint y: 28, endPoint x: 554, endPoint y: 28, distance: 225.2
click at [560, 28] on div "serg Actions" at bounding box center [618, 32] width 941 height 23
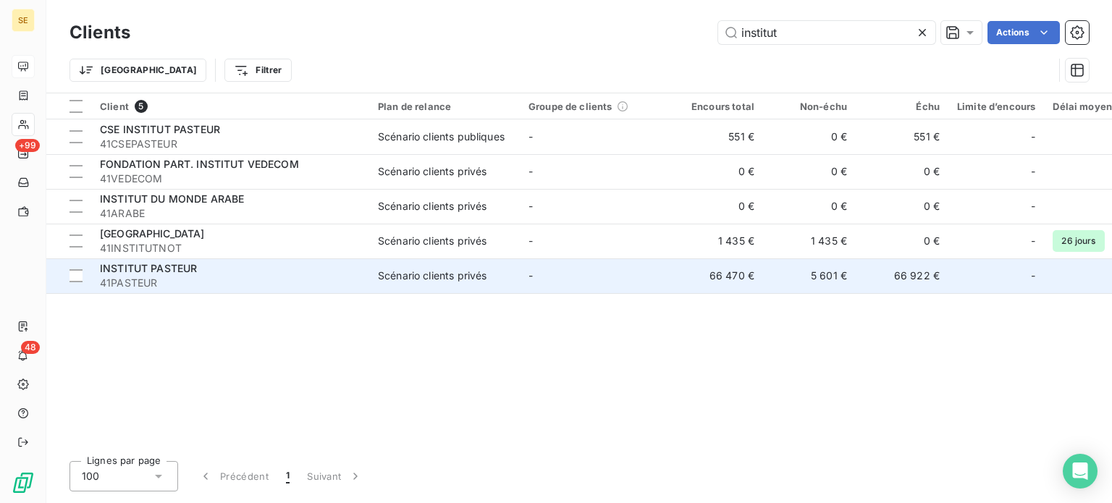
type input "institut"
click at [221, 265] on div "INSTITUT PASTEUR" at bounding box center [230, 268] width 261 height 14
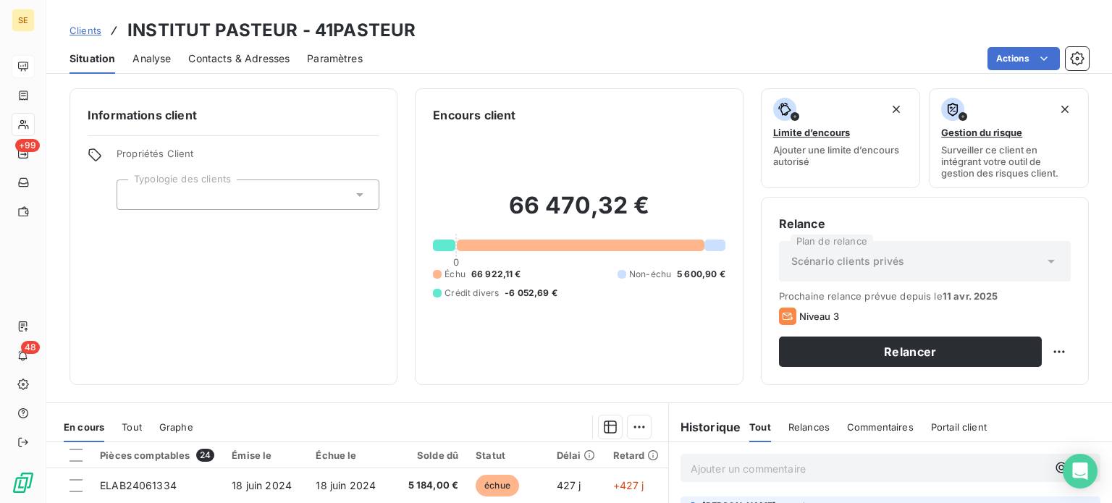
click at [259, 60] on span "Contacts & Adresses" at bounding box center [238, 58] width 101 height 14
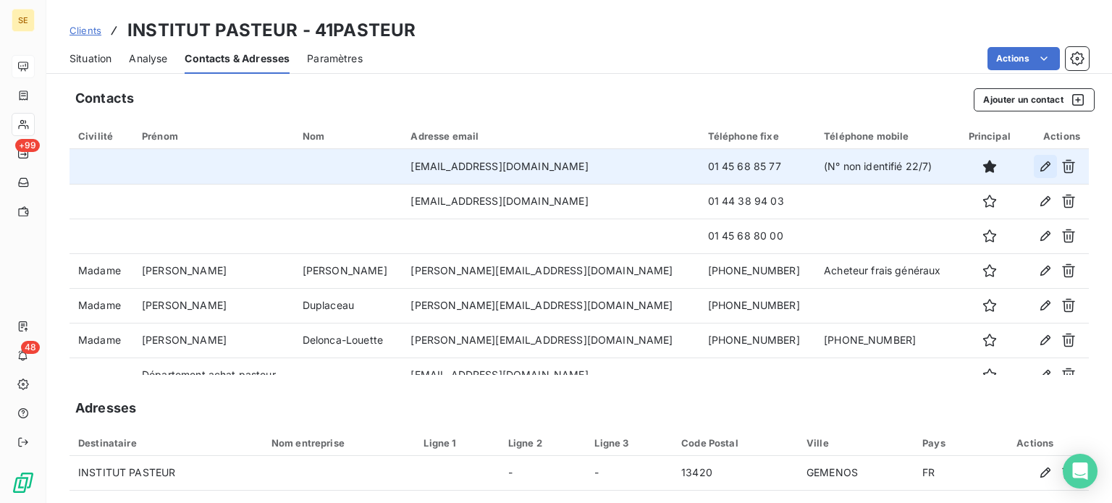
click at [1038, 167] on icon "button" at bounding box center [1045, 166] width 14 height 14
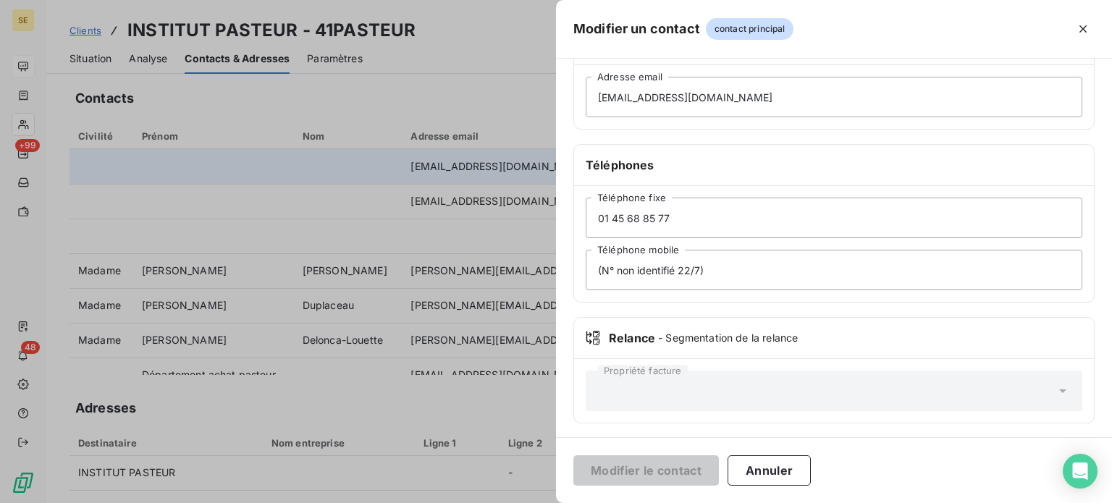
scroll to position [279, 0]
click at [700, 266] on input "(N° non identifié 22/7)" at bounding box center [834, 269] width 497 height 41
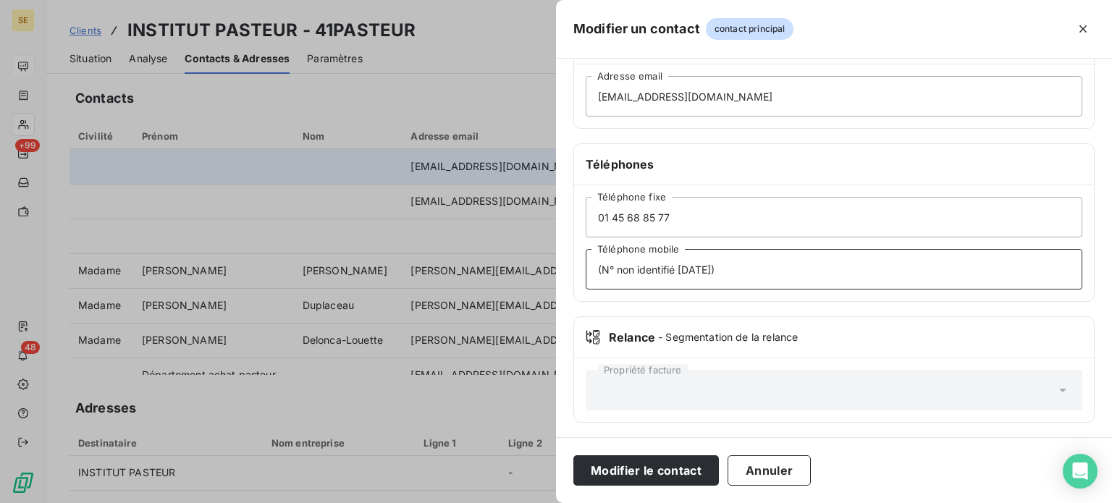
type input "(N° non identifié [DATE])"
click at [573, 455] on button "Modifier le contact" at bounding box center [646, 470] width 146 height 30
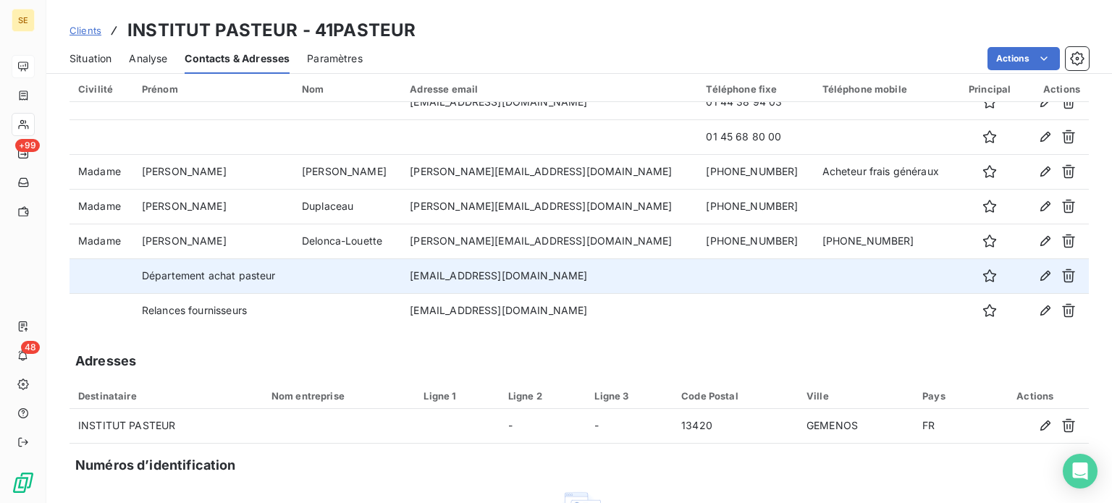
scroll to position [72, 0]
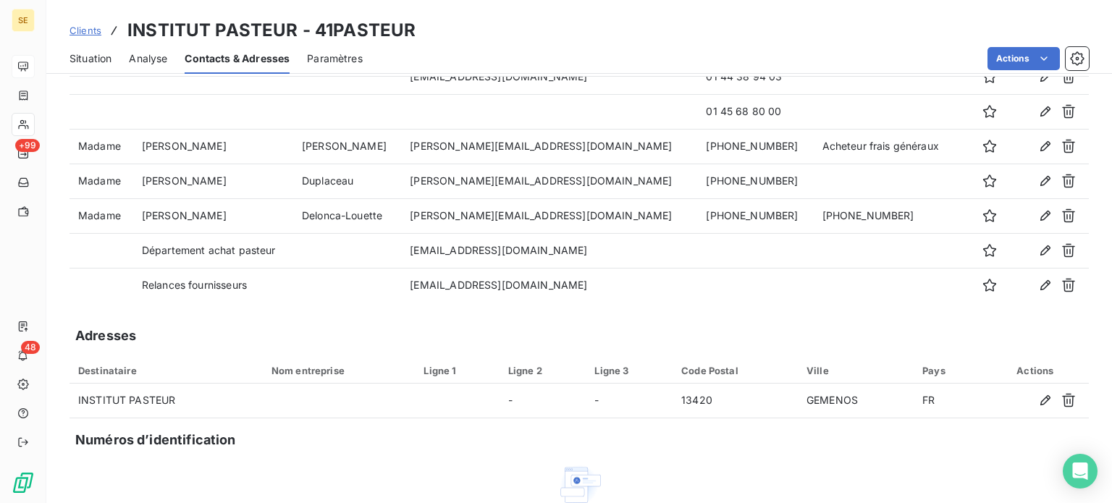
click at [82, 25] on span "Clients" at bounding box center [86, 31] width 32 height 12
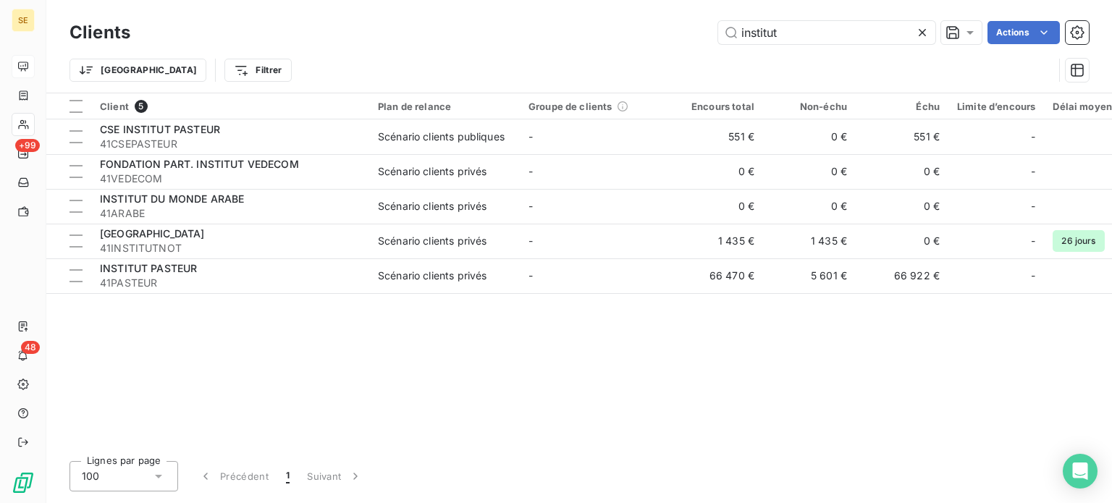
drag, startPoint x: 799, startPoint y: 43, endPoint x: 571, endPoint y: 49, distance: 228.2
click at [572, 49] on div "Clients institut Actions Trier Filtrer" at bounding box center [580, 54] width 1020 height 75
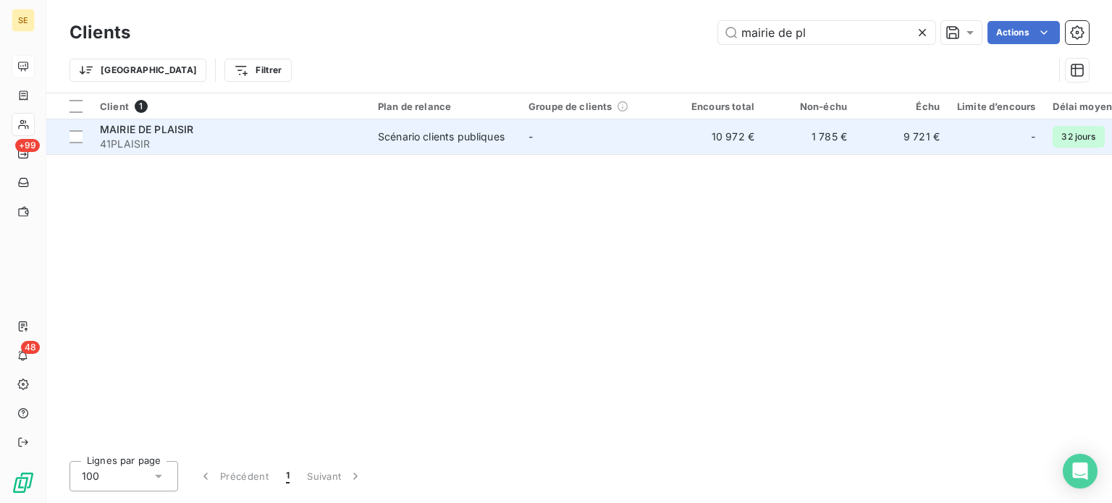
type input "mairie de pl"
click at [169, 130] on span "MAIRIE DE PLAISIR" at bounding box center [147, 129] width 94 height 12
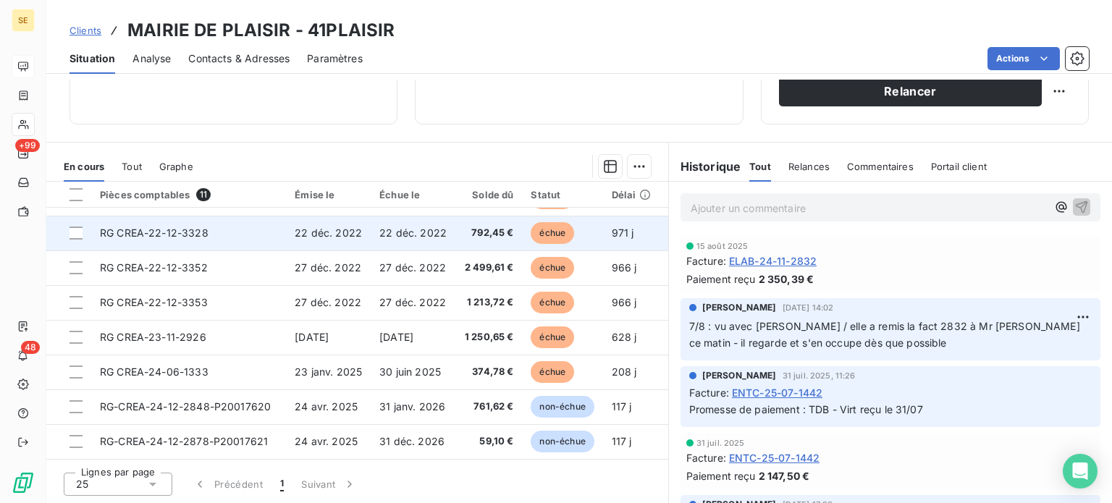
scroll to position [135, 0]
